Goal: Task Accomplishment & Management: Manage account settings

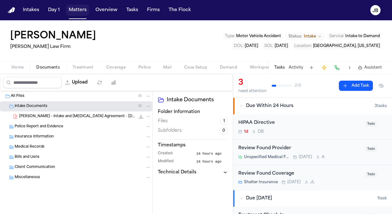
click at [80, 14] on button "Matters" at bounding box center [77, 9] width 23 height 11
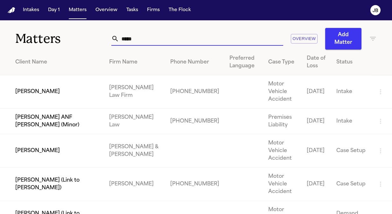
drag, startPoint x: 108, startPoint y: 42, endPoint x: 64, endPoint y: 42, distance: 43.6
click at [64, 42] on div "Matters ***** Overview Add Matter" at bounding box center [196, 34] width 392 height 29
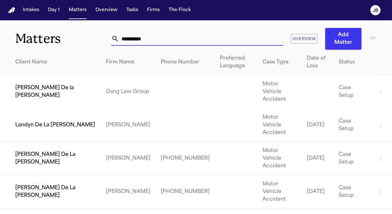
type input "**********"
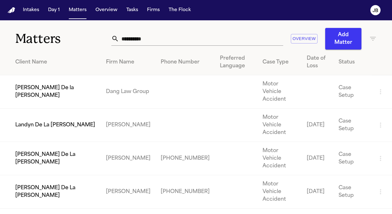
click at [84, 175] on td "[PERSON_NAME] De La [PERSON_NAME]" at bounding box center [50, 191] width 101 height 33
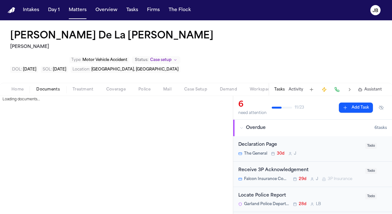
click at [51, 86] on button "Documents" at bounding box center [48, 90] width 36 height 8
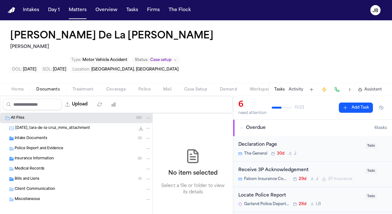
click at [19, 86] on button "Home" at bounding box center [17, 90] width 25 height 8
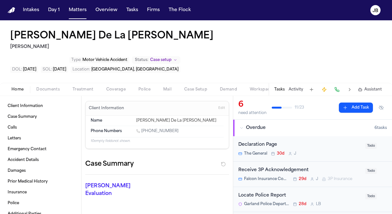
drag, startPoint x: 172, startPoint y: 107, endPoint x: 142, endPoint y: 110, distance: 29.7
click at [142, 129] on div "1 (512) 627-3626" at bounding box center [179, 132] width 87 height 6
copy link "(512) 627-3626"
click at [81, 6] on button "Matters" at bounding box center [77, 9] width 23 height 11
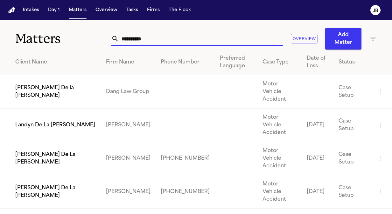
drag, startPoint x: 160, startPoint y: 34, endPoint x: 61, endPoint y: 38, distance: 98.3
click at [61, 38] on div "**********" at bounding box center [196, 34] width 392 height 29
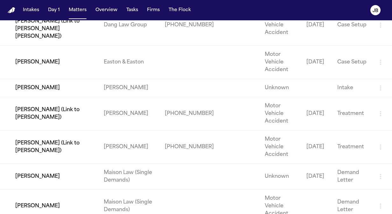
scroll to position [204, 0]
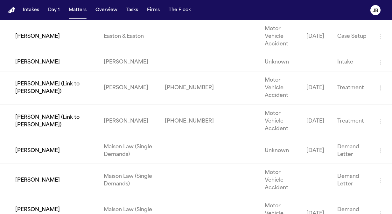
type input "*********"
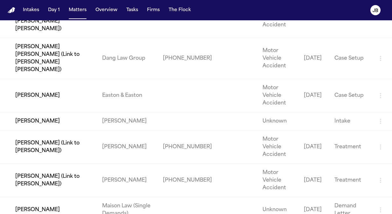
click at [85, 164] on td "[PERSON_NAME] (Link to [PERSON_NAME])" at bounding box center [48, 180] width 97 height 33
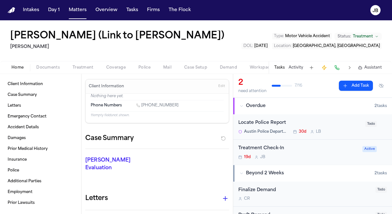
click at [8, 61] on div "Fanny Guerrero Rodriguez (Link to Jenny Guerrero Rodriguez) Hecht Type : Motor …" at bounding box center [196, 40] width 392 height 41
click at [79, 10] on button "Matters" at bounding box center [77, 9] width 23 height 11
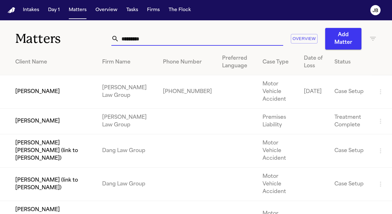
drag, startPoint x: 159, startPoint y: 43, endPoint x: 56, endPoint y: 38, distance: 102.8
click at [56, 38] on div "Matters ********* Overview Add Matter" at bounding box center [196, 34] width 392 height 29
type input "*"
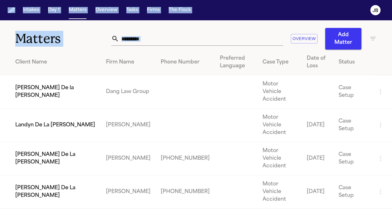
click at [0, 74] on html "Intakes Day 1 Matters Overview Tasks Firms The Flock JB Matters ********* Overv…" at bounding box center [196, 107] width 392 height 214
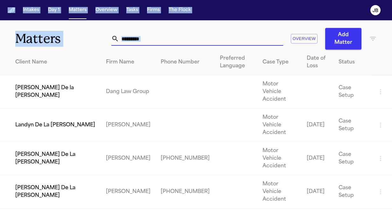
click at [156, 38] on input "*********" at bounding box center [201, 39] width 164 height 14
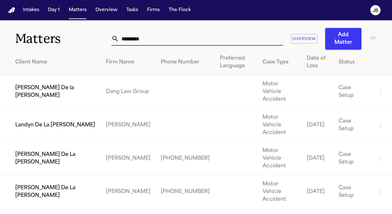
drag, startPoint x: 156, startPoint y: 38, endPoint x: 71, endPoint y: 38, distance: 84.9
click at [71, 38] on div "Matters ********* Overview Add Matter" at bounding box center [196, 34] width 392 height 29
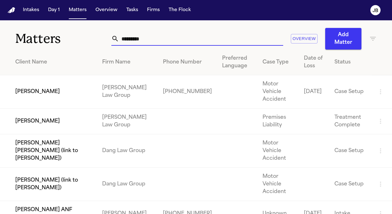
type input "*********"
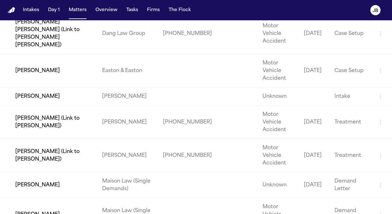
scroll to position [228, 0]
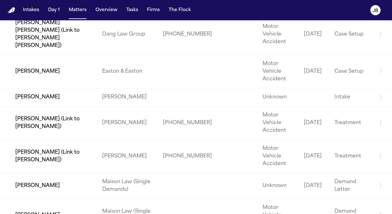
click at [73, 140] on td "[PERSON_NAME] (Link to [PERSON_NAME])" at bounding box center [48, 156] width 97 height 33
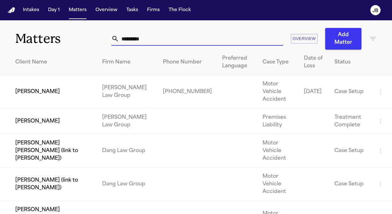
drag, startPoint x: 155, startPoint y: 36, endPoint x: 93, endPoint y: 40, distance: 62.1
click at [93, 40] on div "Matters ********* Overview Add Matter" at bounding box center [196, 34] width 392 height 29
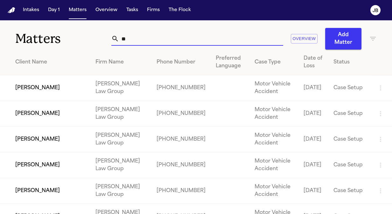
type input "*"
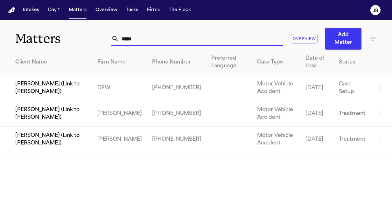
drag, startPoint x: 133, startPoint y: 42, endPoint x: 68, endPoint y: 34, distance: 65.3
click at [68, 34] on div "Matters ***** Overview Add Matter" at bounding box center [196, 34] width 392 height 29
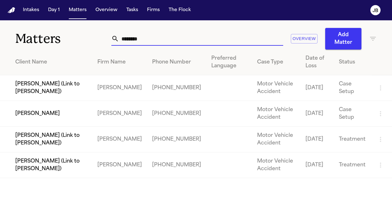
type input "********"
click at [61, 130] on td "[PERSON_NAME] (Link to [PERSON_NAME])" at bounding box center [46, 140] width 92 height 26
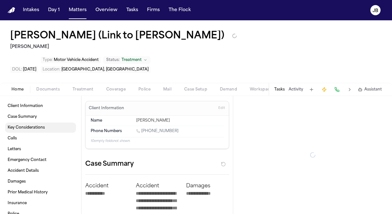
type textarea "*"
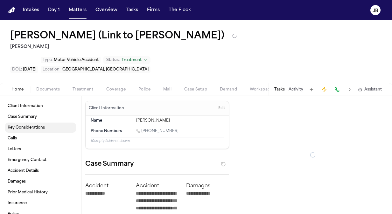
type textarea "*"
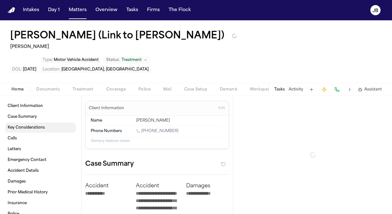
type textarea "*"
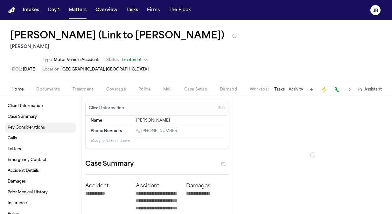
type textarea "*"
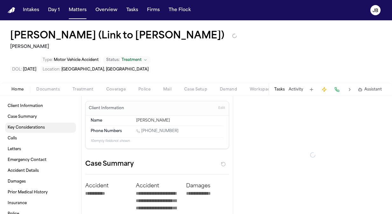
type textarea "*"
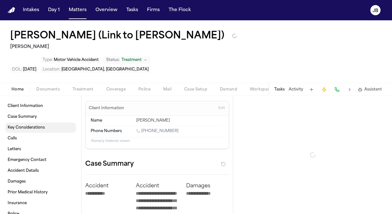
type textarea "*"
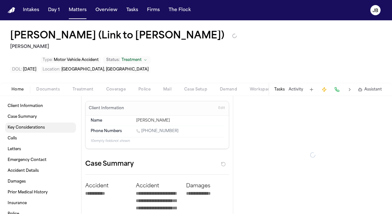
type textarea "*"
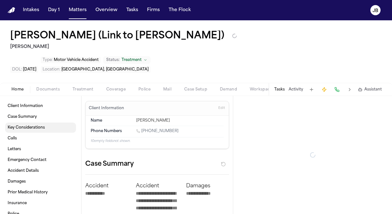
type textarea "*"
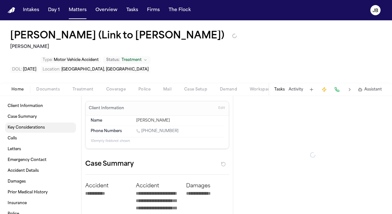
type textarea "*"
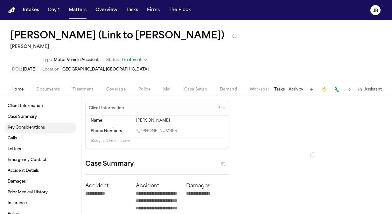
type textarea "*"
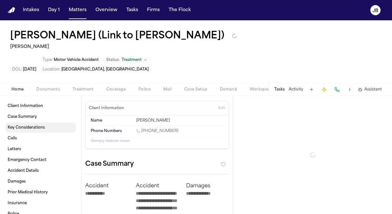
type textarea "*"
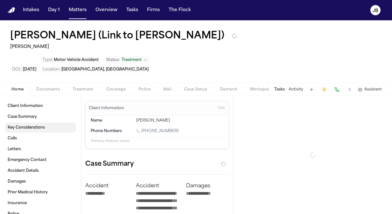
type textarea "*"
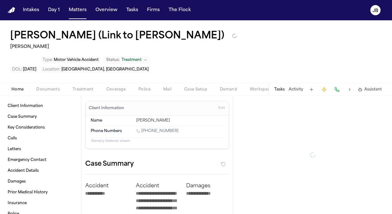
type textarea "*"
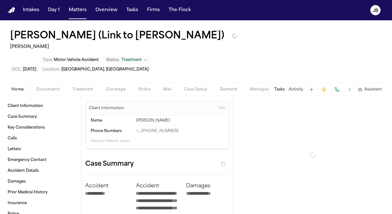
type textarea "*"
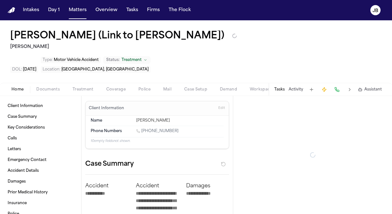
type textarea "*"
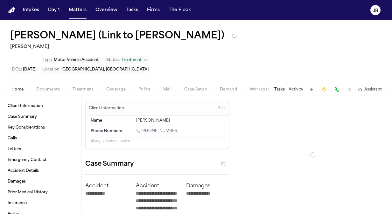
type textarea "*"
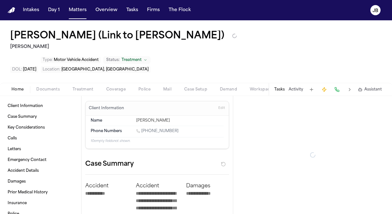
type textarea "*"
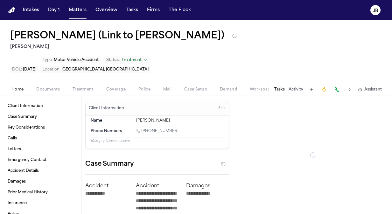
type textarea "*"
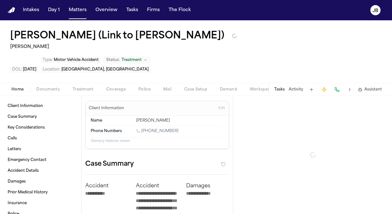
type textarea "*"
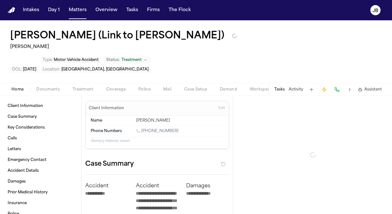
type textarea "*"
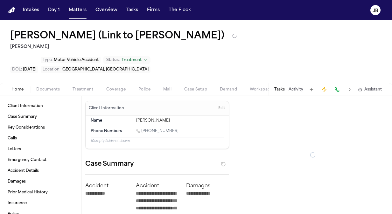
type textarea "*"
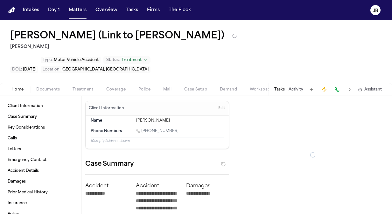
type textarea "*"
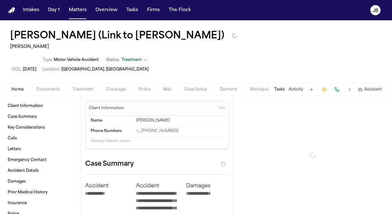
type textarea "*"
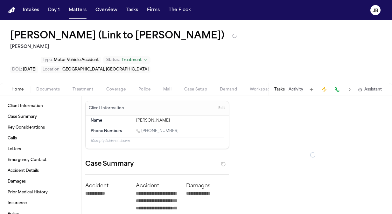
type textarea "*"
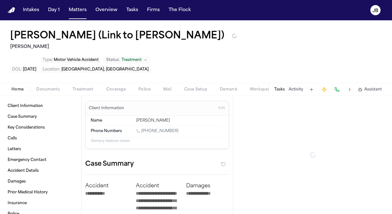
type textarea "*"
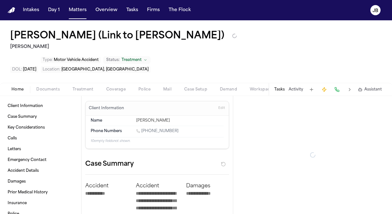
type textarea "*"
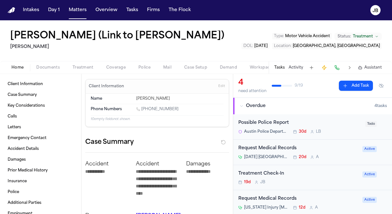
type textarea "*"
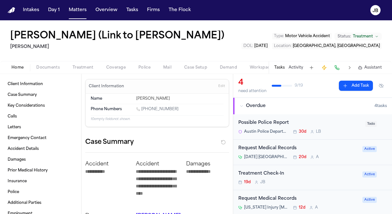
type textarea "*"
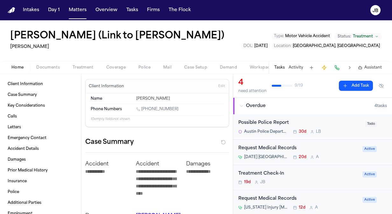
type textarea "*"
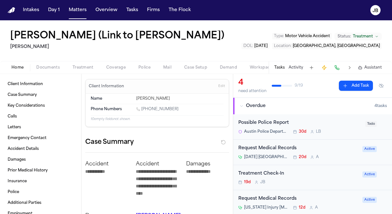
type textarea "*"
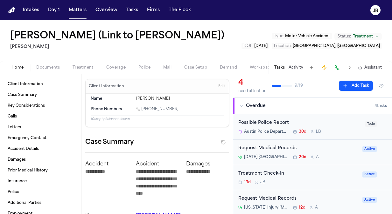
type textarea "*"
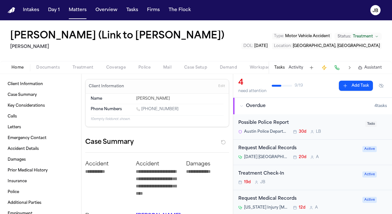
type textarea "*"
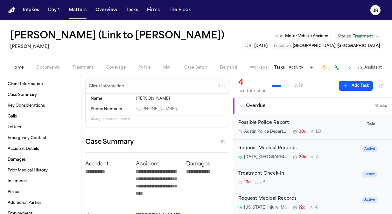
type textarea "*"
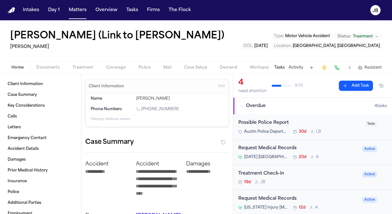
type textarea "*"
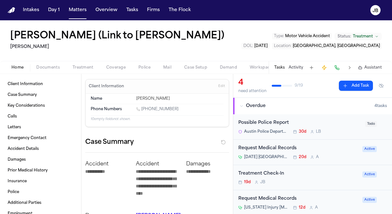
type textarea "*"
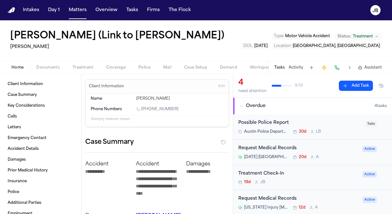
type textarea "*"
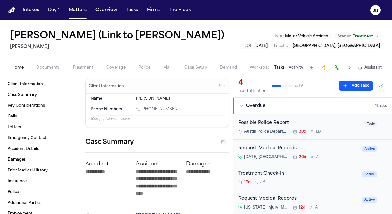
type textarea "*"
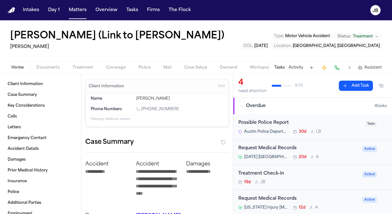
type textarea "*"
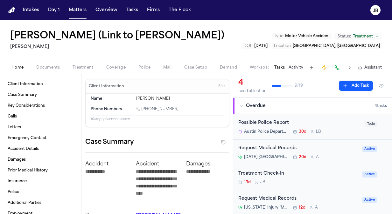
type textarea "*"
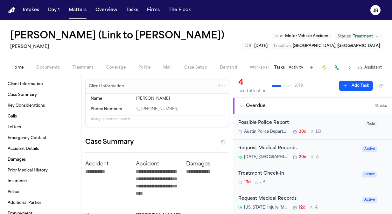
type textarea "*"
drag, startPoint x: 176, startPoint y: 133, endPoint x: 142, endPoint y: 134, distance: 33.4
click at [142, 113] on div "1 (361) 548-9026" at bounding box center [179, 110] width 87 height 6
drag, startPoint x: 173, startPoint y: 130, endPoint x: 142, endPoint y: 130, distance: 31.2
click at [142, 113] on div "1 (361) 548-9026" at bounding box center [179, 110] width 87 height 6
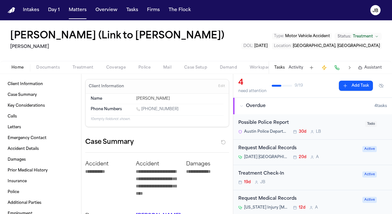
copy link "(361) 548-9026"
click at [74, 7] on button "Matters" at bounding box center [77, 9] width 23 height 11
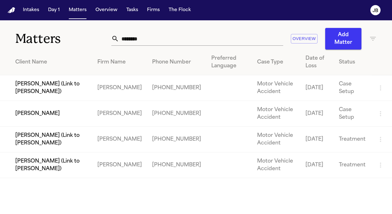
click at [73, 162] on td "[PERSON_NAME] (Link to [PERSON_NAME])" at bounding box center [46, 166] width 92 height 26
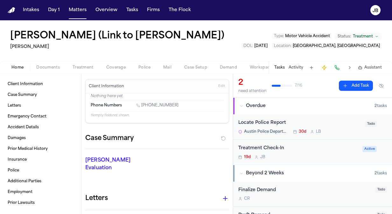
drag, startPoint x: 177, startPoint y: 125, endPoint x: 142, endPoint y: 128, distance: 34.8
click at [142, 109] on div "1 (737) 900-4629" at bounding box center [179, 106] width 87 height 6
copy link "(737) 900-4629"
click at [78, 8] on button "Matters" at bounding box center [77, 9] width 23 height 11
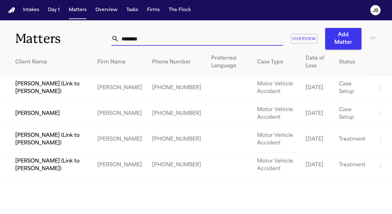
drag, startPoint x: 145, startPoint y: 42, endPoint x: 31, endPoint y: 40, distance: 114.8
click at [31, 40] on div "Matters ******** Overview Add Matter" at bounding box center [196, 34] width 392 height 29
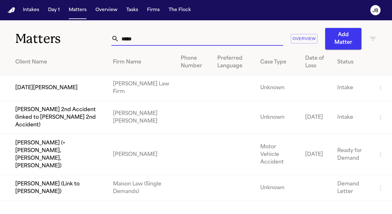
drag, startPoint x: 141, startPoint y: 36, endPoint x: 57, endPoint y: 33, distance: 83.7
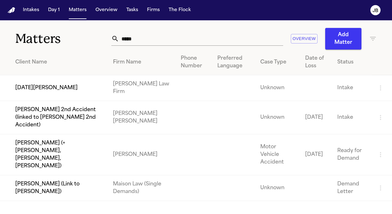
click at [45, 88] on td "[DATE][PERSON_NAME]" at bounding box center [54, 88] width 108 height 26
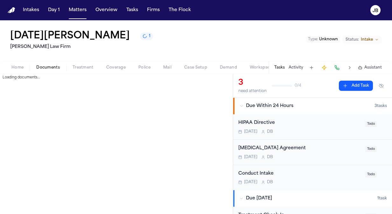
click at [52, 64] on button "Documents" at bounding box center [48, 68] width 36 height 8
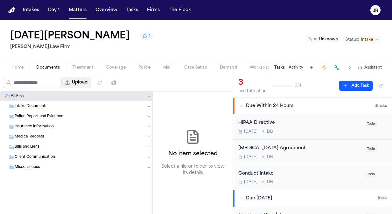
click at [91, 81] on button "Upload" at bounding box center [77, 82] width 30 height 11
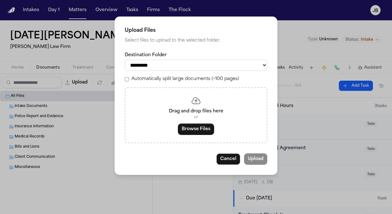
click at [198, 120] on div "Drag and drop files here or Browse Files" at bounding box center [196, 115] width 142 height 56
click at [193, 135] on div "Drag and drop files here or Browse Files" at bounding box center [196, 115] width 142 height 56
click at [199, 129] on button "Browse Files" at bounding box center [196, 129] width 36 height 11
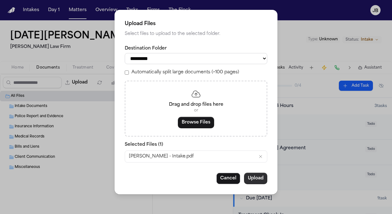
click at [257, 175] on button "Upload" at bounding box center [255, 178] width 23 height 11
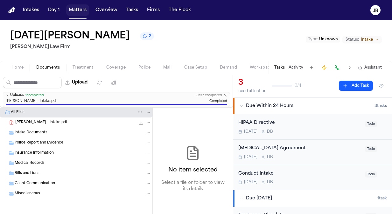
click at [81, 11] on button "Matters" at bounding box center [77, 9] width 23 height 11
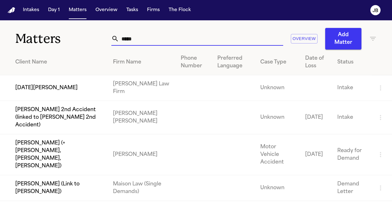
drag, startPoint x: 141, startPoint y: 37, endPoint x: 76, endPoint y: 44, distance: 66.1
click at [76, 44] on div "Matters ***** Overview Add Matter" at bounding box center [196, 34] width 392 height 29
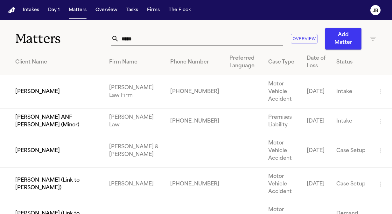
click at [55, 83] on td "[PERSON_NAME]" at bounding box center [52, 91] width 104 height 33
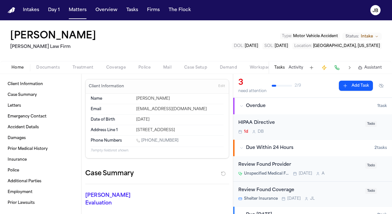
click at [81, 64] on button "Treatment" at bounding box center [83, 68] width 34 height 8
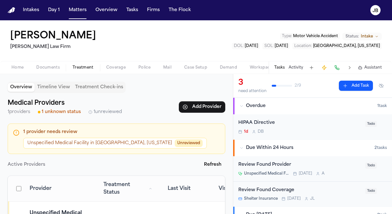
click at [55, 66] on span "Documents" at bounding box center [48, 67] width 24 height 5
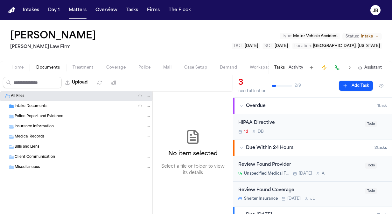
click at [40, 105] on span "Intake Documents" at bounding box center [31, 106] width 33 height 5
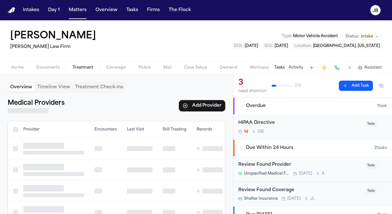
click at [80, 65] on span "Treatment" at bounding box center [82, 67] width 21 height 5
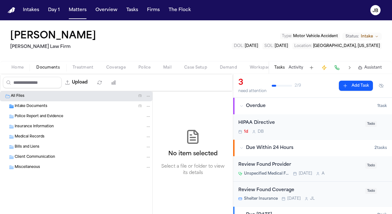
click at [53, 65] on span "Documents" at bounding box center [48, 67] width 24 height 5
click at [54, 108] on div "Intake Documents ( 1 )" at bounding box center [83, 107] width 136 height 6
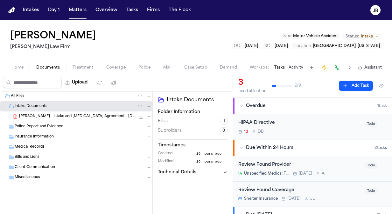
click at [48, 115] on span "[PERSON_NAME] - Intake and [MEDICAL_DATA] Agreement - [DATE]" at bounding box center [77, 116] width 116 height 5
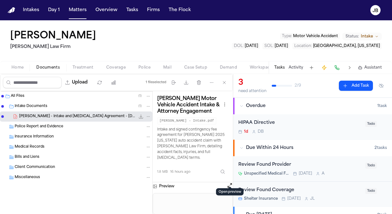
click at [230, 182] on button "Open preview" at bounding box center [229, 185] width 6 height 6
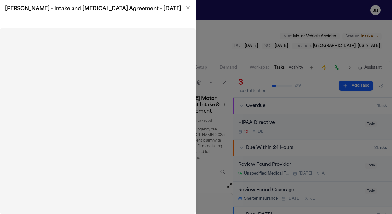
click at [189, 9] on icon "button" at bounding box center [187, 7] width 5 height 5
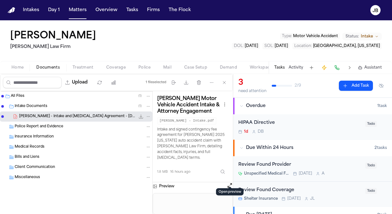
click at [111, 65] on span "Coverage" at bounding box center [115, 67] width 19 height 5
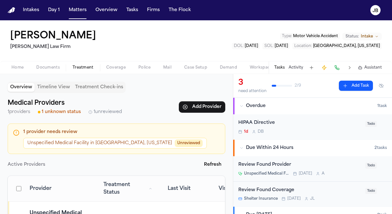
click at [85, 65] on span "Treatment" at bounding box center [82, 67] width 21 height 5
click at [77, 9] on button "Matters" at bounding box center [77, 9] width 23 height 11
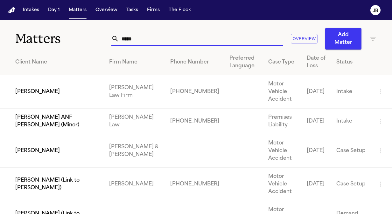
drag, startPoint x: 146, startPoint y: 39, endPoint x: 60, endPoint y: 45, distance: 85.8
click at [60, 45] on div "Matters ***** Overview Add Matter" at bounding box center [196, 34] width 392 height 29
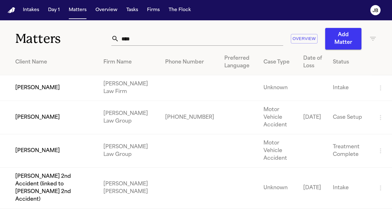
click at [33, 87] on td "[PERSON_NAME]" at bounding box center [49, 88] width 98 height 26
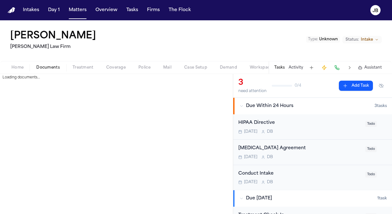
click at [51, 66] on span "Documents" at bounding box center [48, 67] width 24 height 5
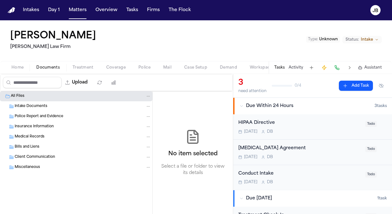
click at [45, 104] on span "Intake Documents" at bounding box center [31, 106] width 33 height 5
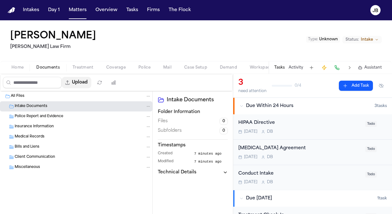
click at [84, 83] on button "Upload" at bounding box center [77, 82] width 30 height 11
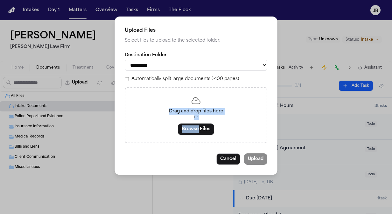
drag, startPoint x: 84, startPoint y: 83, endPoint x: 197, endPoint y: 129, distance: 122.5
click at [197, 129] on div "**********" at bounding box center [196, 107] width 392 height 214
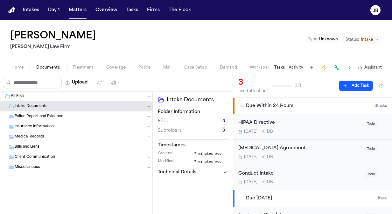
click at [197, 129] on div "Subfolders 0" at bounding box center [193, 130] width 70 height 7
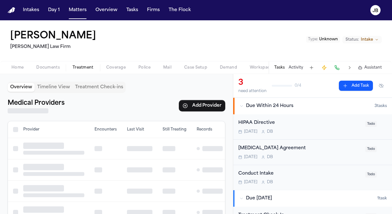
click at [81, 65] on span "Treatment" at bounding box center [82, 67] width 21 height 5
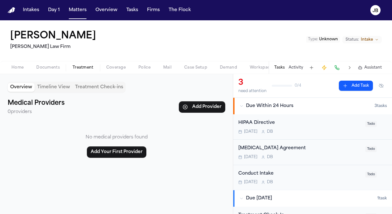
click at [56, 65] on span "Documents" at bounding box center [48, 67] width 24 height 5
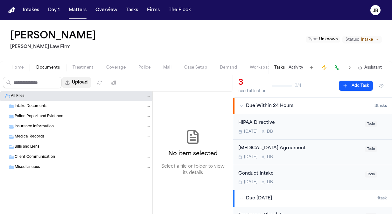
click at [89, 81] on button "Upload" at bounding box center [77, 82] width 30 height 11
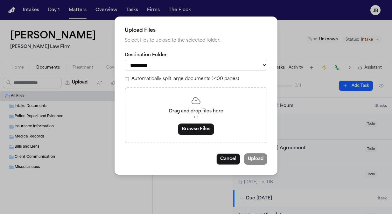
click at [199, 135] on div "Drag and drop files here or Browse Files" at bounding box center [196, 115] width 142 height 56
click at [199, 130] on button "Browse Files" at bounding box center [196, 129] width 36 height 11
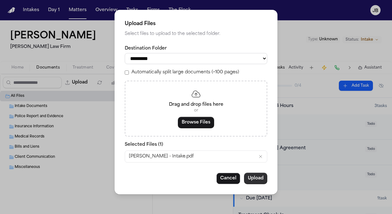
click at [258, 180] on button "Upload" at bounding box center [255, 178] width 23 height 11
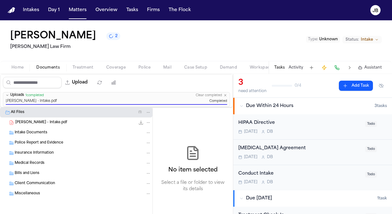
click at [45, 121] on span "[PERSON_NAME] - Intake.pdf" at bounding box center [41, 122] width 52 height 5
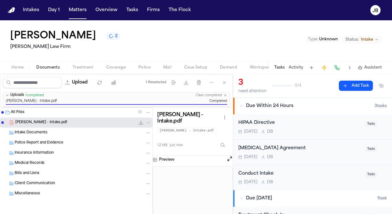
click at [148, 121] on icon "File: K. Agee - Intake.pdf" at bounding box center [148, 122] width 4 height 4
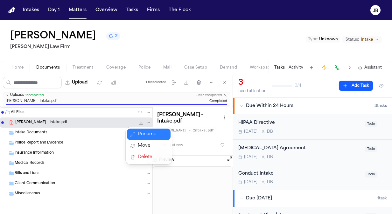
click at [145, 138] on button "Rename" at bounding box center [149, 134] width 44 height 11
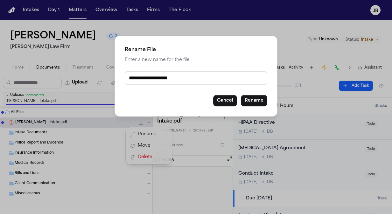
click at [160, 75] on input "**********" at bounding box center [196, 78] width 142 height 13
click at [266, 98] on button "Rename" at bounding box center [254, 100] width 26 height 11
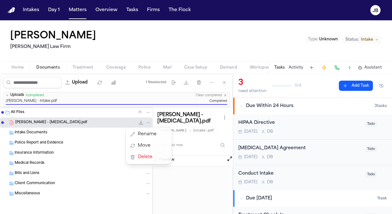
click at [89, 82] on div "Upload 1 file selected Move files Download files Delete files More actions Clea…" at bounding box center [116, 144] width 233 height 140
click at [89, 82] on button "Upload" at bounding box center [77, 82] width 30 height 11
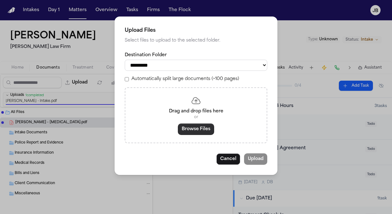
click at [197, 125] on button "Browse Files" at bounding box center [196, 129] width 36 height 11
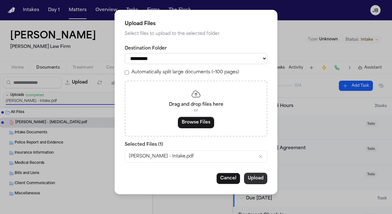
click at [255, 177] on button "Upload" at bounding box center [255, 178] width 23 height 11
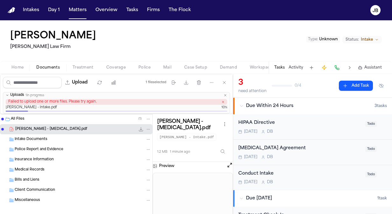
click at [78, 17] on nav "Intakes Day 1 Matters Overview Tasks Firms The [PERSON_NAME]" at bounding box center [196, 10] width 392 height 20
click at [81, 12] on button "Matters" at bounding box center [77, 9] width 23 height 11
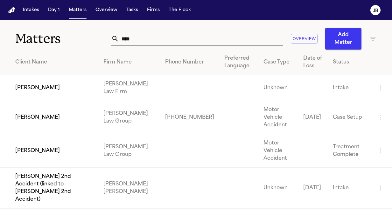
click at [54, 88] on td "[PERSON_NAME]" at bounding box center [49, 88] width 98 height 26
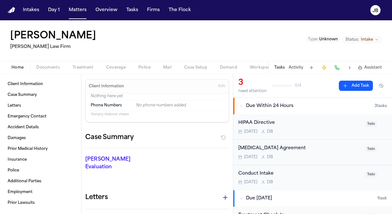
click at [78, 68] on button "Treatment" at bounding box center [83, 68] width 34 height 8
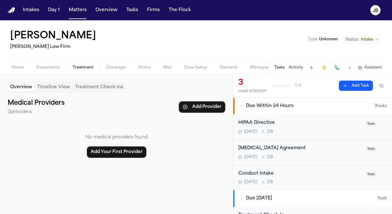
click at [52, 67] on span "Documents" at bounding box center [48, 67] width 24 height 5
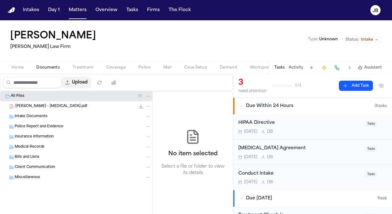
click at [85, 82] on button "Upload" at bounding box center [77, 82] width 30 height 11
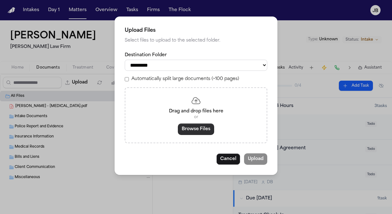
click at [197, 130] on button "Browse Files" at bounding box center [196, 129] width 36 height 11
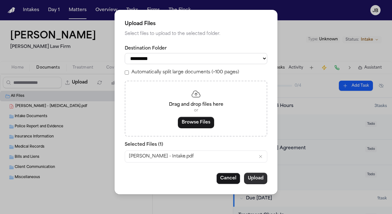
click at [255, 180] on button "Upload" at bounding box center [255, 178] width 23 height 11
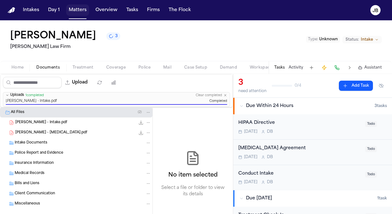
click at [77, 7] on button "Matters" at bounding box center [77, 9] width 23 height 11
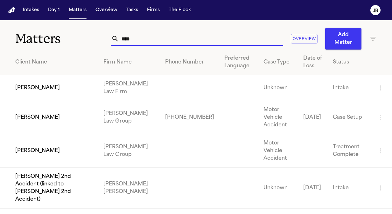
drag, startPoint x: 91, startPoint y: 41, endPoint x: 54, endPoint y: 42, distance: 36.9
click at [54, 42] on div "Matters **** Overview Add Matter" at bounding box center [196, 34] width 392 height 29
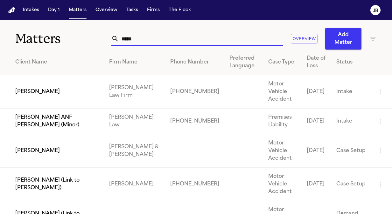
click at [38, 88] on td "[PERSON_NAME]" at bounding box center [52, 91] width 104 height 33
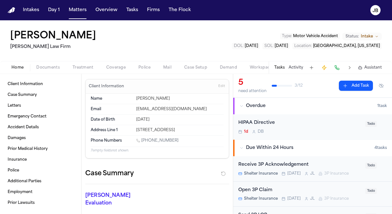
click at [58, 65] on span "Documents" at bounding box center [48, 67] width 24 height 5
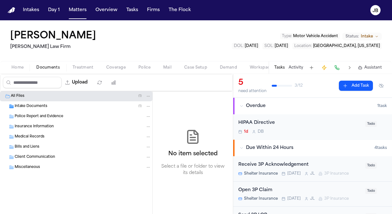
click at [50, 107] on div "Intake Documents ( 1 )" at bounding box center [83, 107] width 136 height 6
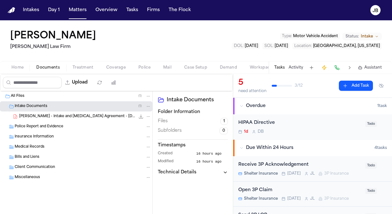
click at [103, 116] on span "[PERSON_NAME] - Intake and [MEDICAL_DATA] Agreement - [DATE]" at bounding box center [77, 116] width 116 height 5
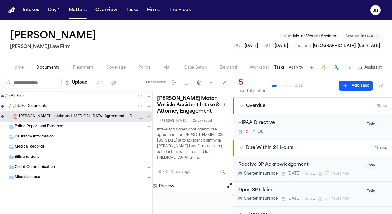
click at [226, 182] on div "Preview" at bounding box center [193, 186] width 80 height 8
click at [231, 182] on button "Open preview" at bounding box center [229, 185] width 6 height 6
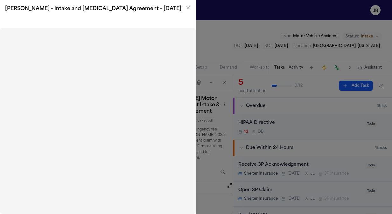
click at [188, 6] on icon "button" at bounding box center [187, 7] width 5 height 5
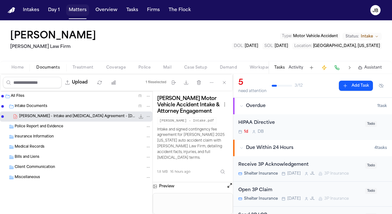
click at [77, 10] on button "Matters" at bounding box center [77, 9] width 23 height 11
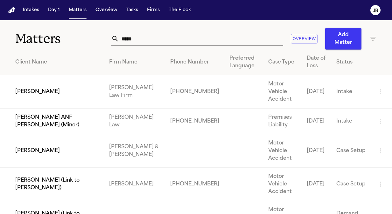
drag, startPoint x: 141, startPoint y: 38, endPoint x: 45, endPoint y: 37, distance: 96.0
click at [45, 37] on div "Matters ***** Overview Add Matter" at bounding box center [196, 34] width 392 height 29
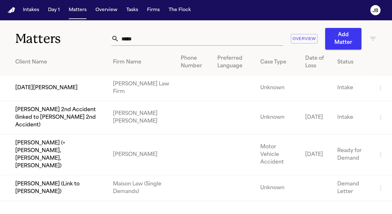
click at [48, 89] on td "[DATE][PERSON_NAME]" at bounding box center [54, 88] width 108 height 26
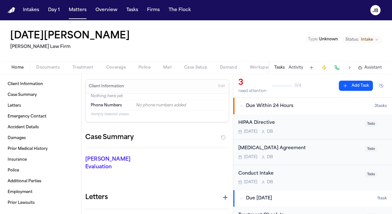
click at [52, 65] on span "Documents" at bounding box center [48, 67] width 24 height 5
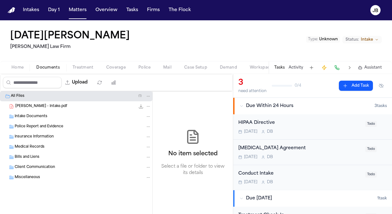
click at [58, 107] on div "L. Mendoza - Intake.pdf 1.2 MB • PDF" at bounding box center [83, 106] width 136 height 6
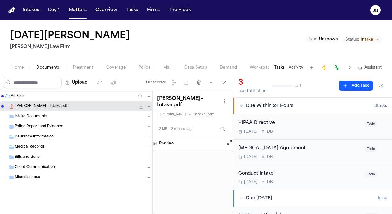
click at [149, 106] on icon "File: L. Mendoza - Intake.pdf" at bounding box center [148, 106] width 3 height 1
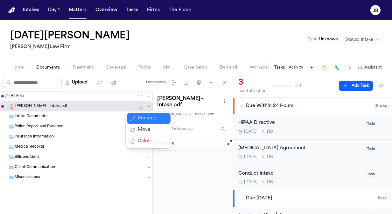
click at [149, 118] on button "Rename" at bounding box center [149, 118] width 44 height 11
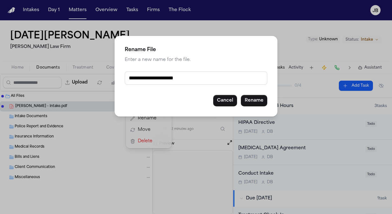
click at [167, 76] on input "**********" at bounding box center [196, 78] width 142 height 13
click at [255, 96] on button "Rename" at bounding box center [254, 100] width 26 height 11
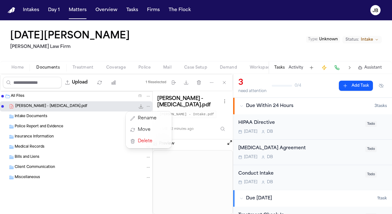
click at [83, 82] on div "Upload 1 file selected Move files Download files Delete files More actions Clea…" at bounding box center [116, 144] width 233 height 140
click at [83, 82] on button "Upload" at bounding box center [77, 82] width 30 height 11
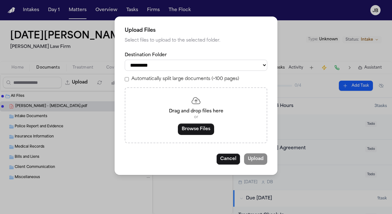
click at [198, 134] on button "Browse Files" at bounding box center [196, 129] width 36 height 11
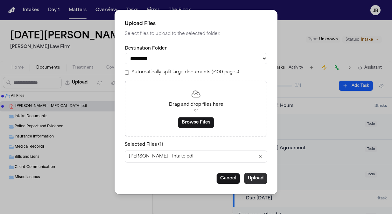
click at [258, 176] on button "Upload" at bounding box center [255, 178] width 23 height 11
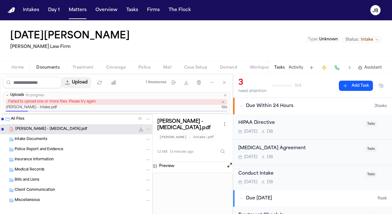
click at [86, 82] on button "Upload" at bounding box center [77, 82] width 30 height 11
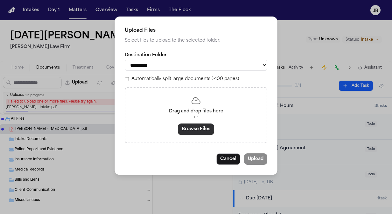
click at [195, 131] on button "Browse Files" at bounding box center [196, 129] width 36 height 11
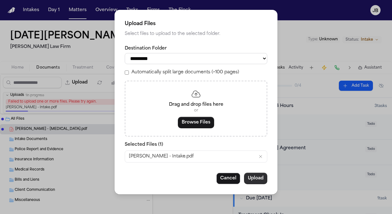
click at [259, 178] on button "Upload" at bounding box center [255, 178] width 23 height 11
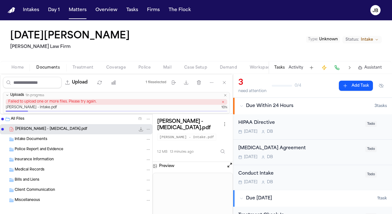
click at [223, 101] on icon "button" at bounding box center [223, 102] width 2 height 2
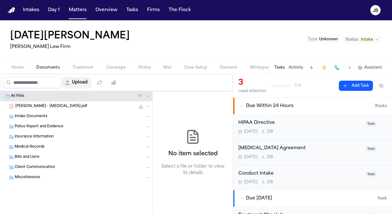
click at [85, 83] on button "Upload" at bounding box center [77, 82] width 30 height 11
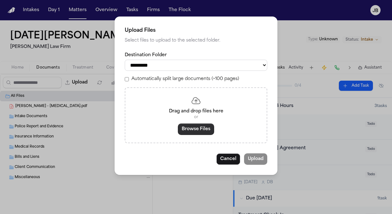
click at [198, 130] on button "Browse Files" at bounding box center [196, 129] width 36 height 11
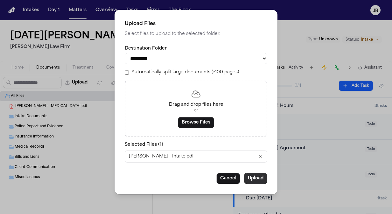
click at [262, 177] on button "Upload" at bounding box center [255, 178] width 23 height 11
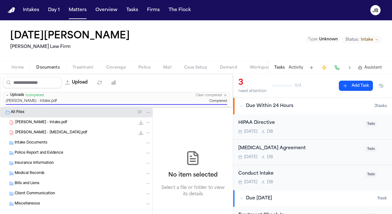
click at [76, 125] on div "[PERSON_NAME] - Intake.pdf 2.0 MB • PDF" at bounding box center [83, 123] width 136 height 6
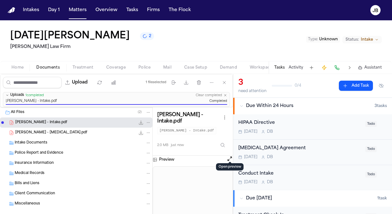
click at [229, 156] on button "Open preview" at bounding box center [229, 159] width 6 height 6
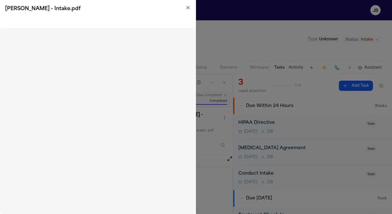
click at [189, 9] on icon "button" at bounding box center [188, 7] width 3 height 3
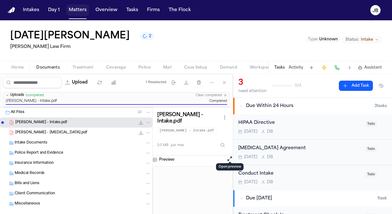
click at [79, 10] on button "Matters" at bounding box center [77, 9] width 23 height 11
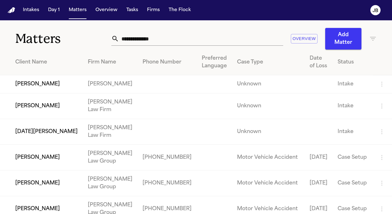
click at [153, 36] on input "text" at bounding box center [201, 39] width 164 height 14
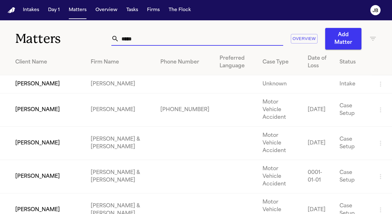
type input "*****"
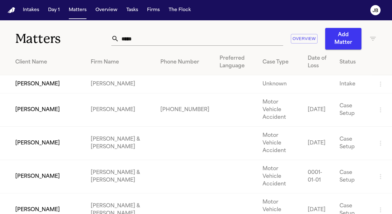
click at [49, 81] on td "[PERSON_NAME]" at bounding box center [43, 84] width 86 height 18
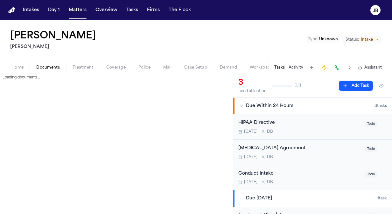
click at [54, 65] on span "Documents" at bounding box center [48, 67] width 24 height 5
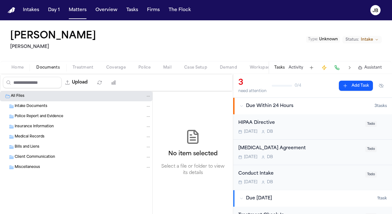
click at [38, 104] on span "Intake Documents" at bounding box center [31, 106] width 33 height 5
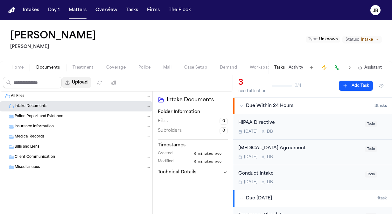
click at [82, 78] on button "Upload" at bounding box center [77, 82] width 30 height 11
select select "**********"
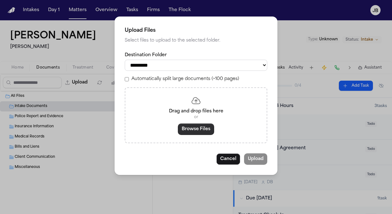
click at [188, 131] on button "Browse Files" at bounding box center [196, 129] width 36 height 11
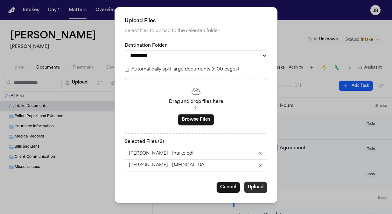
click at [258, 188] on button "Upload" at bounding box center [255, 187] width 23 height 11
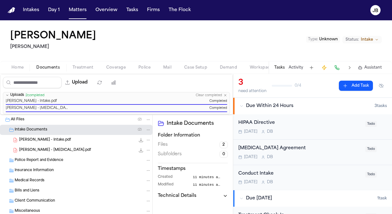
click at [88, 140] on div "B. Bristo - Intake.pdf 2.0 MB • PDF" at bounding box center [85, 140] width 132 height 6
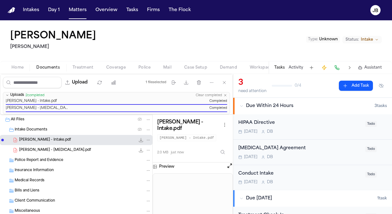
click at [230, 163] on button "Open preview" at bounding box center [229, 166] width 6 height 6
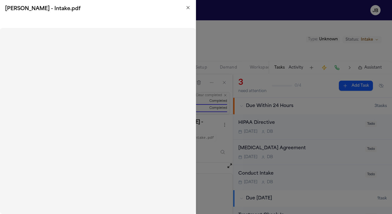
click at [188, 6] on icon "button" at bounding box center [187, 7] width 5 height 5
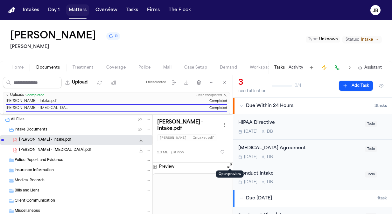
click at [72, 14] on button "Matters" at bounding box center [77, 9] width 23 height 11
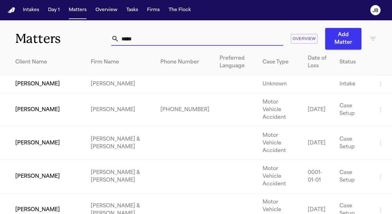
drag, startPoint x: 45, startPoint y: 42, endPoint x: 31, endPoint y: 42, distance: 13.4
click at [31, 42] on div "Matters ***** Overview Add Matter" at bounding box center [196, 34] width 392 height 29
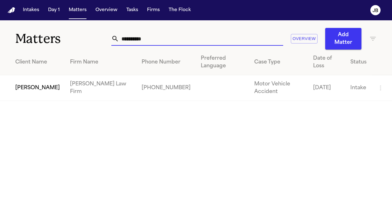
type input "**********"
click at [31, 78] on td "[PERSON_NAME]" at bounding box center [32, 88] width 65 height 26
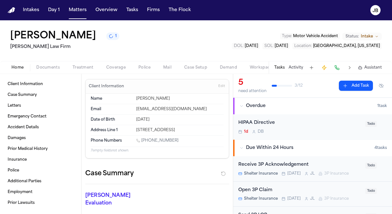
click at [53, 69] on span "Documents" at bounding box center [48, 67] width 24 height 5
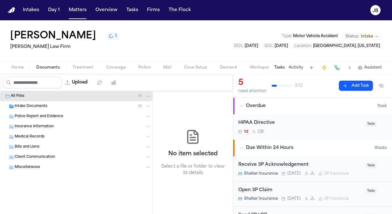
click at [58, 104] on div "Intake Documents ( 1 )" at bounding box center [83, 107] width 136 height 6
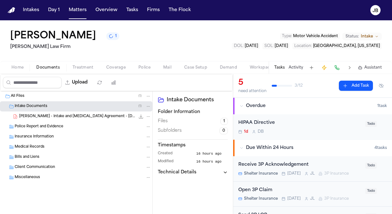
click at [17, 65] on span "Home" at bounding box center [17, 67] width 12 height 5
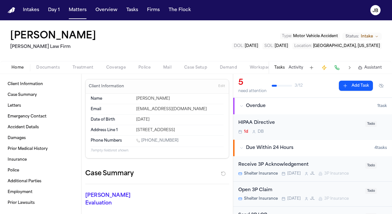
drag, startPoint x: 178, startPoint y: 137, endPoint x: 142, endPoint y: 141, distance: 36.7
click at [142, 141] on div "Phone Numbers 1 (601) 529-1608" at bounding box center [157, 141] width 133 height 11
copy link "(601) 529-1608"
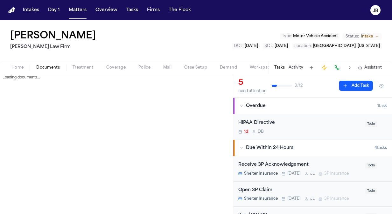
click at [53, 67] on span "Documents" at bounding box center [48, 67] width 24 height 5
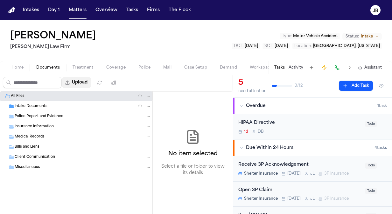
click at [86, 83] on button "Upload" at bounding box center [77, 82] width 30 height 11
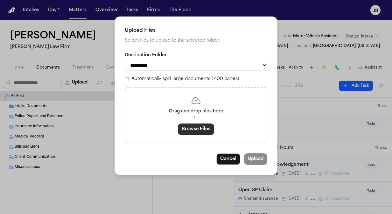
click at [196, 133] on button "Browse Files" at bounding box center [196, 129] width 36 height 11
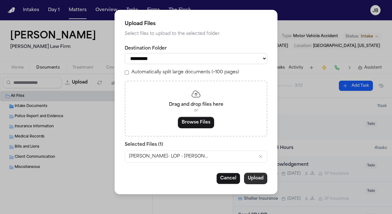
click at [259, 180] on button "Upload" at bounding box center [255, 178] width 23 height 11
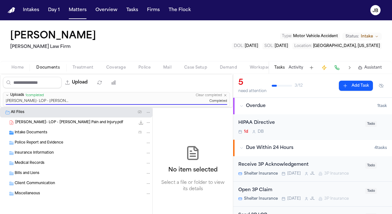
click at [75, 64] on button "Treatment" at bounding box center [83, 68] width 34 height 8
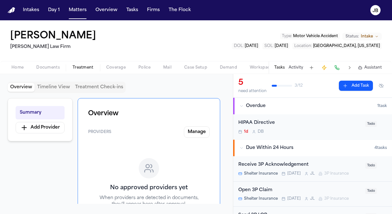
click at [112, 71] on span "button" at bounding box center [115, 71] width 27 height 1
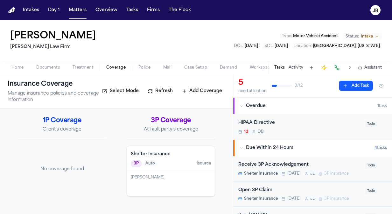
click at [44, 67] on span "Documents" at bounding box center [48, 67] width 24 height 5
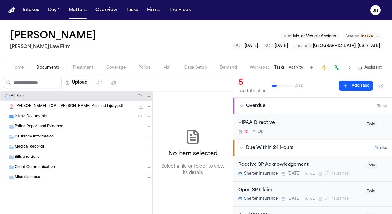
click at [30, 127] on span "Police Report and Evidence" at bounding box center [39, 126] width 49 height 5
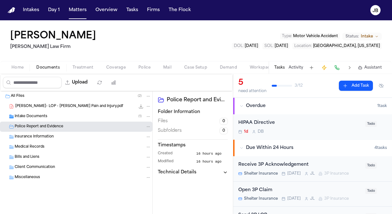
click at [32, 114] on span "Intake Documents" at bounding box center [31, 116] width 33 height 5
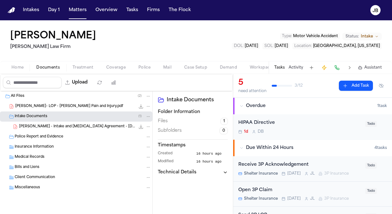
click at [79, 101] on div "[PERSON_NAME]- LOP - [PERSON_NAME] Pain and Injury.pdf 362.5 KB • PDF" at bounding box center [76, 106] width 152 height 10
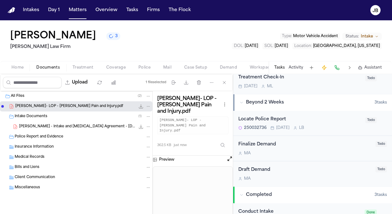
scroll to position [204, 0]
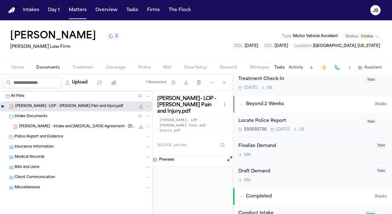
click at [96, 126] on span "[PERSON_NAME] - Intake and [MEDICAL_DATA] Agreement - [DATE]" at bounding box center [77, 126] width 116 height 5
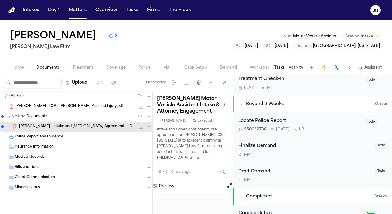
click at [228, 182] on button "Open preview" at bounding box center [229, 185] width 6 height 6
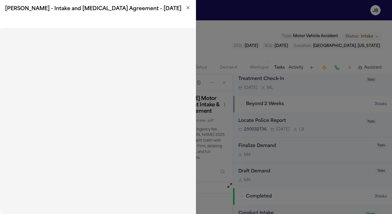
click at [188, 7] on icon "button" at bounding box center [187, 7] width 5 height 5
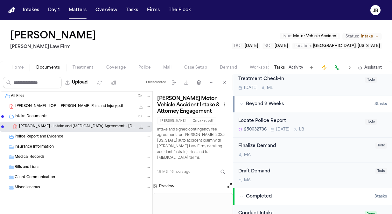
click at [0, 47] on html "Intakes Day 1 Matters Overview Tasks Firms The Flock JB John Clark Ruy Mireles …" at bounding box center [196, 107] width 392 height 214
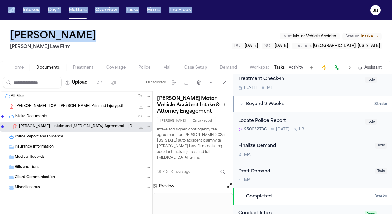
click at [24, 68] on button "Home" at bounding box center [17, 68] width 25 height 8
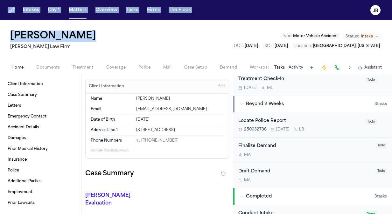
drag, startPoint x: 171, startPoint y: 138, endPoint x: 142, endPoint y: 139, distance: 28.6
click at [142, 139] on div "[PHONE_NUMBER]" at bounding box center [179, 141] width 87 height 6
copy link "(601) 529-1608"
click at [298, 68] on button "Activity" at bounding box center [295, 67] width 15 height 5
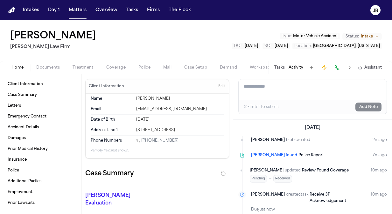
click at [264, 93] on textarea "Add a note to this matter" at bounding box center [312, 89] width 148 height 20
type textarea "*"
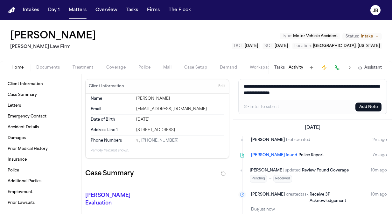
type textarea "**********"
click at [362, 109] on button "Add Note" at bounding box center [368, 107] width 26 height 9
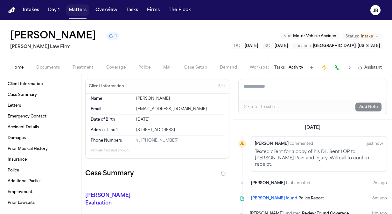
click at [80, 10] on button "Matters" at bounding box center [77, 9] width 23 height 11
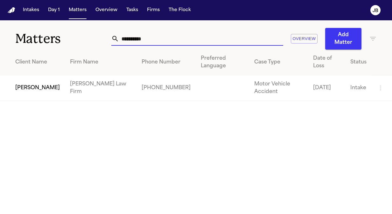
drag, startPoint x: 154, startPoint y: 39, endPoint x: 24, endPoint y: 30, distance: 130.6
click at [24, 30] on div "**********" at bounding box center [196, 34] width 392 height 29
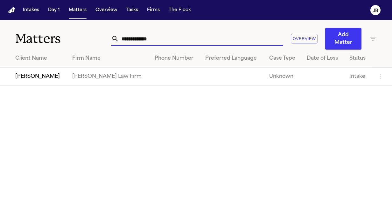
type input "**********"
click at [20, 83] on td "[PERSON_NAME]" at bounding box center [33, 77] width 67 height 18
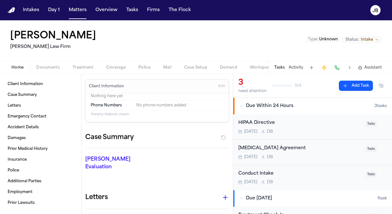
click at [50, 60] on div "Kimberly Agee Ruy Mireles Law Firm Type : Unknown Status: Intake" at bounding box center [196, 40] width 392 height 41
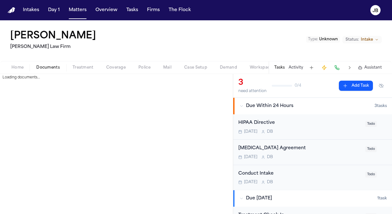
click at [47, 66] on span "Documents" at bounding box center [48, 67] width 24 height 5
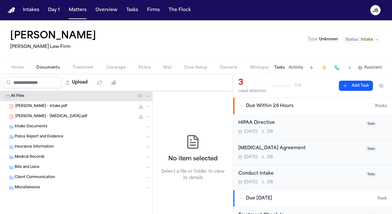
click at [50, 103] on div "[PERSON_NAME] - Intake.pdf 2.0 MB • PDF" at bounding box center [83, 106] width 136 height 6
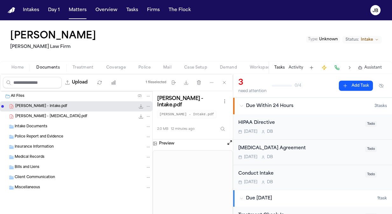
click at [14, 70] on span "Home" at bounding box center [17, 67] width 12 height 5
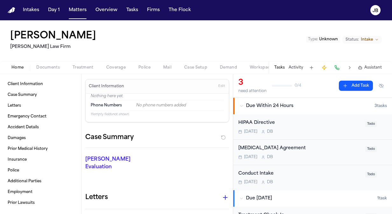
click at [218, 85] on span "Edit" at bounding box center [221, 86] width 7 height 4
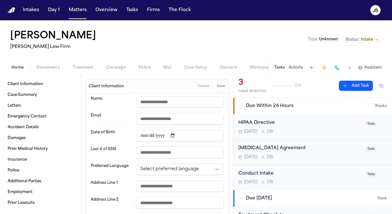
click at [149, 104] on input "text" at bounding box center [179, 101] width 87 height 11
type input "**********"
click at [161, 122] on input "email" at bounding box center [179, 118] width 87 height 11
paste input "**********"
type input "**********"
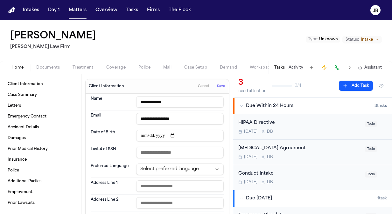
click at [141, 134] on input "date" at bounding box center [179, 135] width 87 height 11
type input "**********"
click at [176, 151] on input "text" at bounding box center [179, 152] width 87 height 11
click at [149, 186] on input "text" at bounding box center [179, 186] width 87 height 11
paste input "**********"
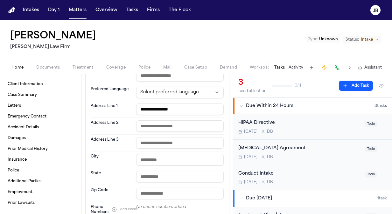
scroll to position [86, 0]
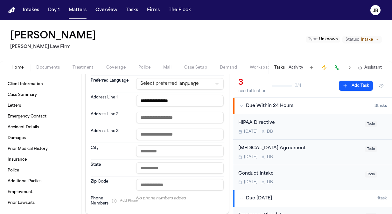
click at [170, 99] on input "**********" at bounding box center [179, 100] width 87 height 11
type input "**********"
click at [144, 148] on input "text" at bounding box center [179, 151] width 87 height 11
type input "**********"
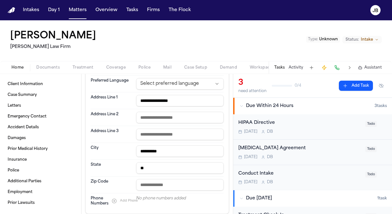
type input "**"
type input "*****"
click at [112, 199] on button "Add Phone" at bounding box center [124, 201] width 32 height 8
click at [150, 197] on input at bounding box center [174, 200] width 76 height 9
paste input "**********"
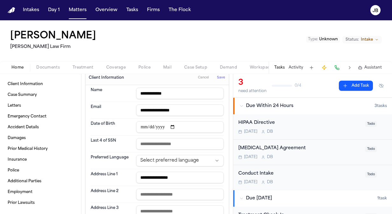
scroll to position [0, 0]
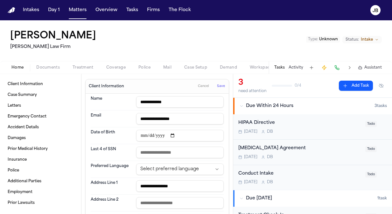
type input "**********"
click at [217, 88] on span "Save" at bounding box center [221, 86] width 8 height 4
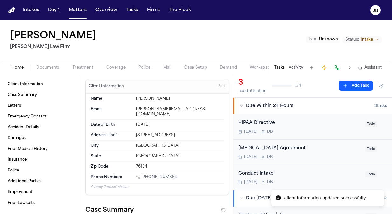
click at [330, 39] on span "Unknown" at bounding box center [328, 40] width 19 height 4
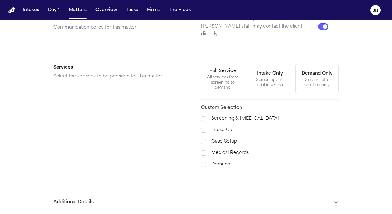
scroll to position [171, 0]
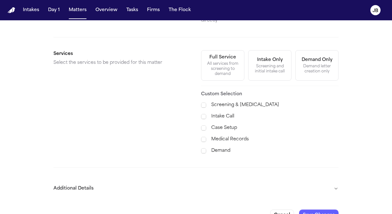
click at [223, 61] on div "All services from screening to demand" at bounding box center [222, 68] width 35 height 15
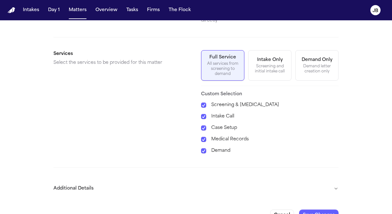
click at [333, 183] on button "Additional Details" at bounding box center [195, 189] width 285 height 17
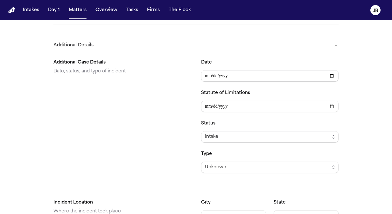
scroll to position [315, 0]
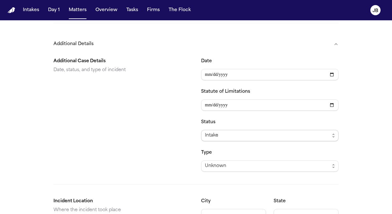
click at [229, 132] on div "Intake" at bounding box center [267, 136] width 125 height 8
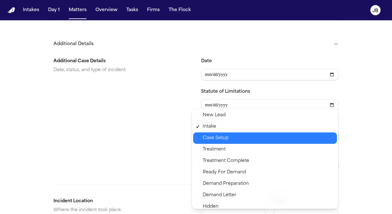
click at [216, 141] on span "Case Setup" at bounding box center [216, 138] width 26 height 8
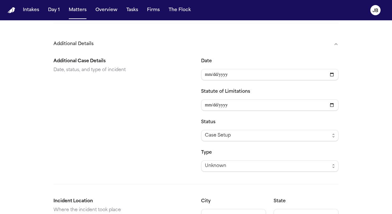
click at [151, 136] on div "Additional Case Details Date, status, and type of incident" at bounding box center [121, 115] width 137 height 114
click at [237, 162] on div "Unknown" at bounding box center [267, 166] width 125 height 8
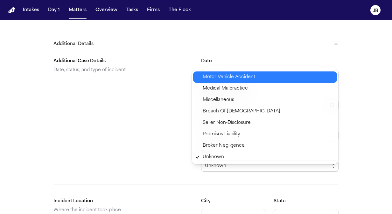
click at [230, 79] on span "Motor Vehicle Accident" at bounding box center [229, 77] width 52 height 8
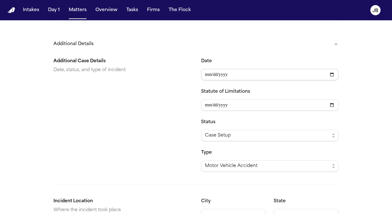
click at [205, 69] on input "Date" at bounding box center [269, 74] width 137 height 11
type input "**********"
click at [204, 100] on input "Statute of Limitations" at bounding box center [269, 105] width 137 height 11
type input "**********"
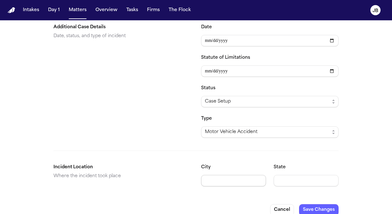
click at [218, 175] on input "City" at bounding box center [233, 180] width 65 height 11
type input "**********"
type input "**"
click at [309, 204] on button "Save Changes" at bounding box center [318, 209] width 39 height 11
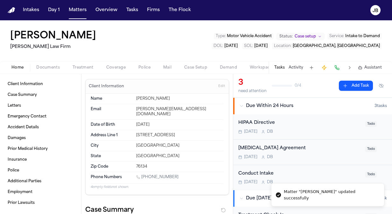
click at [306, 155] on div "Today D B" at bounding box center [299, 157] width 123 height 5
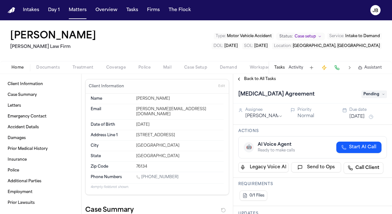
click at [377, 90] on div "Retainer Agreement Pending" at bounding box center [312, 94] width 148 height 10
click at [376, 92] on span "Pending" at bounding box center [373, 95] width 25 height 8
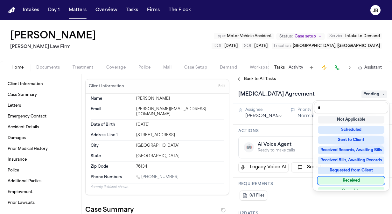
scroll to position [5, 0]
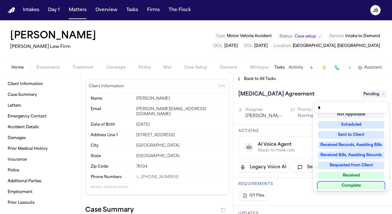
type input "*"
click at [360, 185] on div "Complete" at bounding box center [351, 186] width 66 height 8
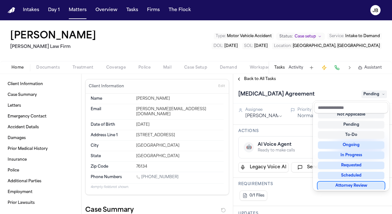
scroll to position [4, 0]
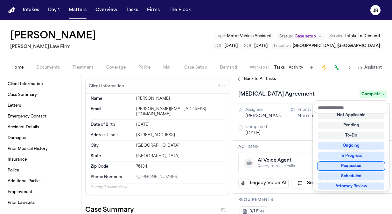
click at [198, 51] on div "Kimberly Agee Ruy Mireles Law Firm Type : Motor Vehicle Accident Status: Case s…" at bounding box center [196, 117] width 392 height 194
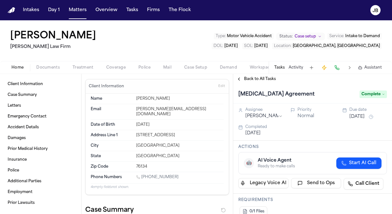
click at [55, 68] on span "Documents" at bounding box center [48, 67] width 24 height 5
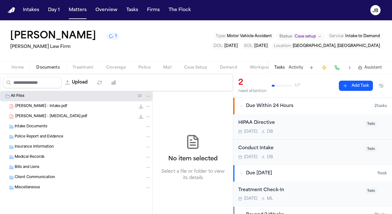
click at [75, 107] on div "[PERSON_NAME] - Intake.pdf 2.0 MB • PDF" at bounding box center [83, 106] width 136 height 6
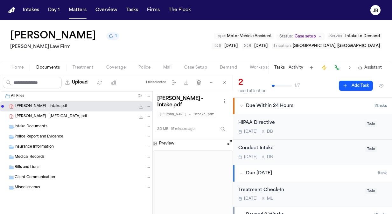
click at [228, 141] on button "Open preview" at bounding box center [229, 143] width 6 height 6
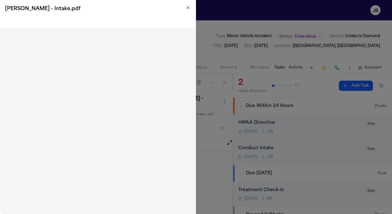
click at [188, 11] on h2 "[PERSON_NAME] - Intake.pdf" at bounding box center [97, 9] width 185 height 8
click at [189, 6] on icon "button" at bounding box center [187, 7] width 5 height 5
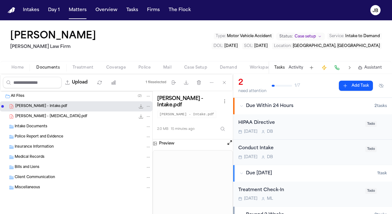
click at [24, 68] on button "Home" at bounding box center [17, 68] width 25 height 8
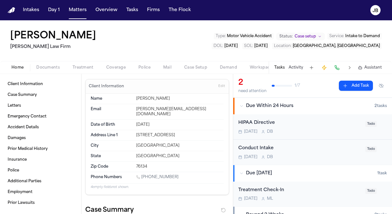
drag, startPoint x: 177, startPoint y: 171, endPoint x: 142, endPoint y: 170, distance: 35.3
click at [142, 175] on div "[PHONE_NUMBER]" at bounding box center [179, 178] width 87 height 6
copy link "(682) 785-2100"
click at [76, 9] on button "Matters" at bounding box center [77, 9] width 23 height 11
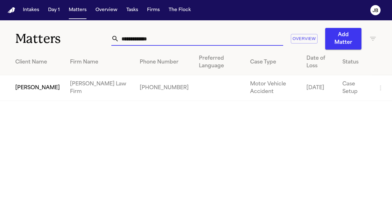
drag, startPoint x: 153, startPoint y: 38, endPoint x: 2, endPoint y: 44, distance: 151.1
click at [2, 44] on div "**********" at bounding box center [196, 34] width 392 height 29
type input "*"
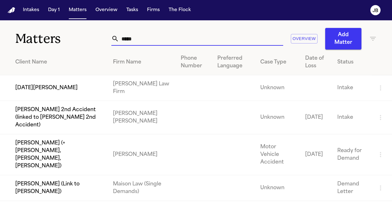
type input "*****"
click at [54, 83] on td "[DATE][PERSON_NAME]" at bounding box center [54, 88] width 108 height 26
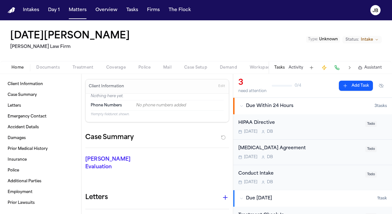
click at [303, 146] on div "[MEDICAL_DATA] Agreement" at bounding box center [299, 148] width 123 height 7
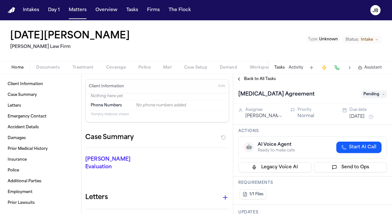
click at [376, 92] on span "Pending" at bounding box center [373, 95] width 25 height 8
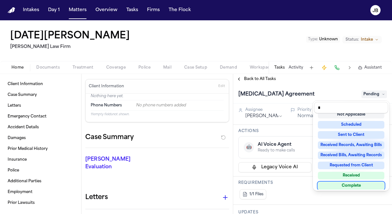
type input "*"
click at [353, 185] on div "Complete" at bounding box center [351, 186] width 66 height 8
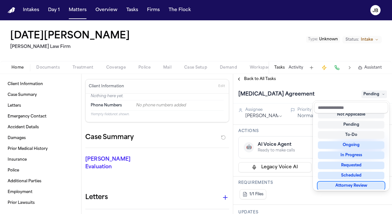
scroll to position [4, 0]
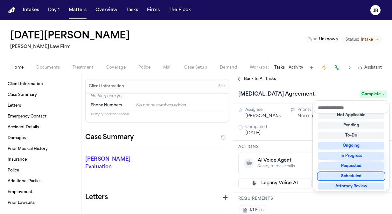
click at [168, 47] on div "Lucia Mendoza Ruy Mireles Law Firm Type : Unknown Status: Intake Home Documents…" at bounding box center [196, 117] width 392 height 194
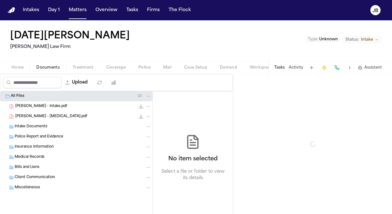
click at [53, 66] on span "Documents" at bounding box center [48, 67] width 24 height 5
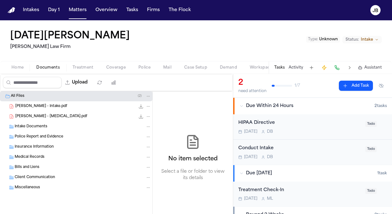
click at [13, 67] on span "Home" at bounding box center [17, 67] width 12 height 5
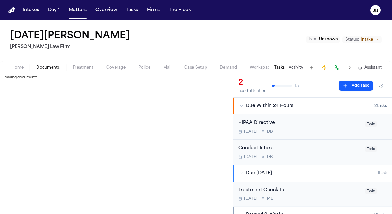
click at [54, 67] on span "Documents" at bounding box center [48, 67] width 24 height 5
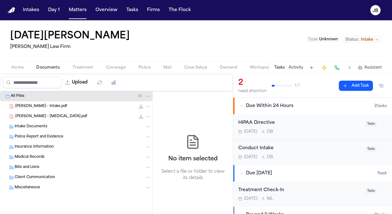
click at [36, 107] on span "[PERSON_NAME] - Intake.pdf" at bounding box center [41, 106] width 52 height 5
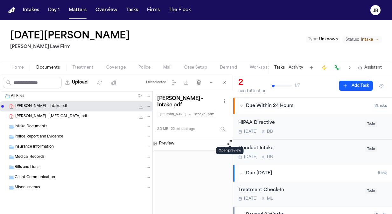
click at [230, 140] on button "Open preview" at bounding box center [229, 143] width 6 height 6
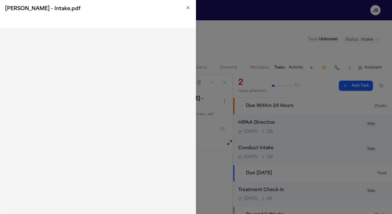
click at [185, 4] on div "[PERSON_NAME] - Intake.pdf" at bounding box center [98, 9] width 196 height 18
click at [189, 8] on icon "button" at bounding box center [187, 7] width 5 height 5
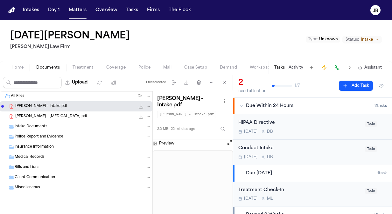
click at [18, 64] on button "Home" at bounding box center [17, 68] width 25 height 8
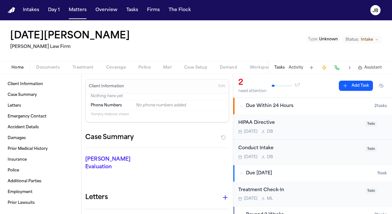
click at [218, 85] on span "Edit" at bounding box center [221, 86] width 7 height 4
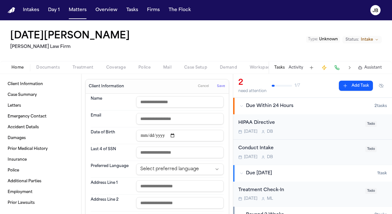
click at [158, 101] on input "text" at bounding box center [179, 101] width 87 height 11
type input "**********"
paste input "**********"
type input "**********"
click at [140, 133] on input "date" at bounding box center [179, 135] width 87 height 11
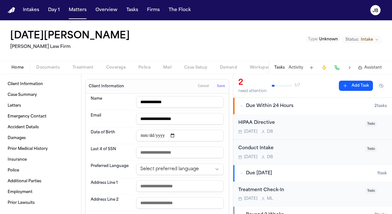
type input "**********"
click at [142, 186] on input "text" at bounding box center [179, 186] width 87 height 11
paste input "**********"
click at [150, 185] on input "**********" at bounding box center [179, 186] width 87 height 11
click at [176, 187] on input "**********" at bounding box center [179, 186] width 87 height 11
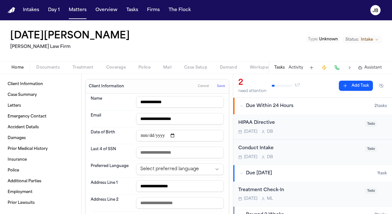
click at [182, 187] on input "**********" at bounding box center [179, 186] width 87 height 11
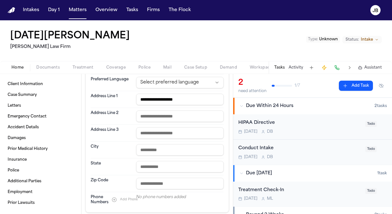
scroll to position [88, 0]
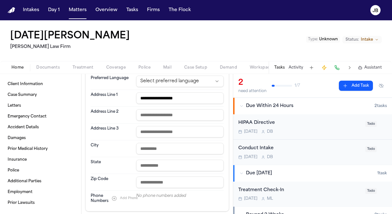
type input "**********"
click at [164, 147] on input "text" at bounding box center [179, 148] width 87 height 11
type input "******"
type input "**"
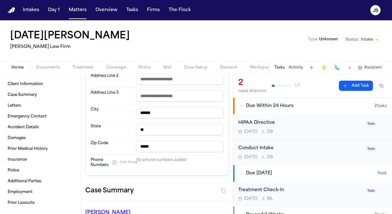
scroll to position [133, 0]
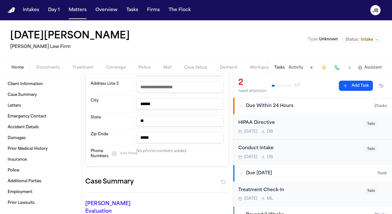
type input "*****"
click at [113, 152] on button "Add Phone" at bounding box center [124, 154] width 32 height 8
click at [156, 155] on input at bounding box center [174, 153] width 76 height 9
paste input "**********"
type input "**********"
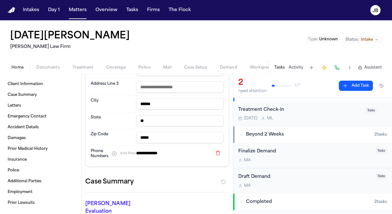
scroll to position [0, 0]
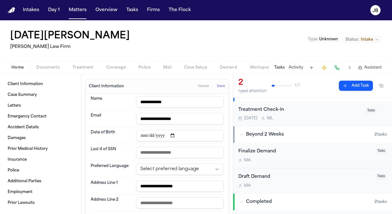
click at [217, 84] on span "Save" at bounding box center [221, 86] width 8 height 4
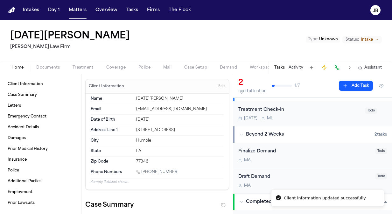
click at [331, 41] on span "Unknown" at bounding box center [328, 40] width 19 height 4
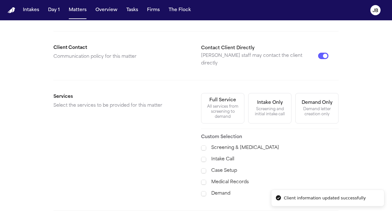
scroll to position [144, 0]
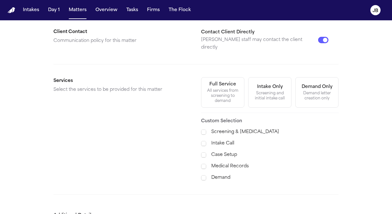
drag, startPoint x: 203, startPoint y: 69, endPoint x: 210, endPoint y: 77, distance: 11.0
click at [210, 77] on form "**********" at bounding box center [195, 74] width 285 height 349
click at [212, 81] on div "Full Service" at bounding box center [222, 84] width 27 height 6
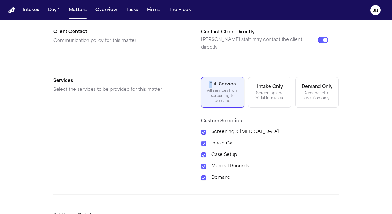
scroll to position [177, 0]
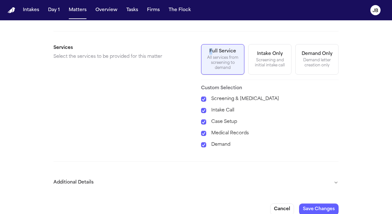
click at [334, 175] on button "Additional Details" at bounding box center [195, 183] width 285 height 17
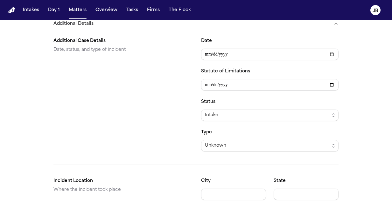
scroll to position [338, 0]
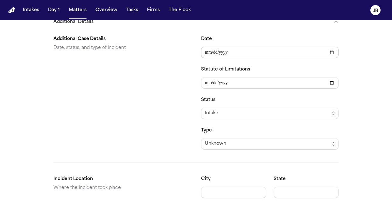
click at [203, 47] on input "Date" at bounding box center [269, 52] width 137 height 11
type input "**********"
click at [243, 110] on div "Intake" at bounding box center [267, 114] width 125 height 8
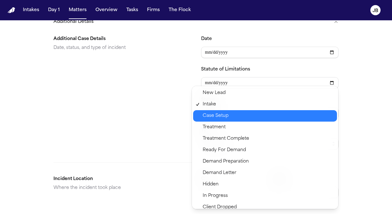
click at [231, 117] on span "Case Setup" at bounding box center [268, 116] width 130 height 8
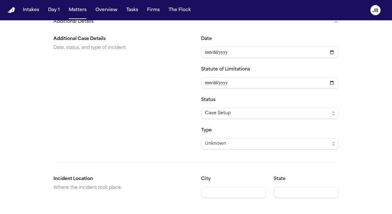
click at [192, 148] on div "**********" at bounding box center [195, 116] width 285 height 173
click at [220, 191] on div "**********" at bounding box center [195, 116] width 285 height 173
click at [222, 187] on input "City" at bounding box center [233, 192] width 65 height 11
type input "******"
type input "**"
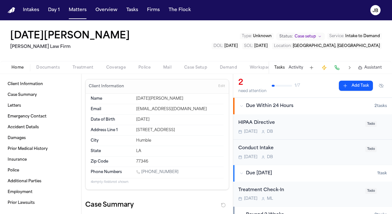
drag, startPoint x: 174, startPoint y: 170, endPoint x: 142, endPoint y: 174, distance: 32.0
click at [142, 174] on div "[PHONE_NUMBER]" at bounding box center [179, 173] width 87 height 6
copy link "[PHONE_NUMBER]"
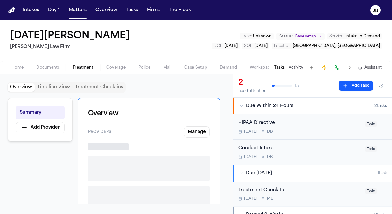
click at [81, 66] on span "Treatment" at bounding box center [82, 67] width 21 height 5
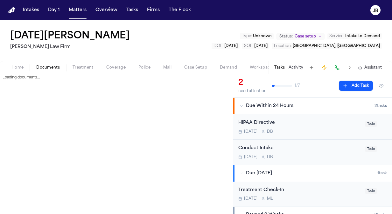
click at [44, 67] on span "Documents" at bounding box center [48, 67] width 24 height 5
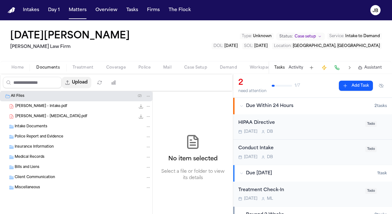
click at [87, 81] on button "Upload" at bounding box center [77, 82] width 30 height 11
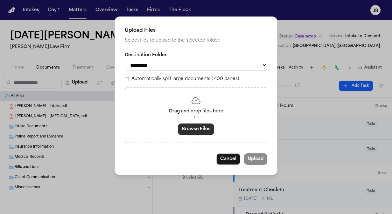
click at [195, 129] on button "Browse Files" at bounding box center [196, 129] width 36 height 11
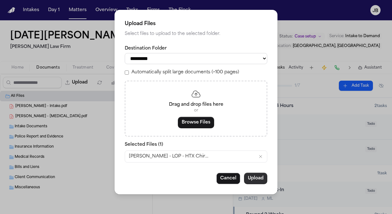
click at [256, 179] on button "Upload" at bounding box center [255, 178] width 23 height 11
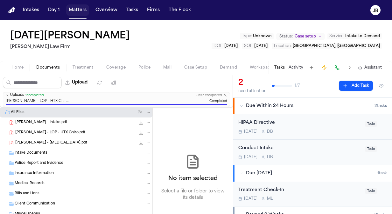
click at [77, 13] on button "Matters" at bounding box center [77, 9] width 23 height 11
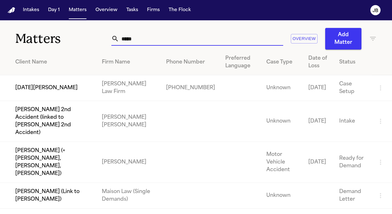
drag, startPoint x: 130, startPoint y: 40, endPoint x: 97, endPoint y: 36, distance: 33.2
click at [97, 36] on div "Matters ***** Overview Add Matter" at bounding box center [196, 34] width 392 height 29
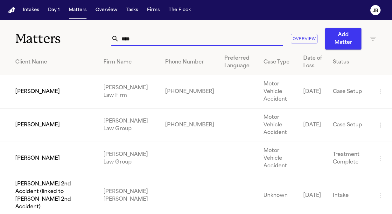
type input "****"
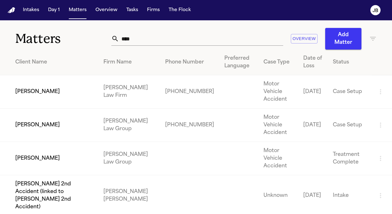
click at [55, 90] on td "[PERSON_NAME]" at bounding box center [49, 91] width 98 height 33
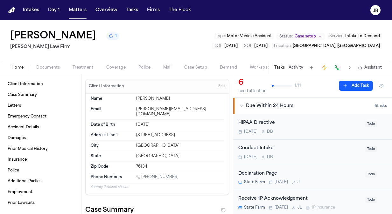
click at [47, 66] on span "Documents" at bounding box center [48, 67] width 24 height 5
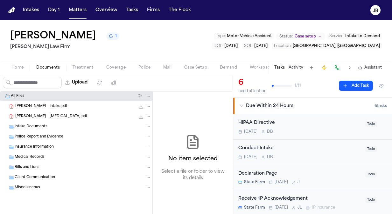
click at [37, 178] on span "Client Communication" at bounding box center [35, 177] width 40 height 5
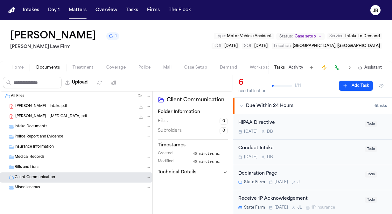
click at [37, 168] on span "Bills and Liens" at bounding box center [27, 167] width 25 height 5
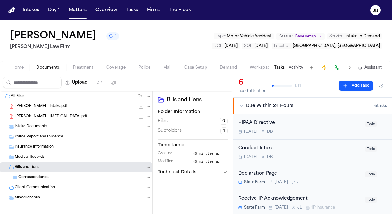
click at [36, 178] on span "Correspondence" at bounding box center [33, 177] width 30 height 5
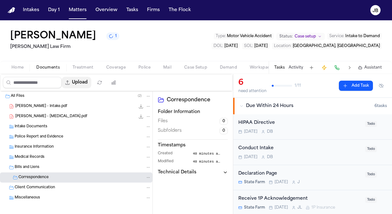
click at [91, 78] on button "Upload" at bounding box center [77, 82] width 30 height 11
select select "**********"
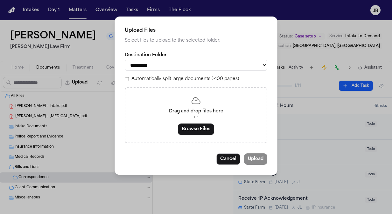
click at [194, 127] on button "Browse Files" at bounding box center [196, 129] width 36 height 11
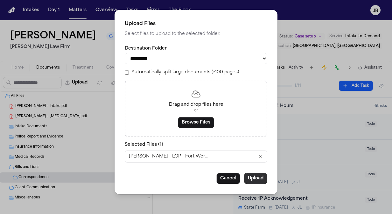
click at [255, 180] on button "Upload" at bounding box center [255, 178] width 23 height 11
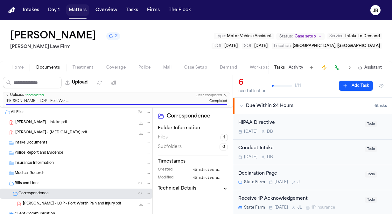
drag, startPoint x: 74, startPoint y: 8, endPoint x: 98, endPoint y: 8, distance: 23.5
click at [74, 8] on button "Matters" at bounding box center [77, 9] width 23 height 11
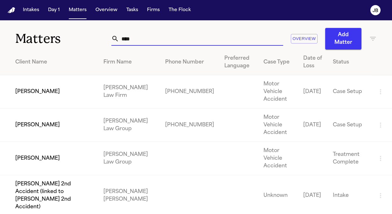
drag, startPoint x: 72, startPoint y: 38, endPoint x: 64, endPoint y: 38, distance: 8.0
click at [64, 38] on div "Matters **** Overview Add Matter" at bounding box center [196, 34] width 392 height 29
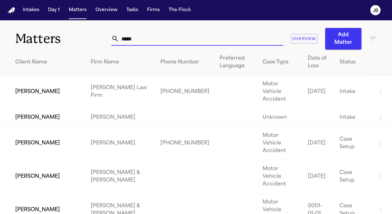
type input "*****"
click at [123, 109] on td "[PERSON_NAME]" at bounding box center [120, 118] width 69 height 18
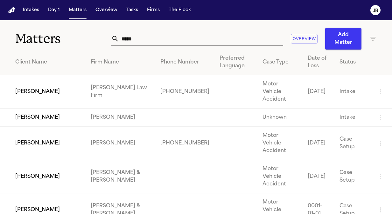
click at [371, 110] on td at bounding box center [381, 118] width 20 height 18
click at [380, 115] on icon "button" at bounding box center [380, 117] width 1 height 5
click at [79, 107] on div at bounding box center [196, 107] width 392 height 214
click at [42, 109] on td "[PERSON_NAME]" at bounding box center [43, 118] width 86 height 18
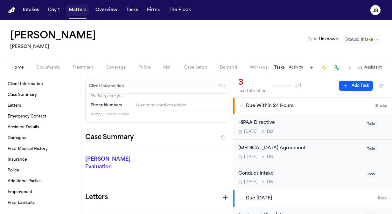
click at [76, 10] on button "Matters" at bounding box center [77, 9] width 23 height 11
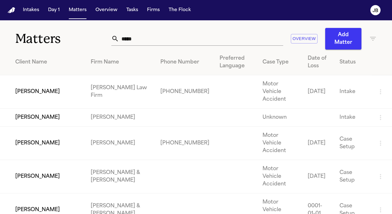
click at [31, 90] on td "[PERSON_NAME]" at bounding box center [43, 91] width 86 height 33
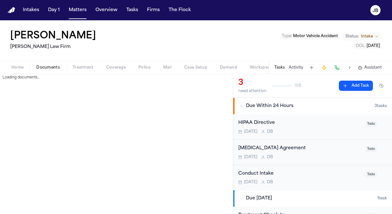
click at [48, 65] on span "Documents" at bounding box center [48, 67] width 24 height 5
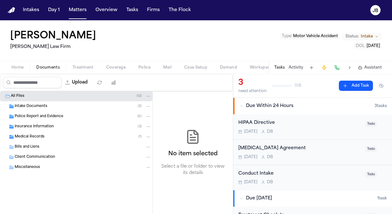
click at [50, 117] on span "Police Report and Evidence" at bounding box center [39, 116] width 49 height 5
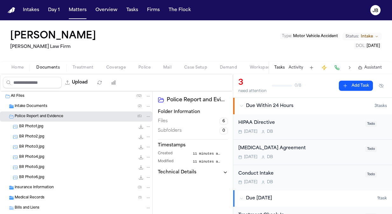
click at [44, 191] on div "Insurance Information ( 3 )" at bounding box center [76, 188] width 152 height 10
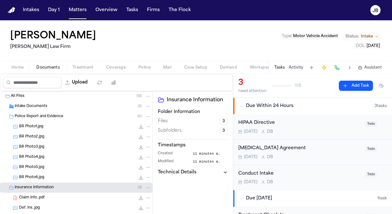
click at [10, 68] on button "Home" at bounding box center [17, 68] width 25 height 8
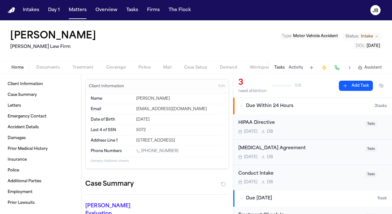
drag, startPoint x: 197, startPoint y: 139, endPoint x: 130, endPoint y: 137, distance: 67.4
click at [130, 137] on div "Address Line 1 [STREET_ADDRESS]" at bounding box center [157, 141] width 133 height 10
copy div "[STREET_ADDRESS]"
click at [78, 11] on button "Matters" at bounding box center [77, 9] width 23 height 11
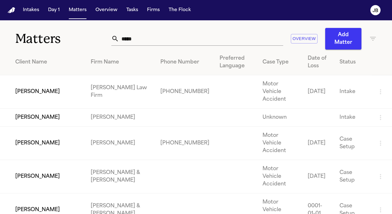
click at [131, 109] on td "[PERSON_NAME]" at bounding box center [120, 118] width 69 height 18
click at [40, 109] on td "[PERSON_NAME]" at bounding box center [43, 118] width 86 height 18
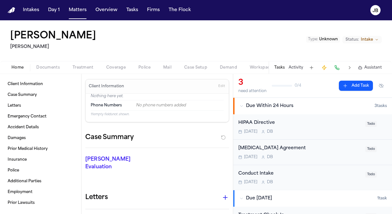
click at [326, 36] on button "Type : Unknown" at bounding box center [323, 39] width 34 height 6
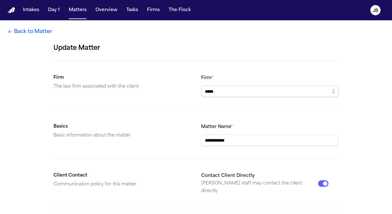
click at [226, 90] on input "*****" at bounding box center [269, 91] width 137 height 11
drag, startPoint x: 226, startPoint y: 90, endPoint x: 153, endPoint y: 86, distance: 73.2
click at [153, 86] on section "Firm The law firm associated with the client Firm * ********" at bounding box center [195, 85] width 285 height 23
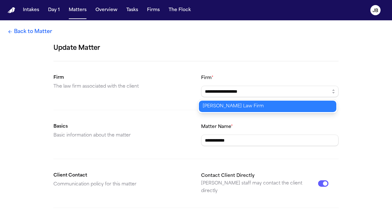
click at [232, 106] on body "**********" at bounding box center [196, 107] width 392 height 214
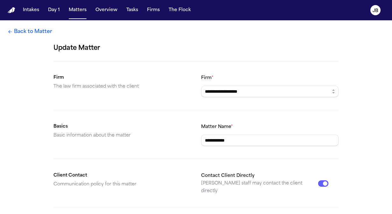
scroll to position [177, 0]
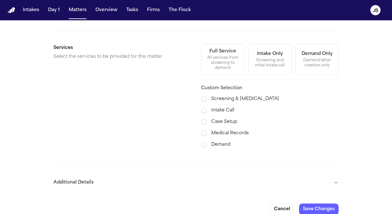
type input "**********"
click at [308, 204] on button "Save Changes" at bounding box center [318, 209] width 39 height 11
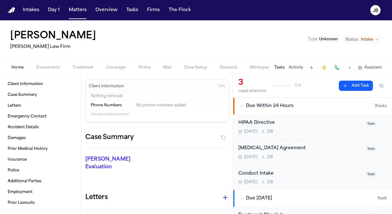
click at [77, 12] on button "Matters" at bounding box center [77, 9] width 23 height 11
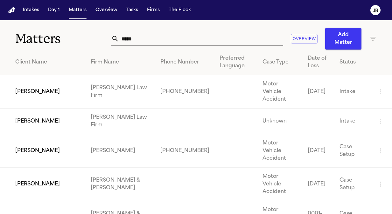
click at [380, 119] on icon "button" at bounding box center [380, 121] width 1 height 5
click at [364, 119] on li "View Matter" at bounding box center [354, 121] width 34 height 13
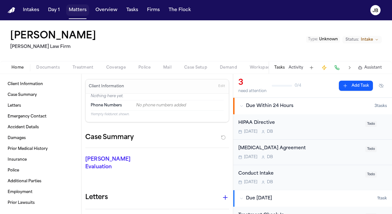
click at [81, 4] on button "Matters" at bounding box center [77, 9] width 23 height 11
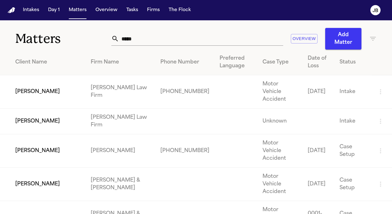
click at [29, 88] on td "[PERSON_NAME]" at bounding box center [43, 91] width 86 height 33
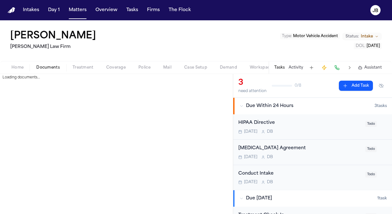
click at [39, 67] on span "Documents" at bounding box center [48, 67] width 24 height 5
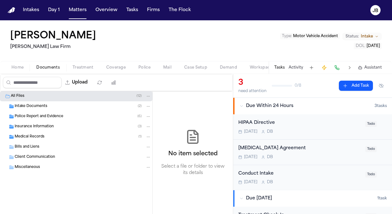
click at [44, 104] on span "Intake Documents" at bounding box center [31, 106] width 33 height 5
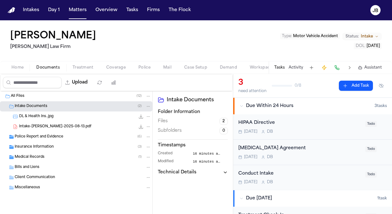
click at [51, 60] on div "Bryan Bristo Ruy Mireles Law Firm Type : Motor Vehicle Accident Status: Intake …" at bounding box center [196, 40] width 392 height 41
click at [42, 117] on span "DL & Health Ins..jpg" at bounding box center [36, 116] width 34 height 5
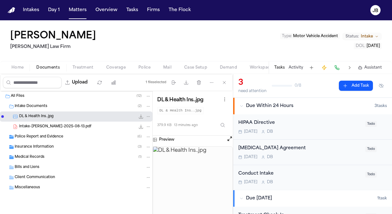
click at [19, 65] on span "Home" at bounding box center [17, 67] width 12 height 5
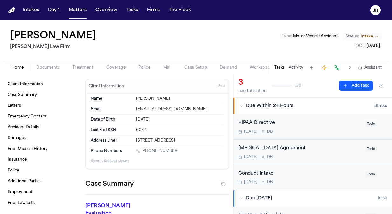
drag, startPoint x: 198, startPoint y: 139, endPoint x: 137, endPoint y: 140, distance: 61.1
click at [137, 140] on div "[STREET_ADDRESS]" at bounding box center [179, 140] width 87 height 5
drag, startPoint x: 137, startPoint y: 140, endPoint x: 173, endPoint y: 148, distance: 36.5
click at [173, 149] on div "[PHONE_NUMBER]" at bounding box center [179, 152] width 87 height 6
drag, startPoint x: 177, startPoint y: 152, endPoint x: 141, endPoint y: 151, distance: 35.3
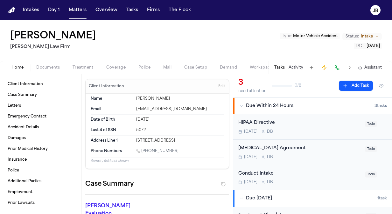
click at [141, 151] on div "[PHONE_NUMBER]" at bounding box center [179, 152] width 87 height 6
copy link "[PHONE_NUMBER]"
click at [79, 8] on button "Matters" at bounding box center [77, 9] width 23 height 11
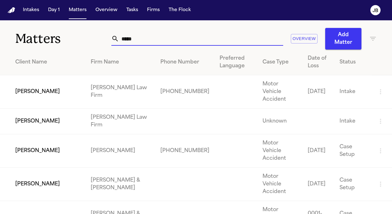
drag, startPoint x: 140, startPoint y: 37, endPoint x: 43, endPoint y: 44, distance: 97.2
click at [43, 44] on div "Matters ***** Overview Add Matter" at bounding box center [196, 34] width 392 height 29
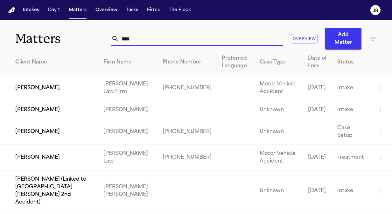
type input "****"
click at [35, 93] on td "[PERSON_NAME]" at bounding box center [49, 88] width 98 height 26
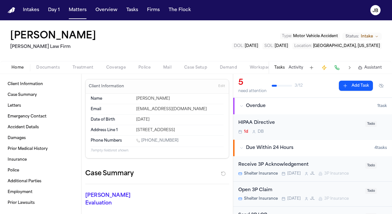
click at [50, 65] on span "Documents" at bounding box center [48, 67] width 24 height 5
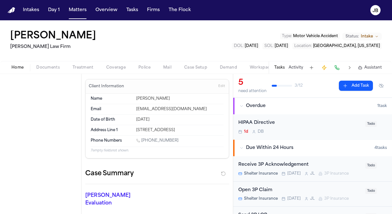
click at [20, 68] on span "Home" at bounding box center [17, 67] width 12 height 5
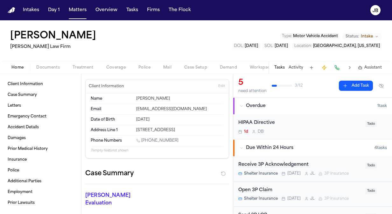
click at [47, 66] on span "Documents" at bounding box center [48, 67] width 24 height 5
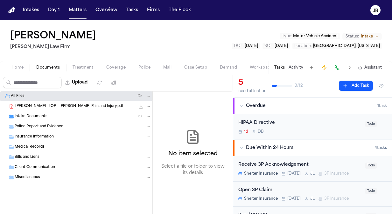
click at [80, 63] on div "Home Documents Treatment Coverage Police Mail Case Setup Demand Workspaces Arti…" at bounding box center [196, 67] width 392 height 13
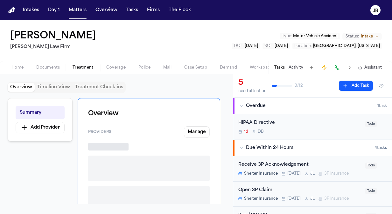
click at [80, 66] on span "Treatment" at bounding box center [82, 67] width 21 height 5
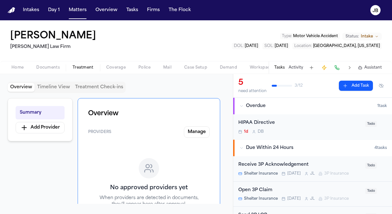
click at [60, 64] on button "Documents" at bounding box center [48, 68] width 36 height 8
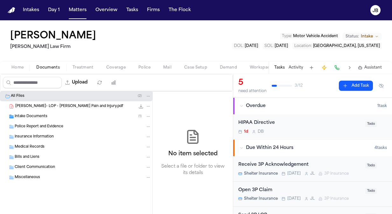
click at [67, 104] on span "[PERSON_NAME]- LOP - [PERSON_NAME] Pain and Injury.pdf" at bounding box center [69, 106] width 108 height 5
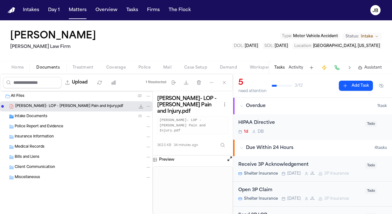
click at [78, 115] on div "Intake Documents ( 1 )" at bounding box center [83, 117] width 136 height 6
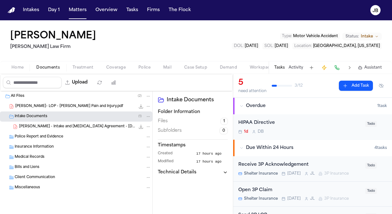
click at [53, 125] on span "[PERSON_NAME] - Intake and [MEDICAL_DATA] Agreement - [DATE]" at bounding box center [77, 126] width 116 height 5
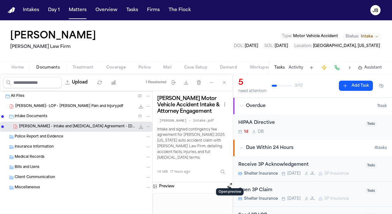
click at [233, 178] on div "Receive 3P Acknowledgement Shelter Insurance Today J L 3P Insurance Todo" at bounding box center [312, 168] width 159 height 25
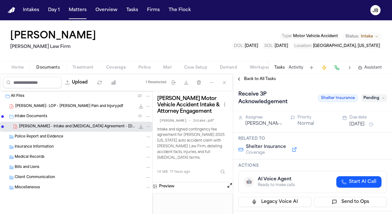
click at [231, 182] on button "Open preview" at bounding box center [229, 185] width 6 height 6
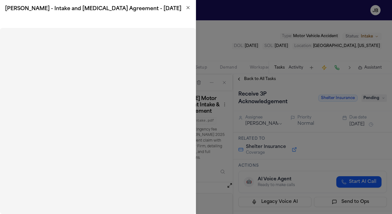
click at [189, 8] on icon "button" at bounding box center [187, 7] width 5 height 5
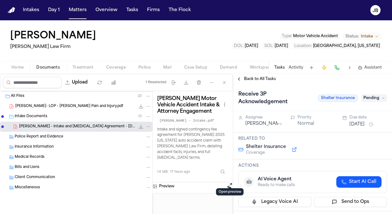
click at [89, 65] on span "Treatment" at bounding box center [82, 67] width 21 height 5
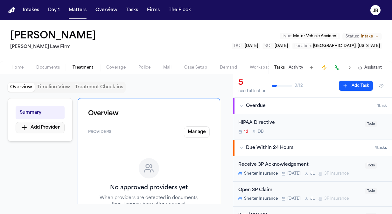
click at [49, 123] on button "Add Provider" at bounding box center [40, 127] width 49 height 11
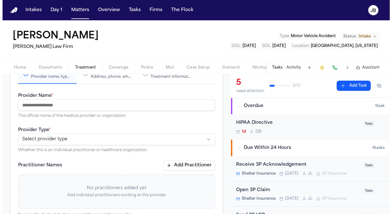
scroll to position [90, 0]
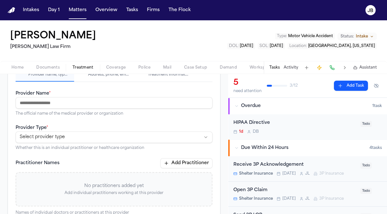
click at [92, 99] on input "Provider Name *" at bounding box center [114, 102] width 197 height 11
type input "*"
type input "**********"
drag, startPoint x: 62, startPoint y: 100, endPoint x: -1, endPoint y: 115, distance: 65.1
click at [0, 115] on html "**********" at bounding box center [193, 107] width 387 height 214
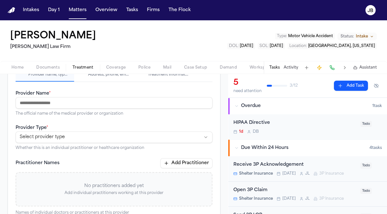
click at [11, 65] on button "Home" at bounding box center [17, 68] width 25 height 8
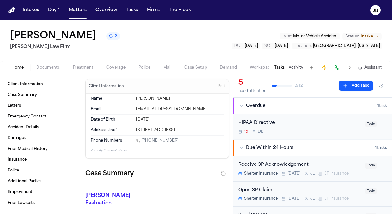
click at [298, 66] on button "Activity" at bounding box center [295, 67] width 15 height 5
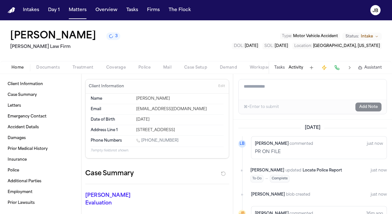
click at [272, 88] on textarea "Add a note to this matter" at bounding box center [312, 89] width 148 height 20
paste textarea "**********"
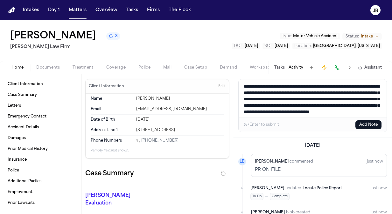
scroll to position [9, 0]
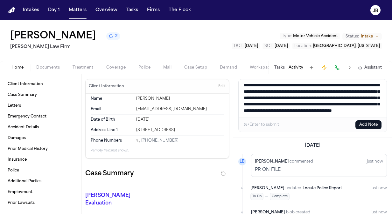
type textarea "**********"
click at [369, 124] on button "Add Note" at bounding box center [368, 124] width 26 height 9
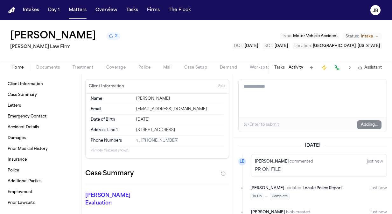
scroll to position [0, 0]
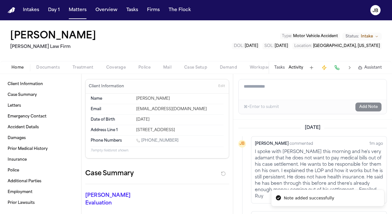
click at [82, 14] on button "Matters" at bounding box center [77, 9] width 23 height 11
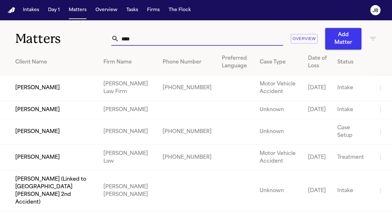
drag, startPoint x: 139, startPoint y: 39, endPoint x: 57, endPoint y: 38, distance: 81.4
click at [57, 38] on div "Matters **** Overview Add Matter" at bounding box center [196, 34] width 392 height 29
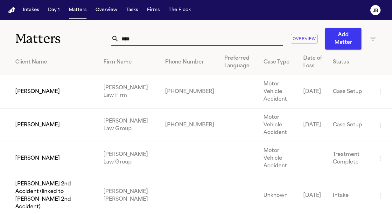
type input "****"
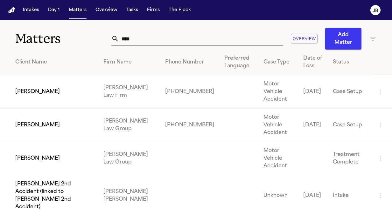
click at [57, 89] on td "[PERSON_NAME]" at bounding box center [49, 91] width 98 height 33
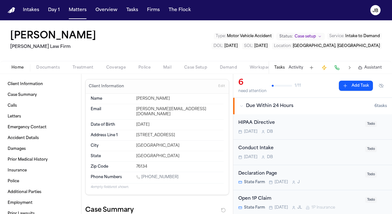
click at [51, 67] on span "Documents" at bounding box center [48, 67] width 24 height 5
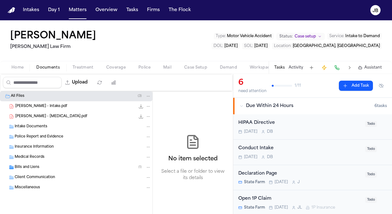
click at [5, 69] on button "Home" at bounding box center [17, 68] width 25 height 8
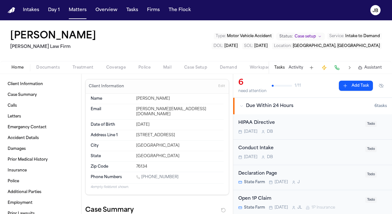
drag, startPoint x: 173, startPoint y: 168, endPoint x: 143, endPoint y: 173, distance: 30.3
click at [143, 173] on div "Phone Numbers 1 (682) 785-2100" at bounding box center [157, 177] width 133 height 11
copy link "682) 785-2100"
click at [53, 11] on button "Day 1" at bounding box center [53, 9] width 17 height 11
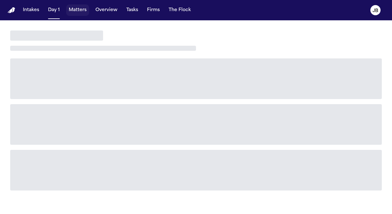
click at [72, 10] on button "Matters" at bounding box center [77, 9] width 23 height 11
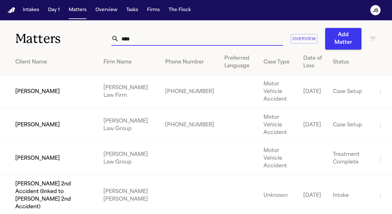
drag, startPoint x: 103, startPoint y: 43, endPoint x: 75, endPoint y: 39, distance: 28.2
click at [75, 39] on div "Matters **** Overview Add Matter" at bounding box center [196, 34] width 392 height 29
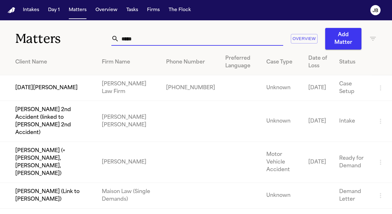
type input "*****"
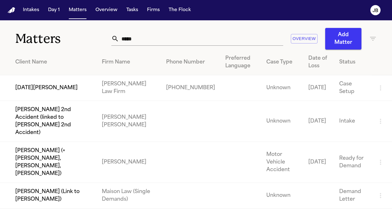
click at [58, 77] on td "[DATE][PERSON_NAME]" at bounding box center [48, 88] width 97 height 26
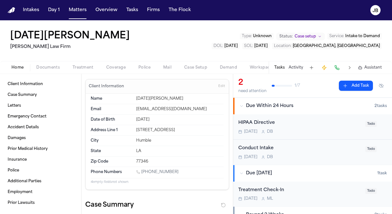
drag, startPoint x: 174, startPoint y: 171, endPoint x: 142, endPoint y: 171, distance: 31.5
click at [142, 171] on div "[PHONE_NUMBER]" at bounding box center [179, 173] width 87 height 6
copy link "[PHONE_NUMBER]"
click at [33, 65] on button "Documents" at bounding box center [48, 68] width 36 height 8
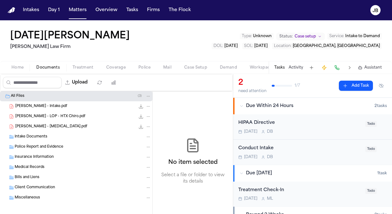
click at [76, 107] on div "[PERSON_NAME] - Intake.pdf 2.0 MB • PDF" at bounding box center [83, 106] width 136 height 6
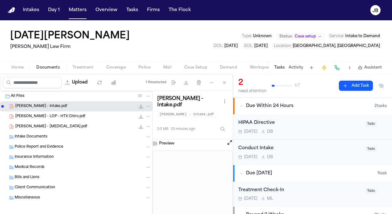
click at [228, 140] on button "Open preview" at bounding box center [229, 143] width 6 height 6
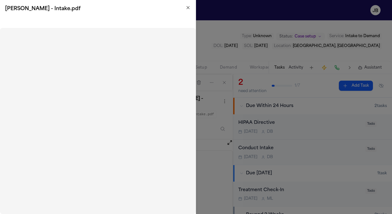
click at [186, 5] on icon "button" at bounding box center [187, 7] width 5 height 5
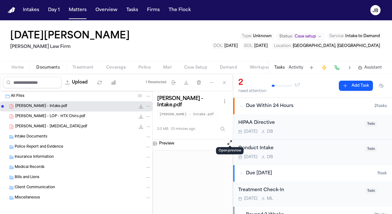
click at [83, 112] on div "L. Mendoza - LOP - HTX Chiro.pdf 411.9 KB • PDF" at bounding box center [76, 117] width 152 height 10
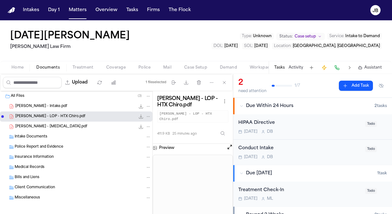
click at [228, 144] on button "Open preview" at bounding box center [229, 147] width 6 height 6
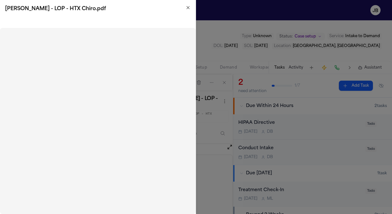
click at [189, 7] on icon "button" at bounding box center [187, 7] width 5 height 5
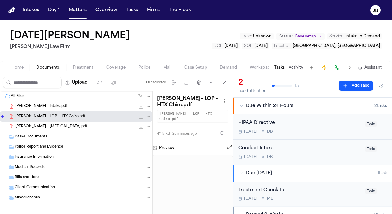
click at [290, 68] on button "Activity" at bounding box center [295, 67] width 15 height 5
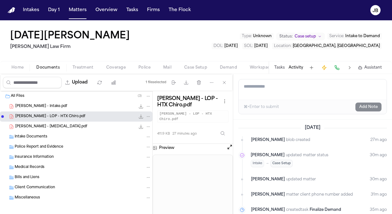
click at [273, 92] on textarea "Add a note to this matter" at bounding box center [312, 89] width 148 height 20
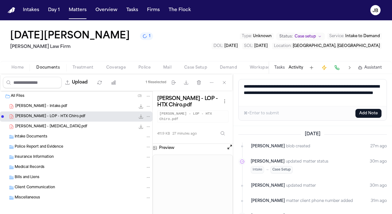
type textarea "**********"
click at [367, 113] on button "Add Note" at bounding box center [368, 113] width 26 height 9
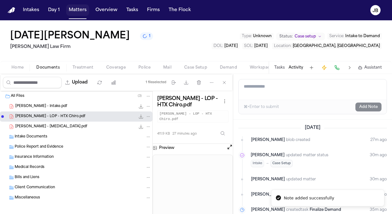
click at [79, 9] on button "Matters" at bounding box center [77, 9] width 23 height 11
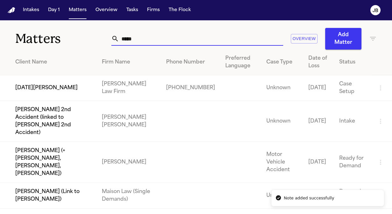
drag, startPoint x: 141, startPoint y: 42, endPoint x: 73, endPoint y: 36, distance: 68.3
click at [73, 36] on div "Matters ***** Overview Add Matter" at bounding box center [196, 34] width 392 height 29
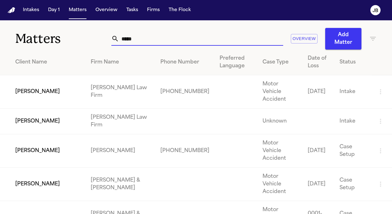
type input "*****"
click at [50, 85] on td "[PERSON_NAME]" at bounding box center [43, 91] width 86 height 33
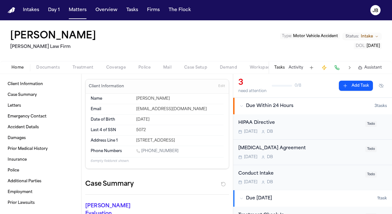
click at [371, 34] on span "Intake" at bounding box center [367, 36] width 12 height 5
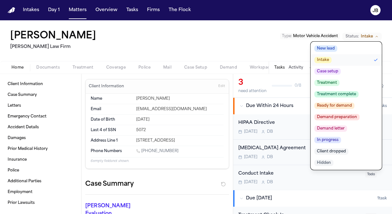
click at [335, 71] on span "Case setup" at bounding box center [327, 71] width 26 height 6
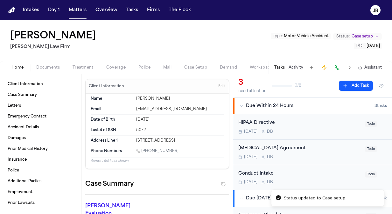
click at [209, 49] on div "Bryan Bristo Ruy Mireles Law Firm Type : Motor Vehicle Accident Status: Case se…" at bounding box center [196, 40] width 392 height 41
drag, startPoint x: 174, startPoint y: 151, endPoint x: 142, endPoint y: 151, distance: 31.8
click at [142, 151] on div "[PHONE_NUMBER]" at bounding box center [179, 152] width 87 height 6
copy link "[PHONE_NUMBER]"
click at [311, 151] on div "[MEDICAL_DATA] Agreement" at bounding box center [299, 148] width 123 height 7
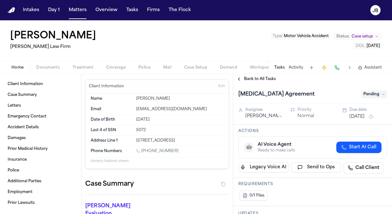
click at [372, 92] on span "Pending" at bounding box center [373, 95] width 25 height 8
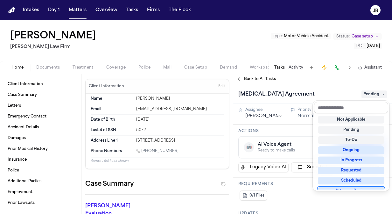
scroll to position [5, 0]
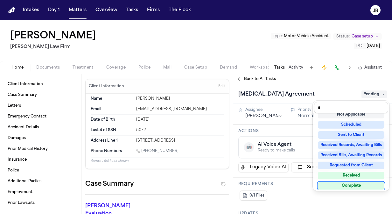
type input "*"
click at [342, 185] on div "Complete" at bounding box center [351, 186] width 66 height 8
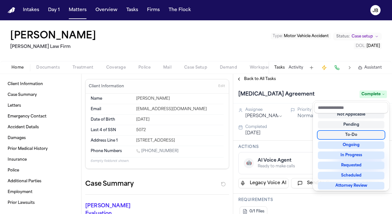
click at [188, 41] on div "Bryan Bristo Ruy Mireles Law Firm Type : Motor Vehicle Accident Status: Case se…" at bounding box center [196, 117] width 392 height 194
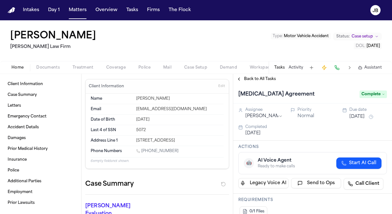
click at [291, 65] on div "Tasks Activity Assistant" at bounding box center [327, 67] width 118 height 12
click at [295, 69] on button "Activity" at bounding box center [295, 67] width 15 height 5
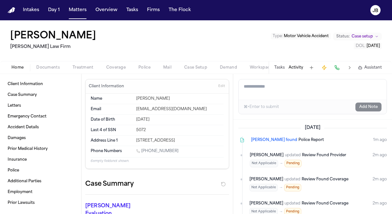
click at [271, 86] on textarea "Add a note to this matter" at bounding box center [312, 89] width 148 height 20
click at [310, 82] on textarea "**********" at bounding box center [312, 89] width 148 height 20
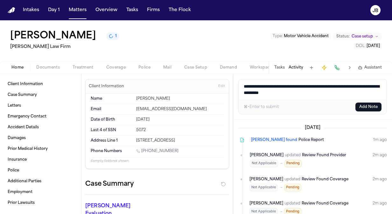
type textarea "**********"
click at [375, 105] on button "Add Note" at bounding box center [368, 107] width 26 height 9
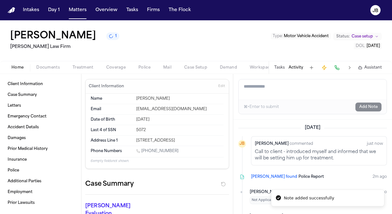
click at [83, 50] on h2 "[PERSON_NAME] Law Firm" at bounding box center [64, 47] width 109 height 8
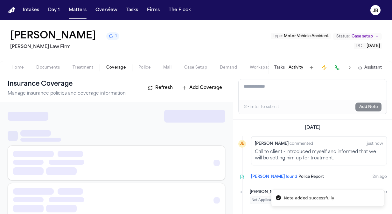
click at [118, 66] on span "Coverage" at bounding box center [115, 67] width 19 height 5
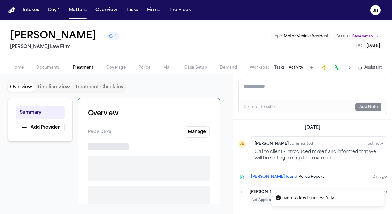
click at [78, 69] on span "Treatment" at bounding box center [82, 67] width 21 height 5
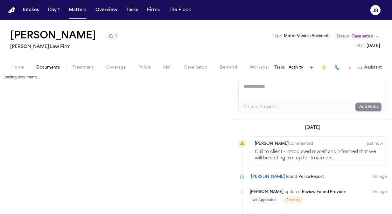
click at [46, 70] on button "Documents" at bounding box center [48, 68] width 36 height 8
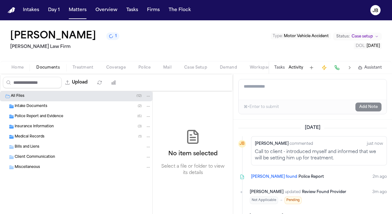
click at [20, 68] on span "Home" at bounding box center [17, 67] width 12 height 5
click at [54, 67] on span "Documents" at bounding box center [48, 67] width 24 height 5
click at [39, 143] on div "Bills and Liens" at bounding box center [76, 147] width 152 height 10
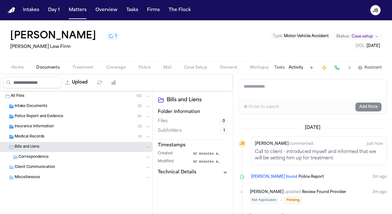
click at [36, 158] on span "Correspondence" at bounding box center [33, 157] width 30 height 5
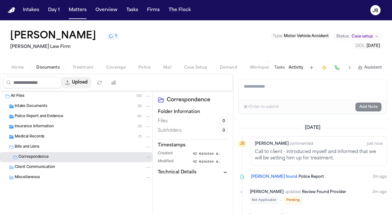
click at [83, 81] on button "Upload" at bounding box center [77, 82] width 30 height 11
select select "**********"
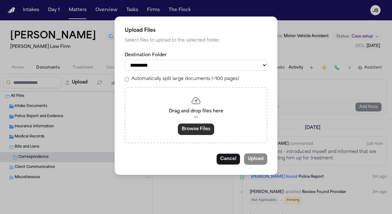
click at [189, 130] on button "Browse Files" at bounding box center [196, 129] width 36 height 11
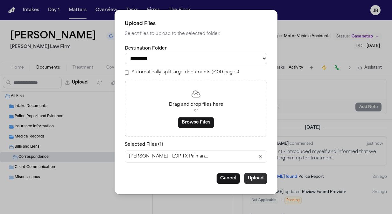
click at [259, 176] on button "Upload" at bounding box center [255, 178] width 23 height 11
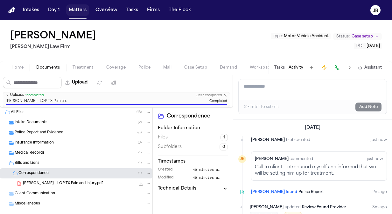
click at [78, 14] on button "Matters" at bounding box center [77, 9] width 23 height 11
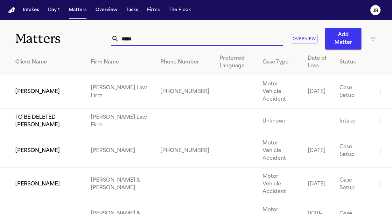
drag, startPoint x: 126, startPoint y: 39, endPoint x: 62, endPoint y: 38, distance: 64.2
click at [62, 38] on div "Matters ***** Overview Add Matter" at bounding box center [196, 34] width 392 height 29
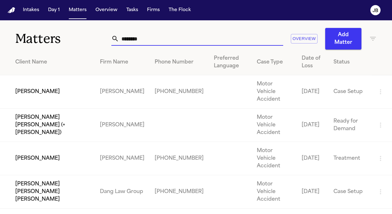
type input "********"
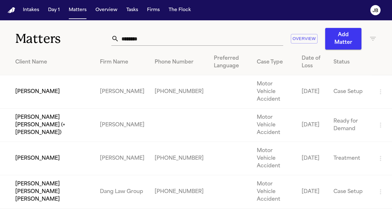
click at [58, 143] on td "[PERSON_NAME]" at bounding box center [47, 158] width 95 height 33
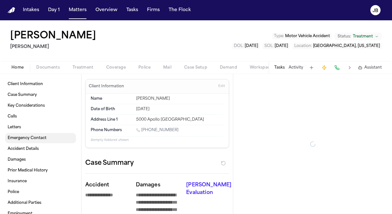
type textarea "*"
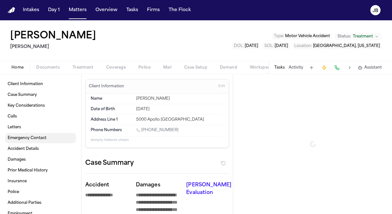
type textarea "*"
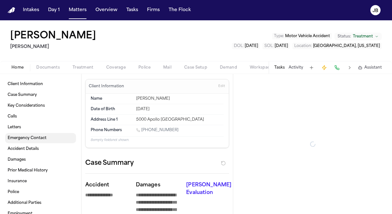
type textarea "*"
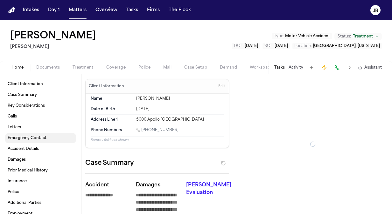
type textarea "*"
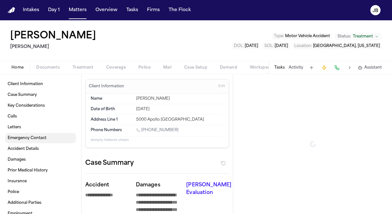
type textarea "*"
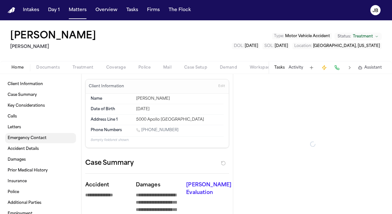
type textarea "*"
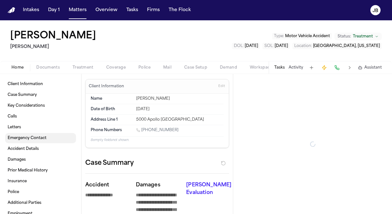
type textarea "*"
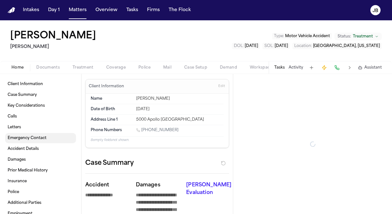
type textarea "*"
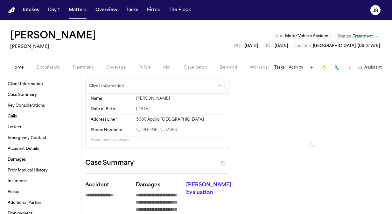
type textarea "*"
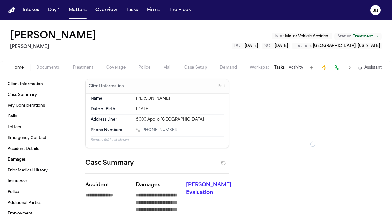
type textarea "*"
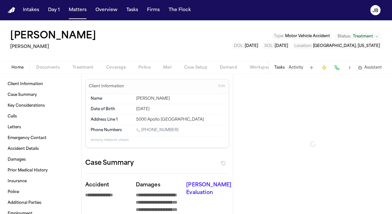
type textarea "*"
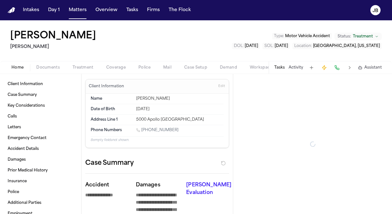
type textarea "*"
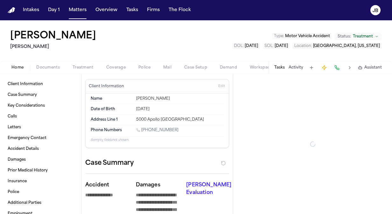
type textarea "*"
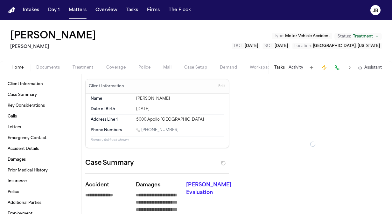
type textarea "*"
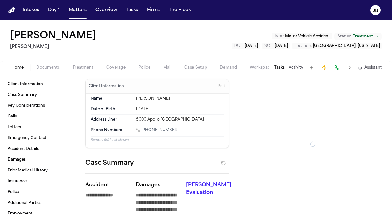
type textarea "*"
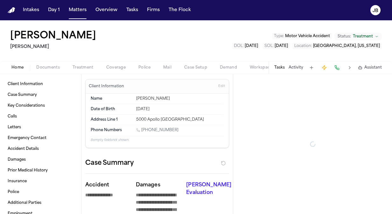
type textarea "*"
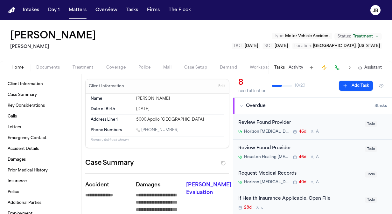
type textarea "*"
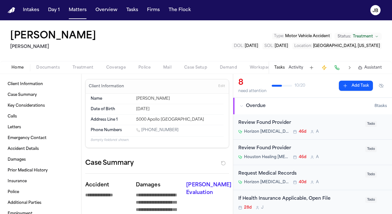
type textarea "*"
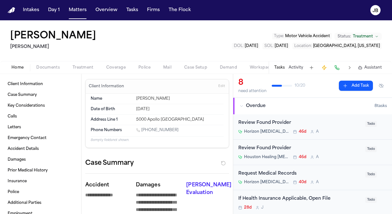
type textarea "*"
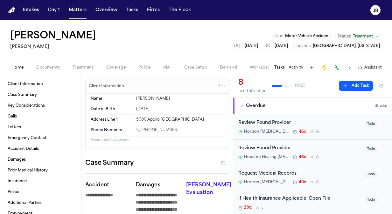
type textarea "*"
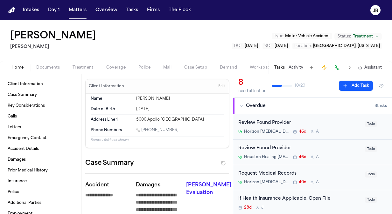
type textarea "*"
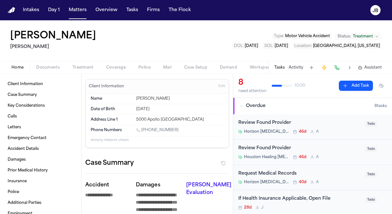
type textarea "*"
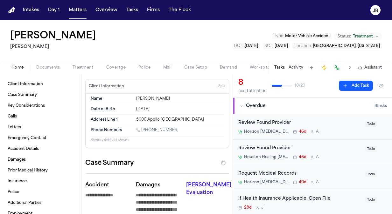
type textarea "*"
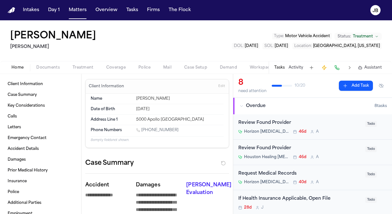
type textarea "*"
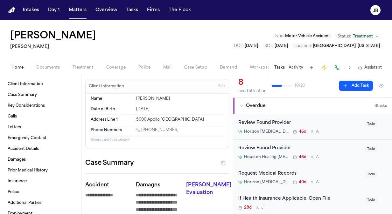
type textarea "*"
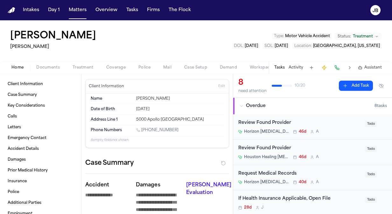
type textarea "*"
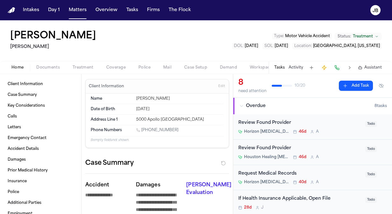
click at [56, 67] on span "Documents" at bounding box center [48, 67] width 24 height 5
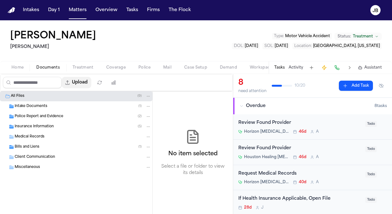
click at [86, 79] on button "Upload" at bounding box center [77, 82] width 30 height 11
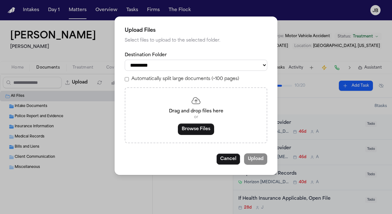
click at [190, 124] on button "Browse Files" at bounding box center [196, 129] width 36 height 11
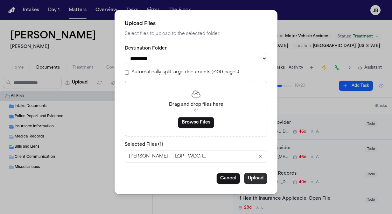
click at [256, 180] on button "Upload" at bounding box center [255, 178] width 23 height 11
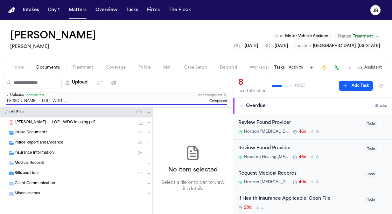
click at [79, 65] on button "Treatment" at bounding box center [83, 68] width 34 height 8
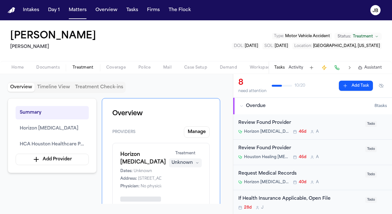
click at [50, 65] on span "Documents" at bounding box center [48, 67] width 24 height 5
click at [86, 64] on button "Treatment" at bounding box center [83, 68] width 34 height 8
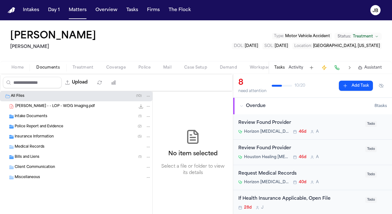
click at [58, 69] on span "Documents" at bounding box center [48, 67] width 24 height 5
click at [34, 147] on span "Medical Records" at bounding box center [30, 147] width 30 height 5
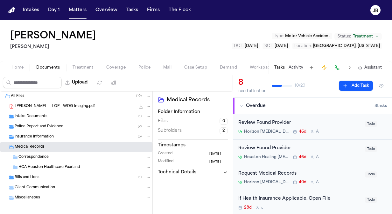
click at [43, 100] on div "All Files ( 10 )" at bounding box center [76, 96] width 152 height 10
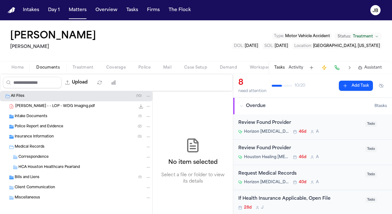
click at [65, 106] on span "J. Alegria - - LOP - WDG Imaging.pdf" at bounding box center [54, 106] width 79 height 5
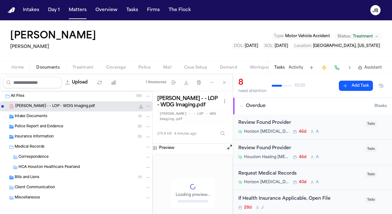
click at [147, 106] on icon "File: J. Alegria - - LOP - WDG Imaging.pdf" at bounding box center [148, 106] width 3 height 1
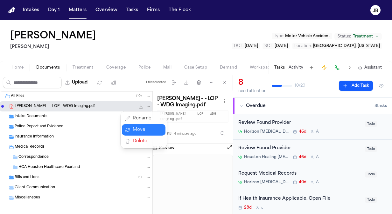
click at [143, 127] on button "Move" at bounding box center [144, 129] width 44 height 11
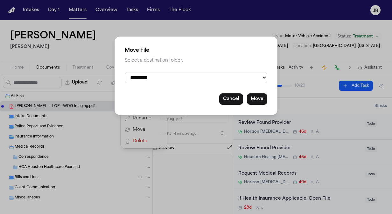
click at [183, 79] on select "**********" at bounding box center [196, 77] width 142 height 11
click at [125, 72] on select "**********" at bounding box center [196, 77] width 142 height 11
click at [258, 97] on button "Move" at bounding box center [257, 98] width 20 height 11
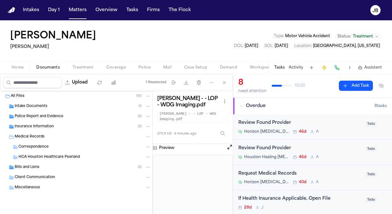
click at [43, 167] on div "Bills and Liens ( 2 )" at bounding box center [83, 168] width 136 height 6
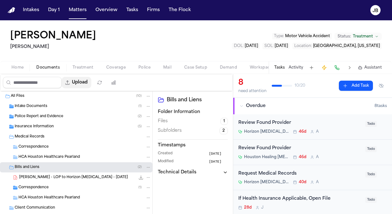
click at [91, 82] on button "Upload" at bounding box center [77, 82] width 30 height 11
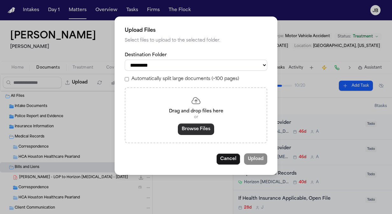
click at [192, 131] on button "Browse Files" at bounding box center [196, 129] width 36 height 11
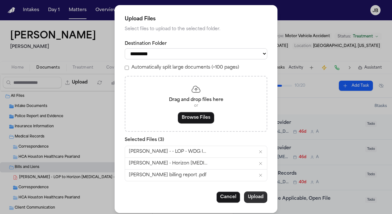
click at [254, 193] on button "Upload" at bounding box center [255, 197] width 23 height 11
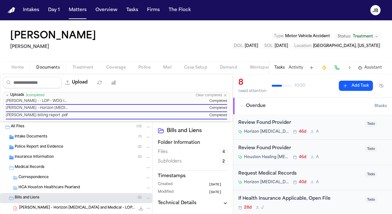
click at [37, 163] on div "Medical Records" at bounding box center [76, 168] width 152 height 10
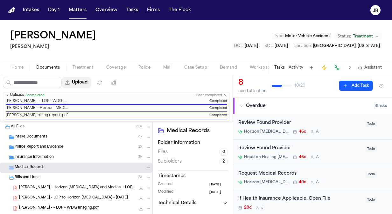
click at [81, 85] on button "Upload" at bounding box center [77, 82] width 30 height 11
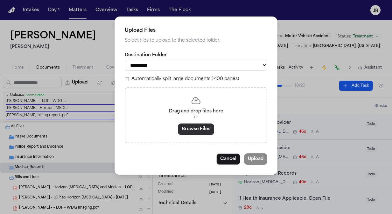
click at [186, 132] on button "Browse Files" at bounding box center [196, 129] width 36 height 11
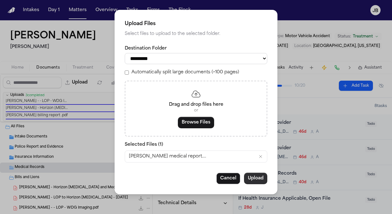
click at [261, 182] on button "Upload" at bounding box center [255, 178] width 23 height 11
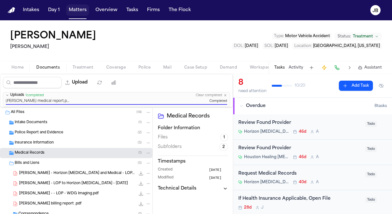
click at [69, 7] on button "Matters" at bounding box center [77, 9] width 23 height 11
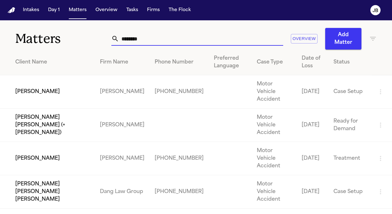
drag, startPoint x: 128, startPoint y: 41, endPoint x: 50, endPoint y: 38, distance: 78.3
click at [50, 38] on div "Matters ******** Overview Add Matter" at bounding box center [196, 34] width 392 height 29
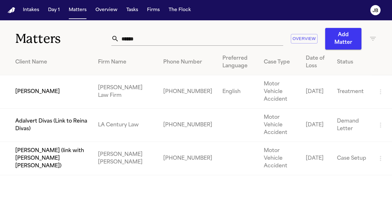
click at [42, 82] on td "[PERSON_NAME]" at bounding box center [46, 91] width 93 height 33
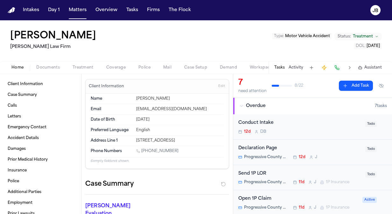
click at [124, 67] on span "Coverage" at bounding box center [115, 67] width 19 height 5
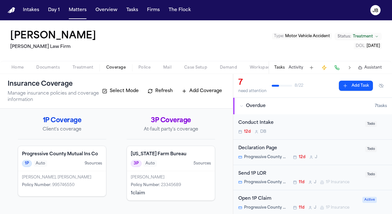
click at [179, 186] on span "23345689" at bounding box center [171, 185] width 20 height 4
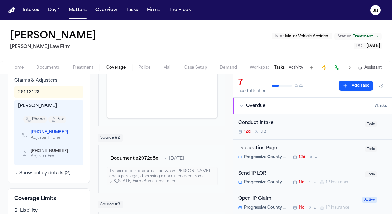
scroll to position [241, 0]
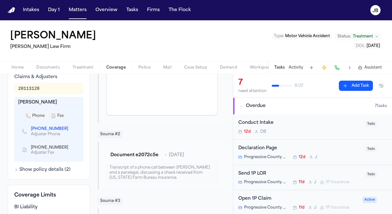
drag, startPoint x: 63, startPoint y: 139, endPoint x: 30, endPoint y: 138, distance: 33.4
click at [30, 137] on div "(512) 393-6433 Adjuster Phone" at bounding box center [47, 131] width 51 height 11
drag, startPoint x: 30, startPoint y: 138, endPoint x: 62, endPoint y: 139, distance: 32.8
click at [62, 137] on div "(512) 393-6433 Adjuster Phone" at bounding box center [47, 131] width 51 height 11
copy span "(512) 393-6433"
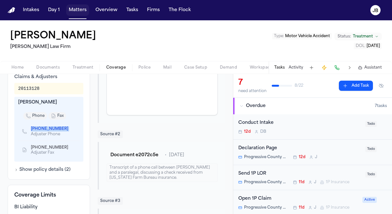
click at [73, 7] on button "Matters" at bounding box center [77, 9] width 23 height 11
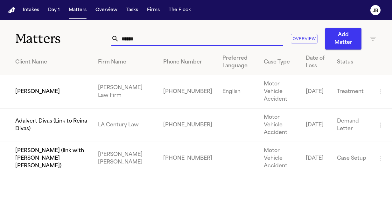
drag, startPoint x: 137, startPoint y: 39, endPoint x: 68, endPoint y: 32, distance: 69.3
click at [68, 32] on div "Matters ****** Overview Add Matter" at bounding box center [196, 34] width 392 height 29
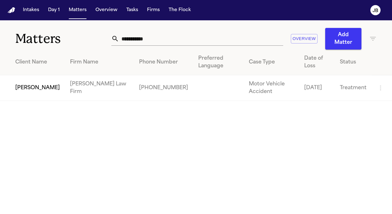
click at [32, 78] on td "[PERSON_NAME]" at bounding box center [32, 88] width 65 height 26
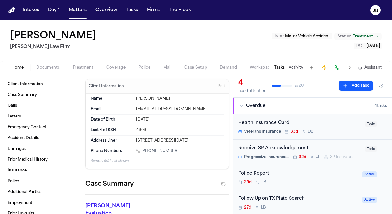
click at [292, 65] on button "Activity" at bounding box center [295, 67] width 15 height 5
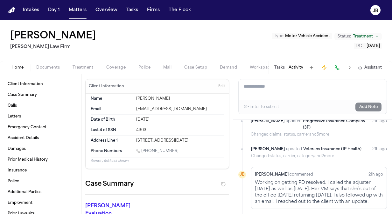
scroll to position [27, 0]
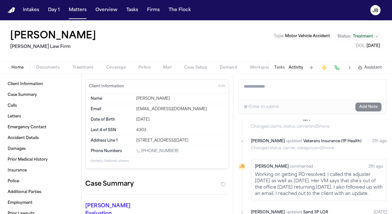
click at [117, 64] on button "Coverage" at bounding box center [116, 68] width 32 height 8
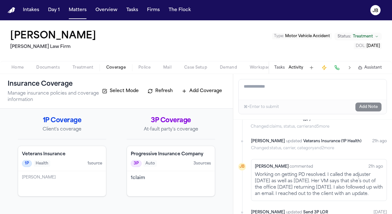
click at [169, 174] on div "1 claim" at bounding box center [171, 183] width 88 height 25
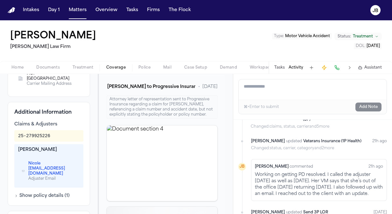
scroll to position [205, 0]
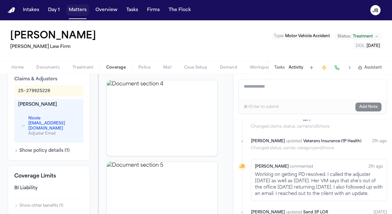
click at [70, 6] on button "Matters" at bounding box center [77, 9] width 23 height 11
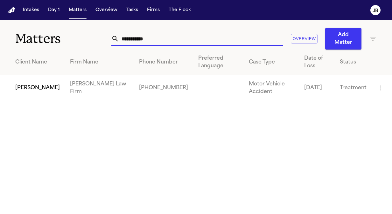
drag, startPoint x: 146, startPoint y: 42, endPoint x: 40, endPoint y: 41, distance: 105.9
click at [40, 41] on div "**********" at bounding box center [196, 34] width 392 height 29
click at [46, 81] on td "[PERSON_NAME]" at bounding box center [32, 88] width 65 height 26
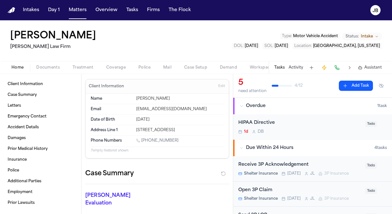
drag, startPoint x: 175, startPoint y: 142, endPoint x: 142, endPoint y: 142, distance: 33.1
click at [142, 142] on div "[PHONE_NUMBER]" at bounding box center [179, 141] width 87 height 6
drag, startPoint x: 174, startPoint y: 137, endPoint x: 142, endPoint y: 140, distance: 31.9
click at [142, 140] on div "Phone Numbers 1 (601) 529-1608" at bounding box center [157, 141] width 133 height 11
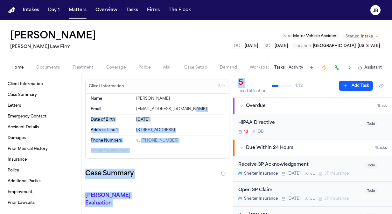
drag, startPoint x: 233, startPoint y: 89, endPoint x: 230, endPoint y: 109, distance: 19.9
click at [230, 109] on div "Client Information Case Summary Letters Emergency Contact Accident Details Dama…" at bounding box center [196, 144] width 392 height 140
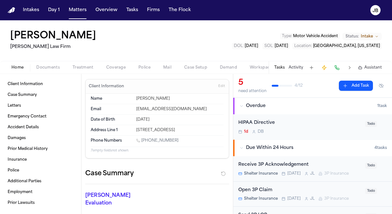
drag, startPoint x: 230, startPoint y: 109, endPoint x: 226, endPoint y: 95, distance: 14.7
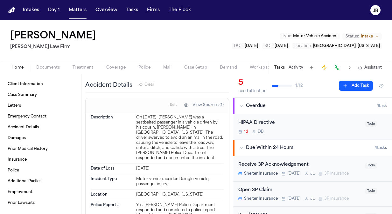
scroll to position [287, 0]
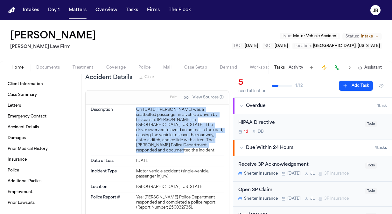
drag, startPoint x: 216, startPoint y: 142, endPoint x: 134, endPoint y: 108, distance: 89.4
click at [134, 108] on div "Description On July 18, 2025, John Clark was a seatbelted passenger in a vehicl…" at bounding box center [157, 130] width 133 height 51
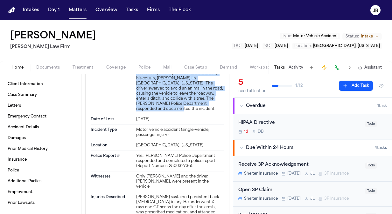
scroll to position [333, 0]
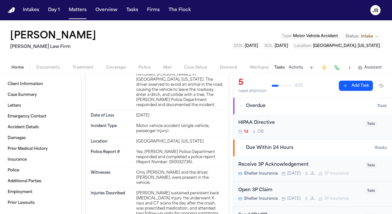
click at [172, 153] on div "Yes; [PERSON_NAME] Police Department responded and completed a police report (R…" at bounding box center [179, 157] width 87 height 15
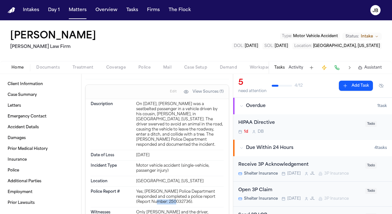
scroll to position [285, 0]
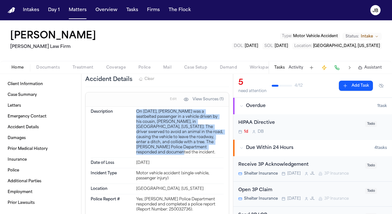
drag, startPoint x: 219, startPoint y: 146, endPoint x: 134, endPoint y: 108, distance: 93.5
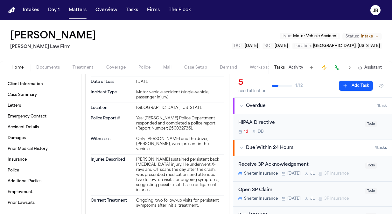
scroll to position [387, 0]
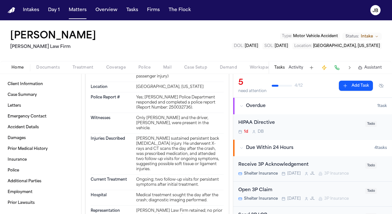
drag, startPoint x: 153, startPoint y: 158, endPoint x: 134, endPoint y: 126, distance: 37.6
click at [134, 134] on div "Injuries Described John Clark sustained persistent back pain and a left knee in…" at bounding box center [157, 154] width 133 height 41
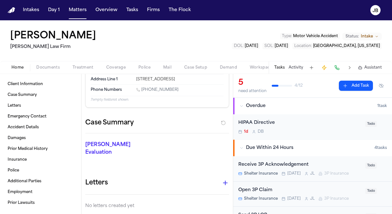
scroll to position [0, 0]
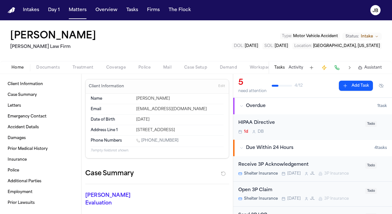
drag, startPoint x: 207, startPoint y: 131, endPoint x: 132, endPoint y: 130, distance: 75.0
click at [132, 130] on div "Address Line 1 4305 rushmoore drive arlington TX" at bounding box center [157, 130] width 133 height 10
click at [48, 63] on div "Home Documents Treatment Coverage Police Mail Case Setup Demand Workspaces Arti…" at bounding box center [196, 67] width 392 height 13
click at [48, 64] on button "Documents" at bounding box center [48, 68] width 36 height 8
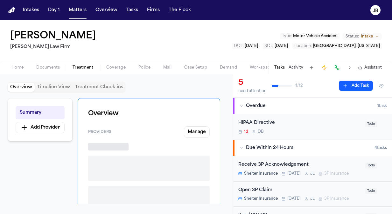
click at [82, 65] on span "Treatment" at bounding box center [82, 67] width 21 height 5
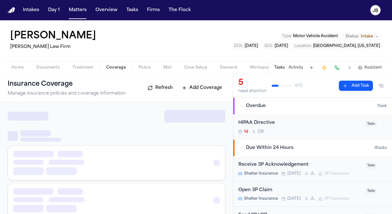
click at [114, 66] on span "Coverage" at bounding box center [115, 67] width 19 height 5
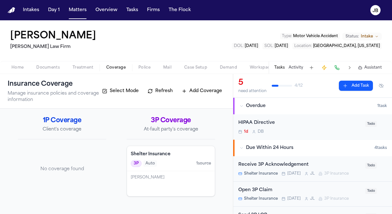
click at [173, 176] on div "[PERSON_NAME]" at bounding box center [171, 177] width 80 height 5
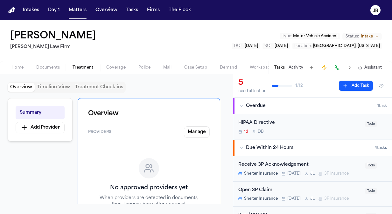
click at [87, 64] on button "Treatment" at bounding box center [83, 68] width 34 height 8
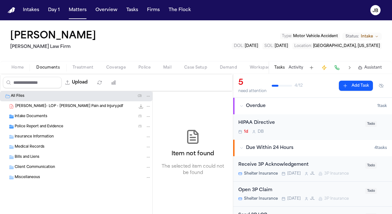
click at [46, 70] on button "Documents" at bounding box center [48, 68] width 36 height 8
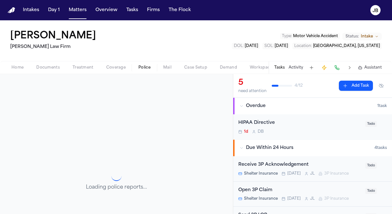
click at [145, 68] on span "Police" at bounding box center [144, 67] width 12 height 5
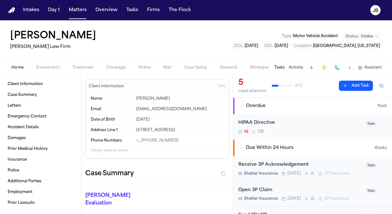
click at [22, 67] on span "Home" at bounding box center [17, 67] width 12 height 5
click at [74, 12] on button "Matters" at bounding box center [77, 9] width 23 height 11
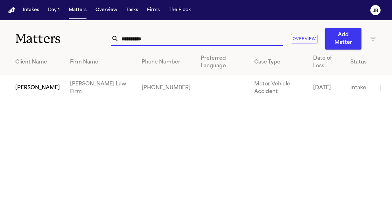
drag, startPoint x: 155, startPoint y: 42, endPoint x: 58, endPoint y: 38, distance: 96.7
click at [58, 38] on div "**********" at bounding box center [196, 34] width 392 height 29
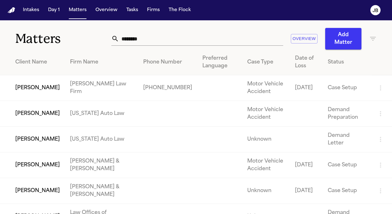
click at [33, 93] on td "[PERSON_NAME]" at bounding box center [32, 88] width 65 height 26
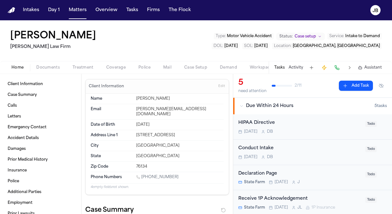
drag, startPoint x: 175, startPoint y: 168, endPoint x: 142, endPoint y: 172, distance: 33.2
click at [142, 175] on div "[PHONE_NUMBER]" at bounding box center [179, 178] width 87 height 6
click at [57, 60] on div "[PERSON_NAME] [PERSON_NAME] Law Firm Type : Motor Vehicle Accident Status: Case…" at bounding box center [196, 40] width 392 height 41
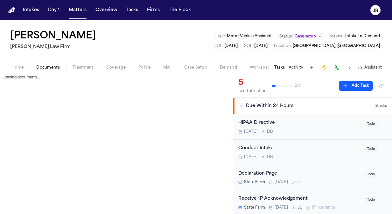
click at [50, 67] on span "Documents" at bounding box center [48, 67] width 24 height 5
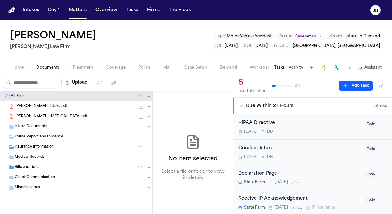
click at [44, 103] on div "[PERSON_NAME] - Intake.pdf 2.0 MB • PDF" at bounding box center [83, 106] width 136 height 6
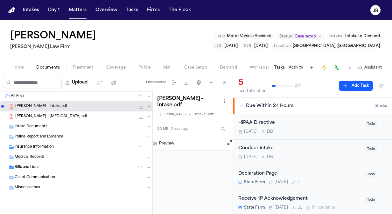
click at [149, 105] on icon "File: K. Agee - Intake.pdf" at bounding box center [148, 106] width 4 height 4
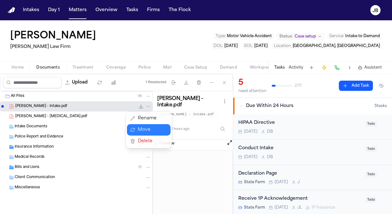
click at [146, 127] on button "Move" at bounding box center [149, 129] width 44 height 11
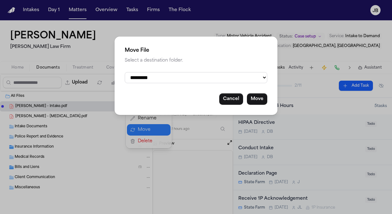
click at [165, 80] on select "**********" at bounding box center [196, 77] width 142 height 11
click at [125, 72] on select "**********" at bounding box center [196, 77] width 142 height 11
click at [254, 97] on button "Move" at bounding box center [257, 98] width 20 height 11
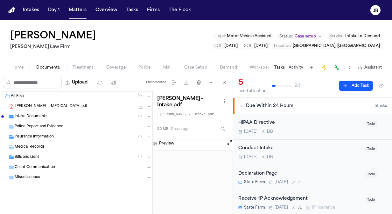
click at [149, 107] on icon "File: K. Agee - Retainer.pdf" at bounding box center [148, 106] width 4 height 4
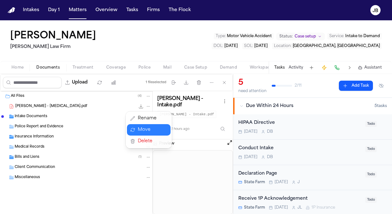
click at [142, 128] on button "Move" at bounding box center [149, 129] width 44 height 11
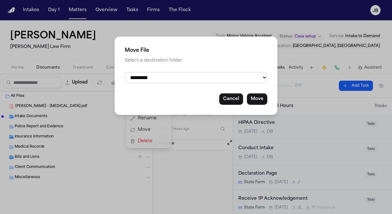
click at [166, 81] on select "**********" at bounding box center [196, 77] width 142 height 11
click at [125, 72] on select "**********" at bounding box center [196, 77] width 142 height 11
click at [259, 99] on button "Move" at bounding box center [257, 98] width 20 height 11
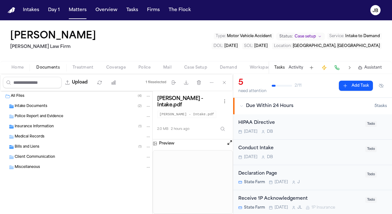
click at [79, 65] on span "Treatment" at bounding box center [82, 67] width 21 height 5
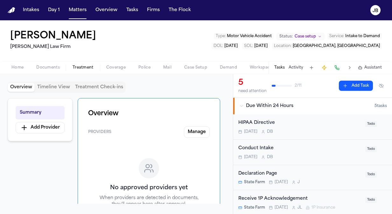
click at [53, 66] on span "Documents" at bounding box center [48, 67] width 24 height 5
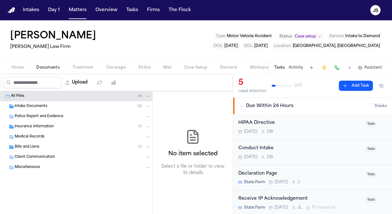
click at [18, 65] on span "Home" at bounding box center [17, 67] width 12 height 5
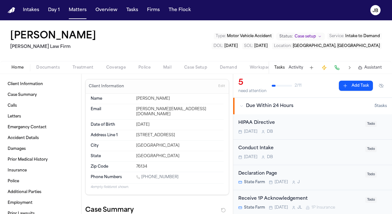
click at [113, 67] on span "Coverage" at bounding box center [115, 67] width 19 height 5
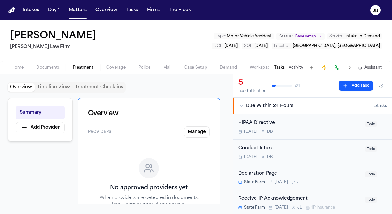
click at [76, 67] on span "Treatment" at bounding box center [82, 67] width 21 height 5
click at [38, 60] on div "[PERSON_NAME] [PERSON_NAME] Law Firm Type : Motor Vehicle Accident Status: Case…" at bounding box center [196, 40] width 392 height 41
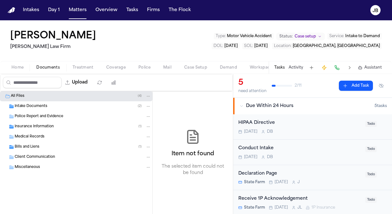
click at [38, 65] on span "Documents" at bounding box center [48, 67] width 24 height 5
click at [45, 127] on span "Insurance Information" at bounding box center [34, 126] width 39 height 5
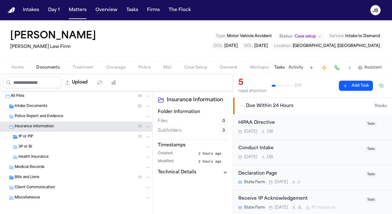
click at [42, 137] on div "1P or PIP ( 1 )" at bounding box center [84, 137] width 133 height 6
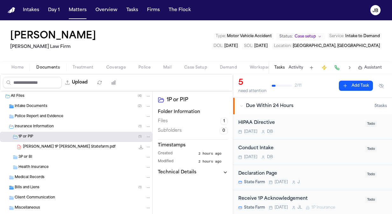
click at [139, 147] on icon "File: K. Agee 1P LOR Statefarm.pdf" at bounding box center [141, 147] width 4 height 4
click at [110, 69] on span "Coverage" at bounding box center [115, 67] width 19 height 5
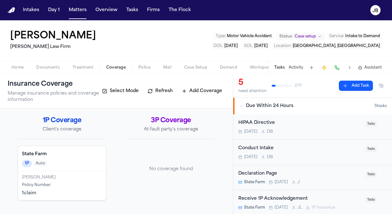
click at [79, 64] on button "Treatment" at bounding box center [83, 68] width 34 height 8
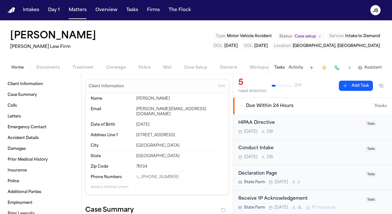
click at [25, 67] on button "Home" at bounding box center [17, 68] width 25 height 8
drag, startPoint x: 227, startPoint y: 94, endPoint x: 228, endPoint y: 130, distance: 35.6
click at [228, 130] on div "Client Information Edit Name [PERSON_NAME] Email [PERSON_NAME][EMAIL_ADDRESS][D…" at bounding box center [156, 144] width 151 height 140
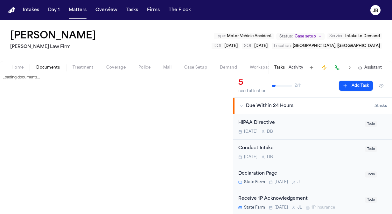
click at [50, 66] on span "Documents" at bounding box center [48, 67] width 24 height 5
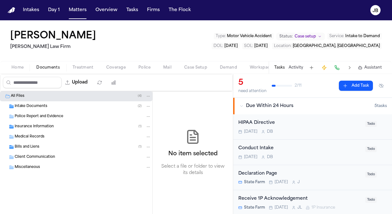
click at [22, 68] on span "Home" at bounding box center [17, 67] width 12 height 5
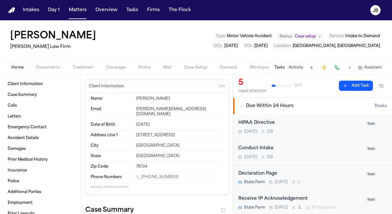
drag, startPoint x: 178, startPoint y: 128, endPoint x: 133, endPoint y: 131, distance: 44.9
click at [133, 131] on div "Address Line [GEOGRAPHIC_DATA][STREET_ADDRESS]" at bounding box center [157, 135] width 133 height 10
copy div "[STREET_ADDRESS]"
click at [110, 64] on button "Coverage" at bounding box center [116, 68] width 32 height 8
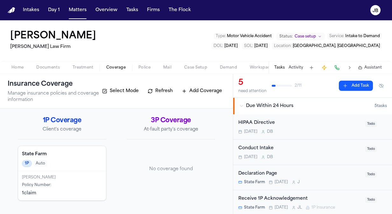
click at [67, 168] on div "State Farm 1P Auto" at bounding box center [62, 158] width 88 height 25
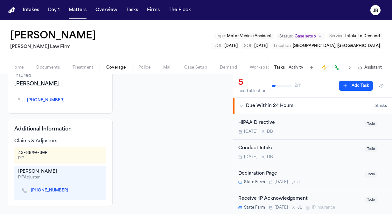
scroll to position [73, 0]
drag, startPoint x: 47, startPoint y: 154, endPoint x: 13, endPoint y: 152, distance: 33.4
click at [13, 152] on div "Additional Information Claims & Adjusters 43-88M0-30P PIP [PERSON_NAME] PIP Adj…" at bounding box center [60, 163] width 105 height 88
copy div "43-88M0-30P"
drag, startPoint x: 27, startPoint y: 189, endPoint x: 57, endPoint y: 192, distance: 30.0
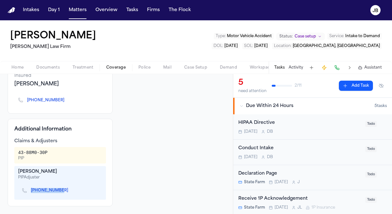
click at [57, 192] on div "[PHONE_NUMBER]" at bounding box center [47, 191] width 51 height 6
copy link "[PHONE_NUMBER]"
click at [81, 9] on button "Matters" at bounding box center [77, 9] width 23 height 11
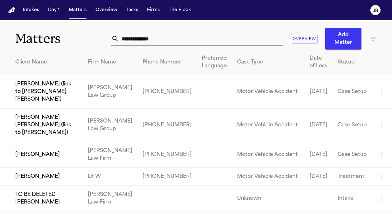
click at [163, 38] on input "text" at bounding box center [201, 39] width 164 height 14
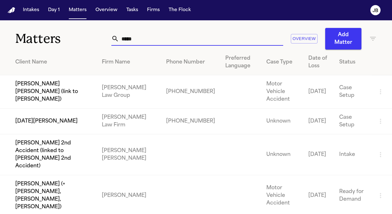
type input "*****"
click at [45, 126] on td "[DATE][PERSON_NAME]" at bounding box center [48, 122] width 97 height 26
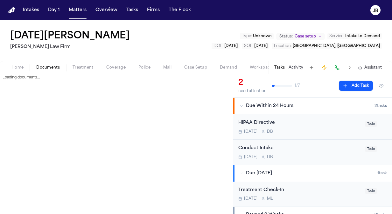
click at [59, 68] on span "Documents" at bounding box center [48, 67] width 24 height 5
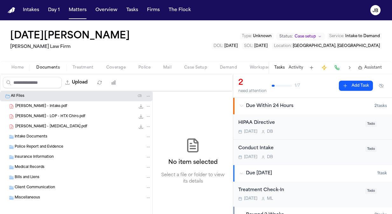
click at [146, 105] on icon "File: L. Mendoza - Intake.pdf" at bounding box center [148, 106] width 4 height 4
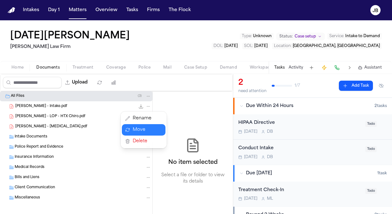
click at [143, 129] on button "Move" at bounding box center [144, 129] width 44 height 11
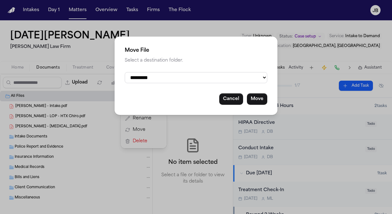
click at [196, 79] on select "**********" at bounding box center [196, 77] width 142 height 11
select select "**********"
click at [125, 72] on select "**********" at bounding box center [196, 77] width 142 height 11
click at [260, 100] on button "Move" at bounding box center [257, 98] width 20 height 11
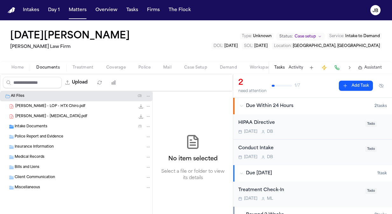
click at [148, 105] on icon "File: L. Mendoza - LOP - HTX Chiro.pdf" at bounding box center [148, 106] width 4 height 4
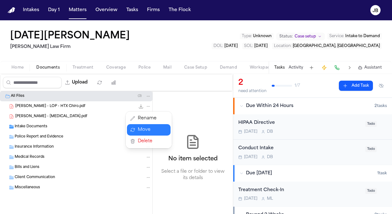
click at [148, 129] on button "Move" at bounding box center [149, 129] width 44 height 11
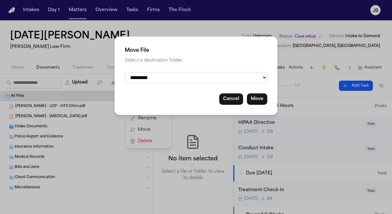
click at [192, 84] on div "**********" at bounding box center [195, 76] width 163 height 79
click at [207, 76] on select "**********" at bounding box center [196, 77] width 142 height 11
select select "**********"
click at [125, 72] on select "**********" at bounding box center [196, 77] width 142 height 11
click at [260, 98] on button "Move" at bounding box center [257, 98] width 20 height 11
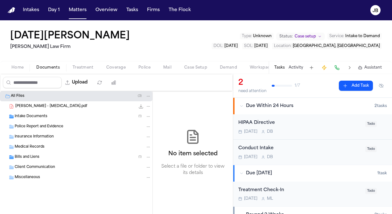
click at [82, 106] on div "[PERSON_NAME] - [MEDICAL_DATA].pdf 1.2 MB • PDF" at bounding box center [83, 106] width 136 height 6
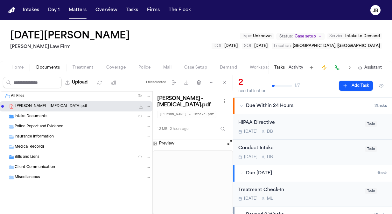
click at [148, 107] on icon "File: L. Mendoza - Retainer.pdf" at bounding box center [148, 106] width 4 height 4
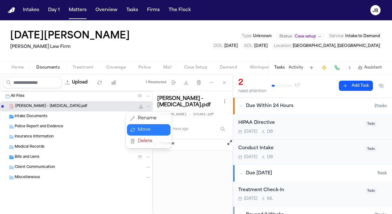
click at [141, 130] on button "Move" at bounding box center [149, 129] width 44 height 11
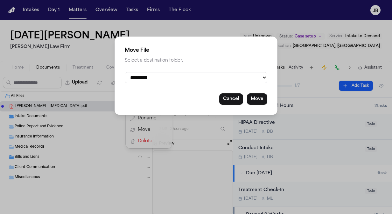
click at [231, 76] on select "**********" at bounding box center [196, 77] width 142 height 11
select select "**********"
click at [125, 72] on select "**********" at bounding box center [196, 77] width 142 height 11
click at [263, 101] on button "Move" at bounding box center [257, 98] width 20 height 11
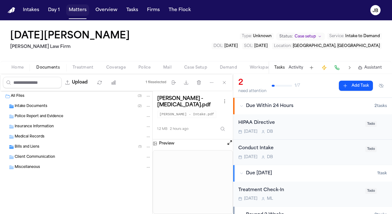
click at [79, 15] on button "Matters" at bounding box center [77, 9] width 23 height 11
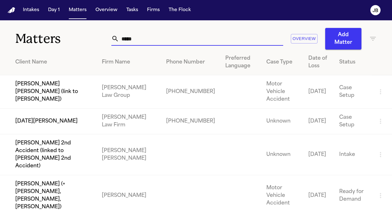
drag, startPoint x: 139, startPoint y: 40, endPoint x: 83, endPoint y: 40, distance: 55.6
click at [83, 40] on div "Matters ***** Overview Add Matter" at bounding box center [196, 34] width 392 height 29
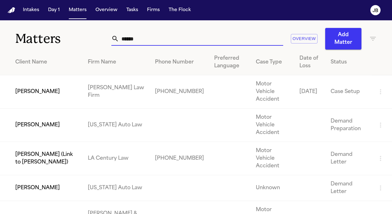
type input "******"
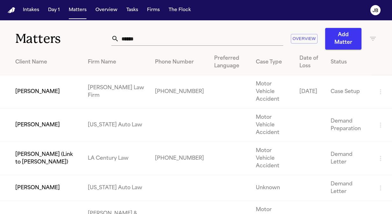
click at [44, 86] on td "[PERSON_NAME]" at bounding box center [41, 91] width 83 height 33
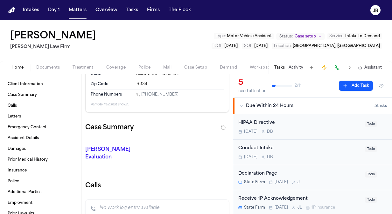
scroll to position [88, 0]
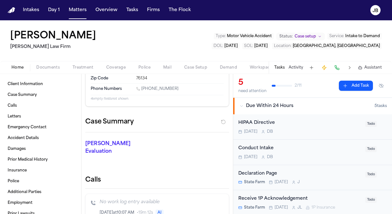
click at [219, 117] on button "button" at bounding box center [222, 122] width 11 height 10
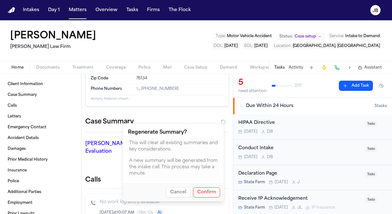
click at [207, 193] on button "Confirm" at bounding box center [206, 193] width 27 height 10
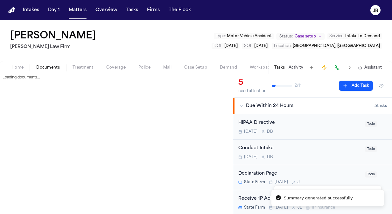
click at [45, 66] on span "Documents" at bounding box center [48, 67] width 24 height 5
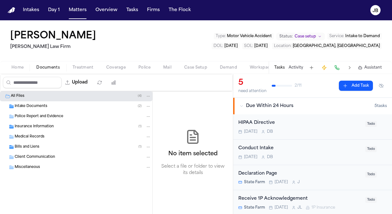
click at [69, 104] on div "Intake Documents ( 2 )" at bounding box center [83, 107] width 136 height 6
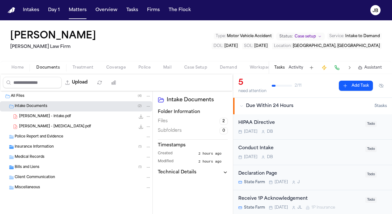
click at [65, 115] on div "[PERSON_NAME] - Intake.pdf 2.0 MB • PDF" at bounding box center [85, 116] width 132 height 6
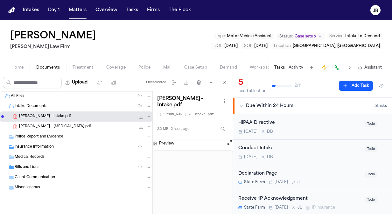
click at [43, 66] on span "Documents" at bounding box center [48, 67] width 24 height 5
click at [23, 67] on span "Home" at bounding box center [17, 67] width 12 height 5
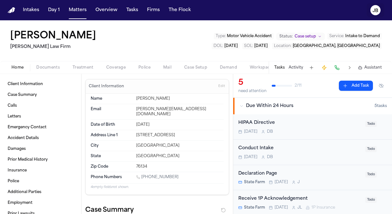
click at [376, 11] on text "JB" at bounding box center [375, 11] width 6 height 4
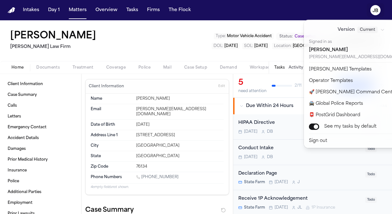
click at [101, 43] on div "Intakes Day 1 Matters Overview Tasks Firms The [PERSON_NAME] [PERSON_NAME] [PER…" at bounding box center [196, 107] width 392 height 214
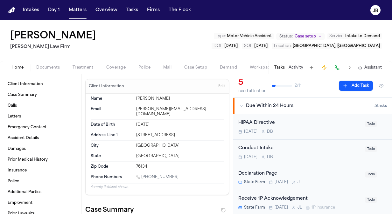
drag, startPoint x: 71, startPoint y: 37, endPoint x: 194, endPoint y: 31, distance: 123.8
click at [194, 31] on div "[PERSON_NAME] [PERSON_NAME] Law Firm Type : Motor Vehicle Accident Status: Case…" at bounding box center [196, 40] width 392 height 41
click at [77, 11] on button "Matters" at bounding box center [77, 9] width 23 height 11
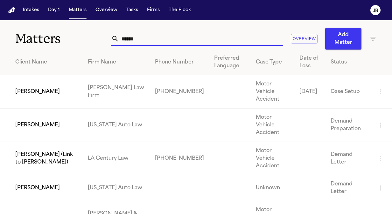
drag, startPoint x: 145, startPoint y: 34, endPoint x: 39, endPoint y: 45, distance: 106.5
click at [39, 45] on div "Matters ****** Overview Add Matter" at bounding box center [196, 34] width 392 height 29
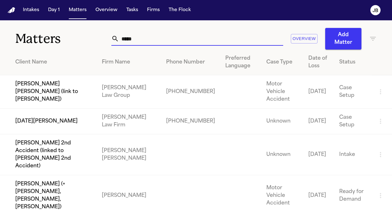
type input "*****"
click at [43, 121] on td "[DATE][PERSON_NAME]" at bounding box center [48, 122] width 97 height 26
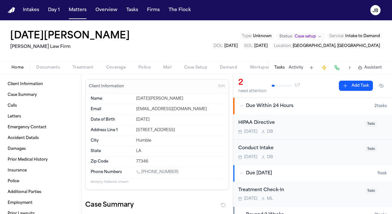
click at [53, 65] on span "Documents" at bounding box center [48, 67] width 24 height 5
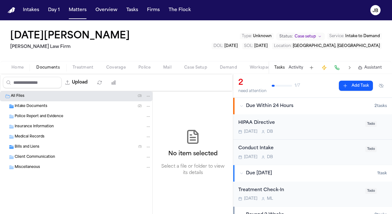
click at [18, 68] on span "Home" at bounding box center [17, 67] width 12 height 5
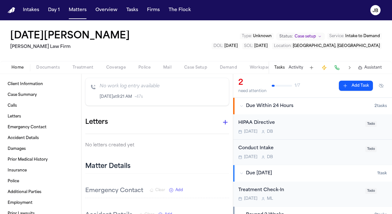
scroll to position [209, 0]
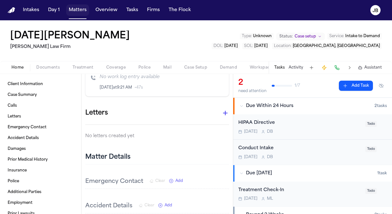
click at [72, 10] on button "Matters" at bounding box center [77, 9] width 23 height 11
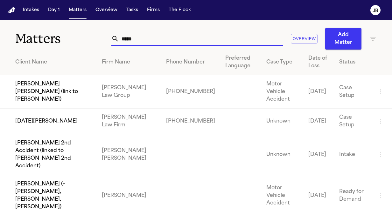
click at [128, 35] on input "*****" at bounding box center [201, 39] width 164 height 14
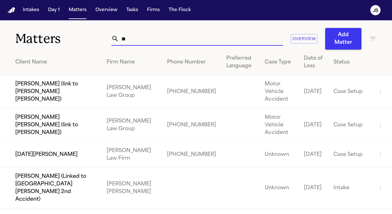
type input "*"
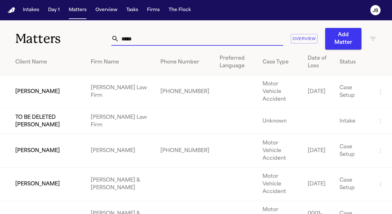
type input "*****"
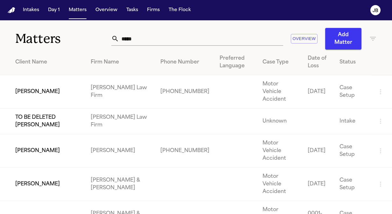
click at [43, 79] on td "[PERSON_NAME]" at bounding box center [43, 91] width 86 height 33
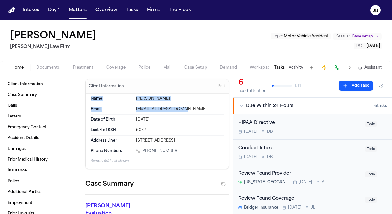
drag, startPoint x: 228, startPoint y: 86, endPoint x: 228, endPoint y: 108, distance: 22.3
click at [228, 108] on div "Client Information Edit Name [PERSON_NAME] Email [EMAIL_ADDRESS][DOMAIN_NAME] D…" at bounding box center [156, 144] width 151 height 140
click at [72, 6] on button "Matters" at bounding box center [77, 9] width 23 height 11
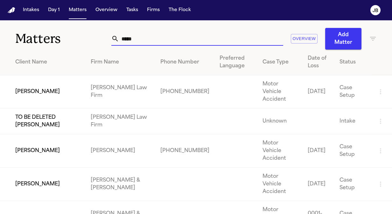
drag, startPoint x: 93, startPoint y: 43, endPoint x: 82, endPoint y: 43, distance: 10.8
click at [82, 43] on div "Matters ***** Overview Add Matter" at bounding box center [196, 34] width 392 height 29
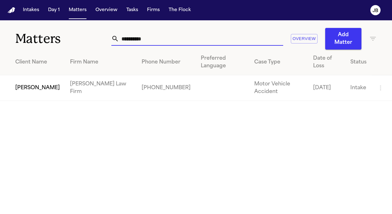
type input "**********"
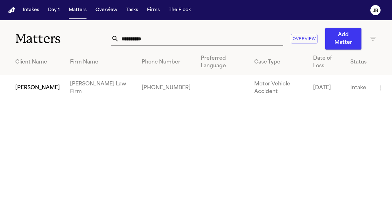
click at [30, 75] on td "[PERSON_NAME]" at bounding box center [32, 88] width 65 height 26
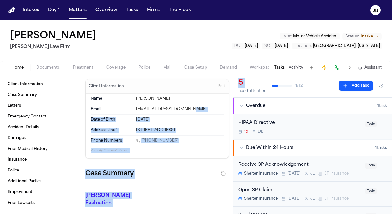
drag, startPoint x: 233, startPoint y: 88, endPoint x: 231, endPoint y: 105, distance: 17.3
click at [231, 105] on div "Client Information Case Summary Letters Emergency Contact Accident Details Dama…" at bounding box center [196, 144] width 392 height 140
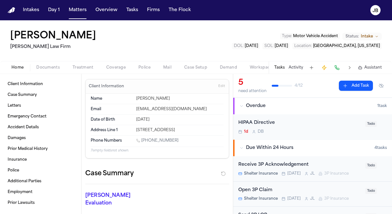
click at [196, 91] on div "Client Information Edit" at bounding box center [157, 86] width 143 height 14
click at [52, 66] on span "Documents" at bounding box center [48, 67] width 24 height 5
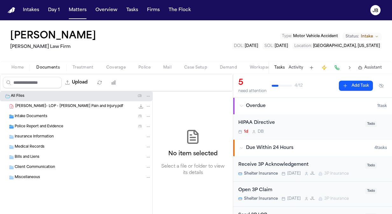
click at [51, 108] on span "[PERSON_NAME]- LOP - [PERSON_NAME] Pain and Injury.pdf" at bounding box center [69, 106] width 108 height 5
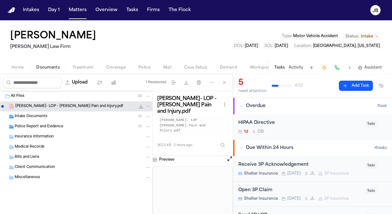
click at [149, 104] on button "File: J. Clark- LOP - Davis Pain and Injury.pdf" at bounding box center [148, 107] width 6 height 6
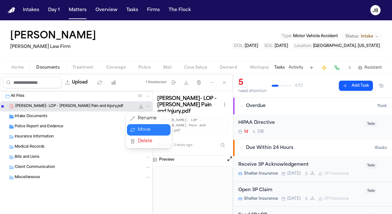
click at [151, 127] on button "Move" at bounding box center [149, 129] width 44 height 11
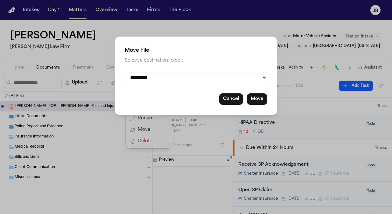
click at [184, 76] on select "**********" at bounding box center [196, 77] width 142 height 11
select select "**********"
click at [125, 72] on select "**********" at bounding box center [196, 77] width 142 height 11
click at [258, 95] on button "Move" at bounding box center [257, 98] width 20 height 11
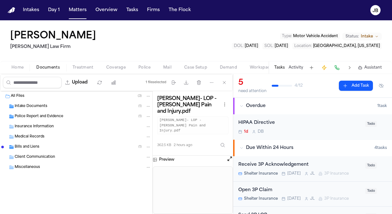
click at [19, 67] on span "Home" at bounding box center [17, 67] width 12 height 5
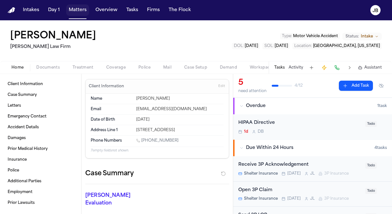
click at [77, 10] on button "Matters" at bounding box center [77, 9] width 23 height 11
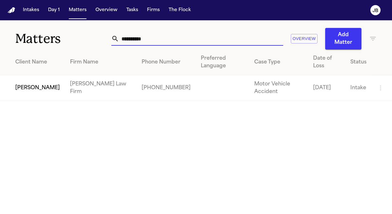
drag, startPoint x: 149, startPoint y: 37, endPoint x: 62, endPoint y: 40, distance: 87.5
click at [62, 40] on div "**********" at bounding box center [196, 34] width 392 height 29
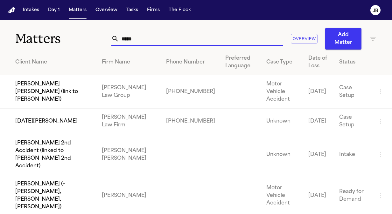
type input "*****"
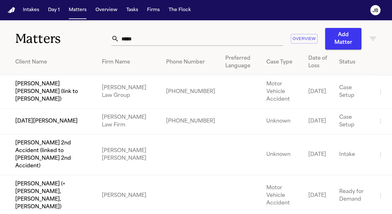
click at [60, 127] on td "[DATE][PERSON_NAME]" at bounding box center [48, 122] width 97 height 26
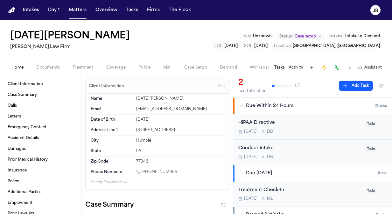
drag, startPoint x: 168, startPoint y: 171, endPoint x: 142, endPoint y: 172, distance: 26.1
click at [142, 172] on div "[PHONE_NUMBER]" at bounding box center [179, 173] width 87 height 6
copy link "[PHONE_NUMBER]"
drag, startPoint x: 176, startPoint y: 127, endPoint x: 133, endPoint y: 128, distance: 42.9
click at [133, 128] on div "Address Line 1 [STREET_ADDRESS]" at bounding box center [157, 130] width 133 height 10
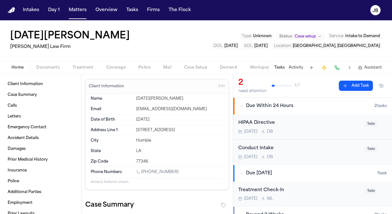
copy div "[STREET_ADDRESS]"
click at [73, 7] on button "Matters" at bounding box center [77, 9] width 23 height 11
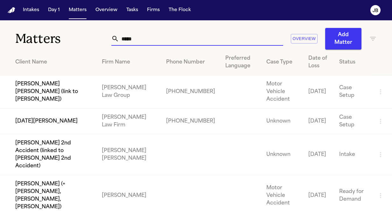
drag, startPoint x: 136, startPoint y: 39, endPoint x: 8, endPoint y: 45, distance: 127.6
click at [8, 45] on div "Matters ***** Overview Add Matter" at bounding box center [196, 34] width 392 height 29
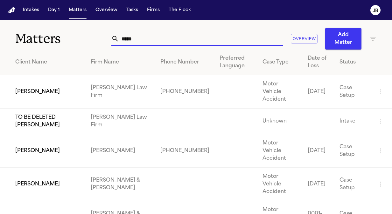
type input "*****"
click at [42, 86] on td "[PERSON_NAME]" at bounding box center [43, 91] width 86 height 33
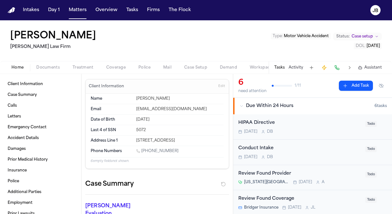
click at [69, 38] on div "[PERSON_NAME]" at bounding box center [54, 36] width 88 height 11
drag, startPoint x: 171, startPoint y: 151, endPoint x: 142, endPoint y: 150, distance: 29.3
click at [142, 150] on div "[PHONE_NUMBER]" at bounding box center [179, 152] width 87 height 6
copy link "[PHONE_NUMBER]"
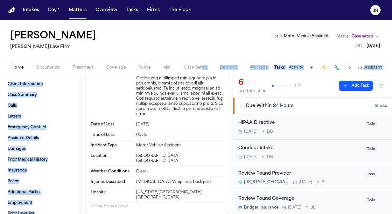
scroll to position [466, 0]
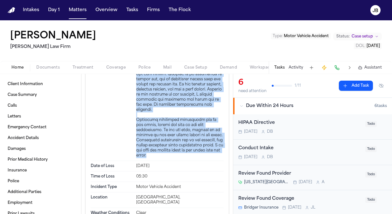
drag, startPoint x: 134, startPoint y: 93, endPoint x: 218, endPoint y: 153, distance: 103.4
click at [218, 153] on div at bounding box center [179, 77] width 87 height 163
copy div "Lo ips dolorsi am con adipisci, el seddoeiusmodt 6:64 i.u., L etd magnaal enim …"
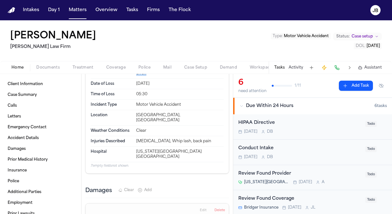
scroll to position [565, 0]
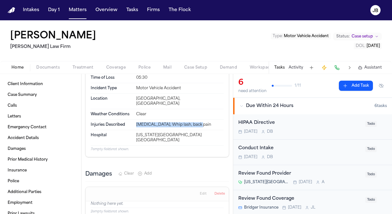
drag, startPoint x: 198, startPoint y: 113, endPoint x: 133, endPoint y: 117, distance: 65.0
click at [133, 120] on div "Injuries Described [MEDICAL_DATA], Whip lash, back pain" at bounding box center [157, 125] width 133 height 10
copy div "[MEDICAL_DATA], Whip lash, back pain"
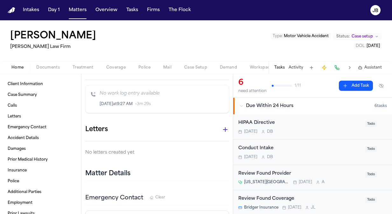
scroll to position [0, 0]
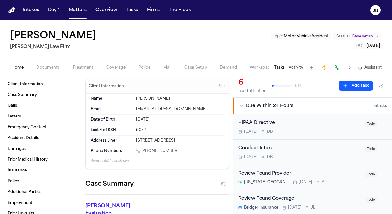
drag, startPoint x: 205, startPoint y: 140, endPoint x: 130, endPoint y: 139, distance: 74.7
click at [130, 139] on div "Address Line 1 [STREET_ADDRESS]" at bounding box center [157, 141] width 133 height 10
copy div "[STREET_ADDRESS]"
click at [67, 4] on nav "Intakes Day 1 Matters Overview Tasks Firms The [PERSON_NAME]" at bounding box center [196, 10] width 392 height 20
click at [76, 14] on button "Matters" at bounding box center [77, 9] width 23 height 11
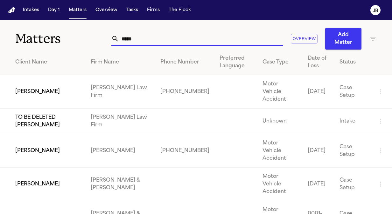
drag, startPoint x: 132, startPoint y: 43, endPoint x: 64, endPoint y: 37, distance: 68.3
click at [64, 37] on div "Matters ***** Overview Add Matter" at bounding box center [196, 34] width 392 height 29
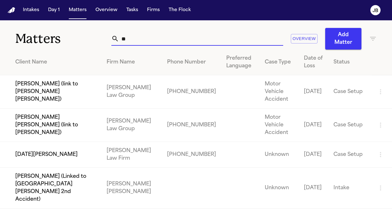
type input "*"
type input "***"
click at [45, 156] on td "[DATE][PERSON_NAME]" at bounding box center [50, 155] width 101 height 26
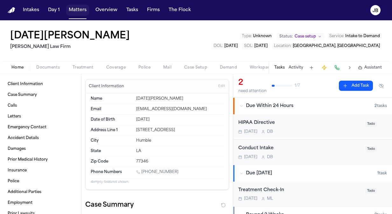
click at [77, 7] on button "Matters" at bounding box center [77, 9] width 23 height 11
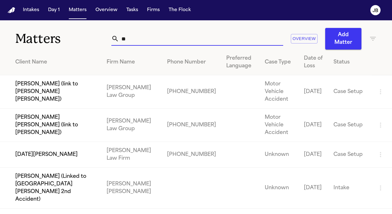
type input "*"
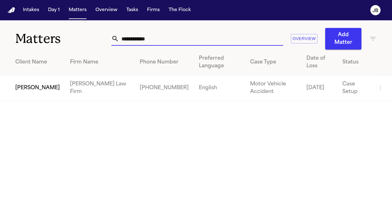
type input "**********"
click at [24, 89] on td "[PERSON_NAME]" at bounding box center [32, 88] width 65 height 26
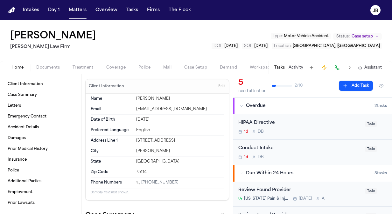
drag, startPoint x: 176, startPoint y: 181, endPoint x: 143, endPoint y: 179, distance: 33.1
click at [143, 180] on div "[PHONE_NUMBER]" at bounding box center [179, 183] width 87 height 6
drag, startPoint x: 186, startPoint y: 184, endPoint x: 142, endPoint y: 181, distance: 44.7
click at [142, 181] on div "[PHONE_NUMBER]" at bounding box center [179, 183] width 87 height 6
copy link "[PHONE_NUMBER]"
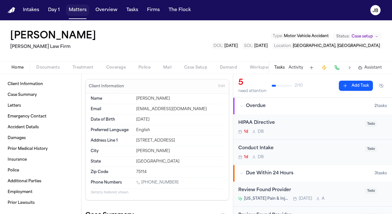
click at [78, 8] on button "Matters" at bounding box center [77, 9] width 23 height 11
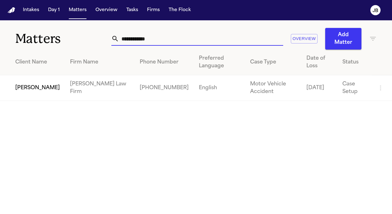
drag, startPoint x: 158, startPoint y: 37, endPoint x: 45, endPoint y: 46, distance: 113.2
click at [45, 46] on div "**********" at bounding box center [196, 34] width 392 height 29
drag, startPoint x: 158, startPoint y: 40, endPoint x: 13, endPoint y: 31, distance: 144.9
click at [13, 31] on div "**********" at bounding box center [196, 34] width 392 height 29
type input "********"
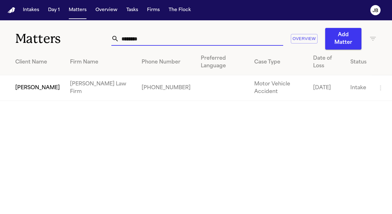
click at [25, 75] on td "[PERSON_NAME]" at bounding box center [32, 88] width 65 height 26
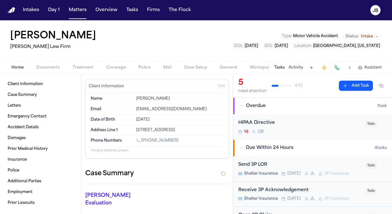
click at [373, 37] on button "Status: Intake" at bounding box center [361, 37] width 39 height 8
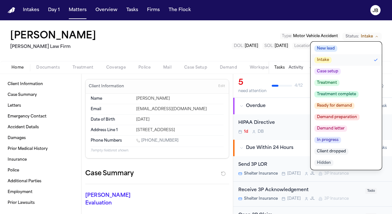
click at [339, 68] on span "Case setup" at bounding box center [327, 71] width 26 height 6
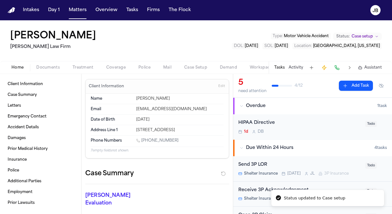
click at [212, 53] on div "[PERSON_NAME] [PERSON_NAME] Law Firm Type : Motor Vehicle Accident Status: Case…" at bounding box center [196, 40] width 392 height 41
click at [110, 63] on div "Home Documents Treatment Coverage Police Mail Case Setup Demand Workspaces Arti…" at bounding box center [196, 67] width 392 height 13
click at [149, 70] on span "Police" at bounding box center [144, 67] width 12 height 5
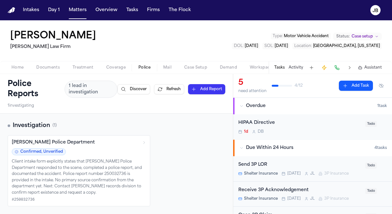
click at [50, 70] on span "Documents" at bounding box center [48, 67] width 24 height 5
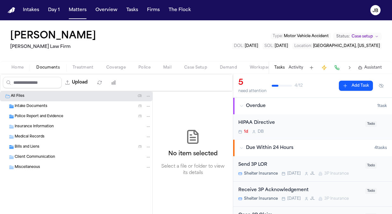
click at [40, 127] on span "Insurance Information" at bounding box center [34, 126] width 39 height 5
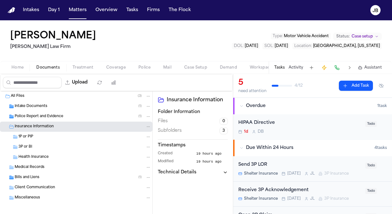
click at [51, 136] on div "1P or PIP" at bounding box center [84, 137] width 133 height 6
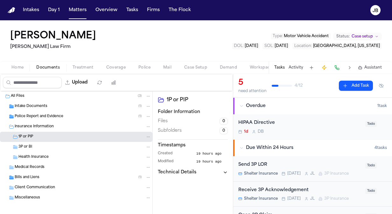
click at [45, 145] on div "3P or BI" at bounding box center [84, 147] width 133 height 6
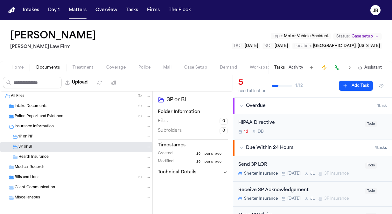
click at [55, 66] on span "Documents" at bounding box center [48, 67] width 24 height 5
click at [30, 114] on span "Police Report and Evidence" at bounding box center [39, 116] width 49 height 5
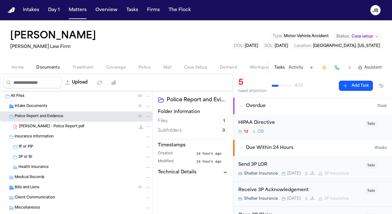
click at [79, 127] on div "[PERSON_NAME] - Police Report.pdf 341.0 KB • PDF" at bounding box center [85, 127] width 132 height 6
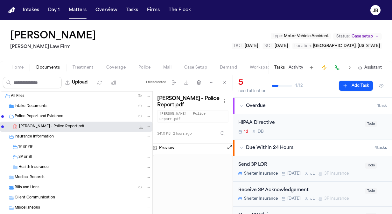
click at [45, 106] on span "Intake Documents" at bounding box center [31, 106] width 33 height 5
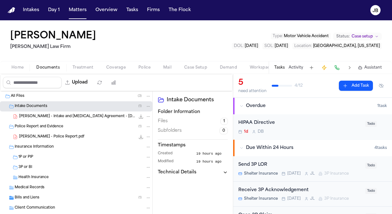
click at [67, 114] on span "[PERSON_NAME] - Intake and [MEDICAL_DATA] Agreement - [DATE]" at bounding box center [77, 116] width 116 height 5
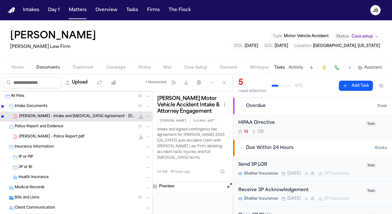
click at [226, 182] on button "Open preview" at bounding box center [229, 185] width 6 height 6
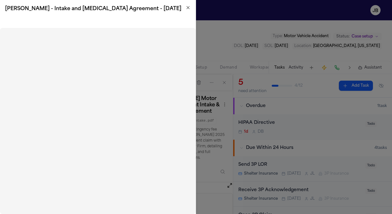
click at [188, 9] on icon "button" at bounding box center [187, 7] width 5 height 5
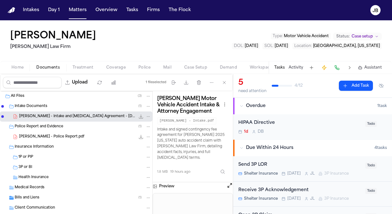
click at [123, 65] on span "Coverage" at bounding box center [115, 67] width 19 height 5
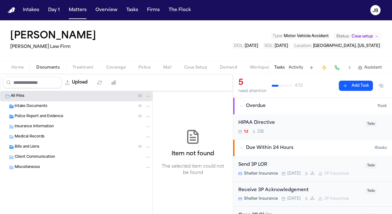
click at [53, 67] on span "Documents" at bounding box center [48, 67] width 24 height 5
click at [52, 147] on div "Bills and Liens ( 1 )" at bounding box center [83, 147] width 136 height 6
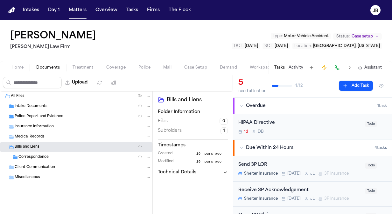
click at [53, 155] on div "Correspondence ( 1 )" at bounding box center [84, 158] width 133 height 6
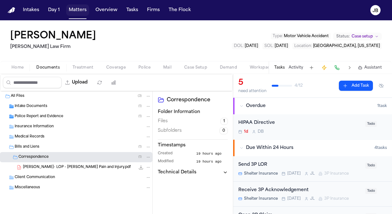
click at [78, 11] on button "Matters" at bounding box center [77, 9] width 23 height 11
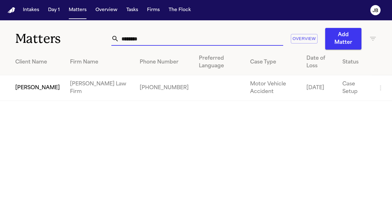
drag, startPoint x: 139, startPoint y: 44, endPoint x: 43, endPoint y: 37, distance: 96.2
click at [43, 37] on div "Matters ******** Overview Add Matter" at bounding box center [196, 34] width 392 height 29
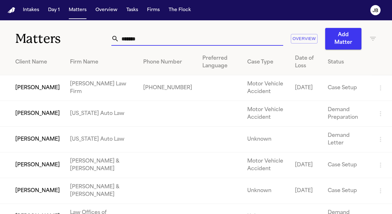
type input "*******"
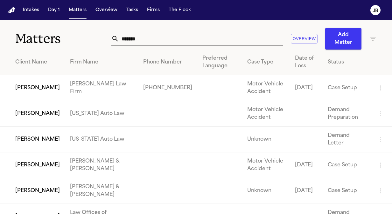
click at [29, 95] on td "[PERSON_NAME]" at bounding box center [32, 88] width 65 height 26
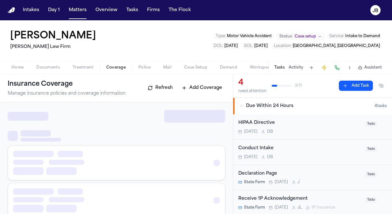
click at [113, 64] on button "Coverage" at bounding box center [116, 68] width 32 height 8
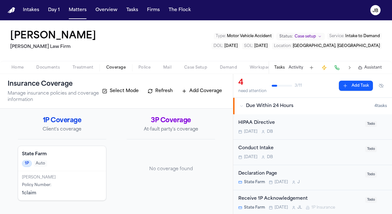
click at [142, 67] on span "Police" at bounding box center [144, 67] width 12 height 5
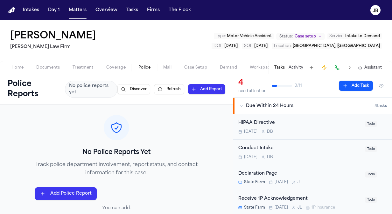
click at [49, 63] on div "Home Documents Treatment Coverage Police Mail Case Setup Demand Workspaces Arti…" at bounding box center [196, 67] width 392 height 13
click at [47, 68] on span "Documents" at bounding box center [48, 67] width 24 height 5
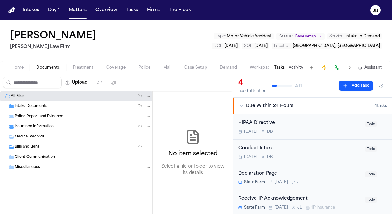
click at [83, 106] on div "Intake Documents ( 2 )" at bounding box center [83, 107] width 136 height 6
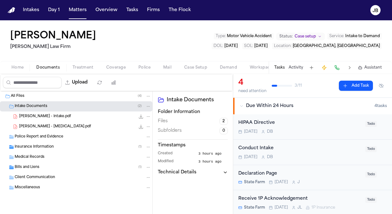
click at [112, 117] on div "[PERSON_NAME] - Intake.pdf 2.0 MB • PDF" at bounding box center [85, 116] width 132 height 6
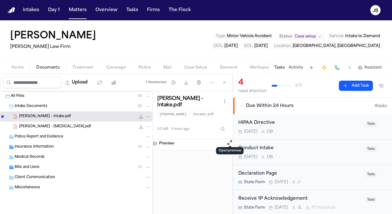
click at [227, 140] on button "Open preview" at bounding box center [229, 143] width 6 height 6
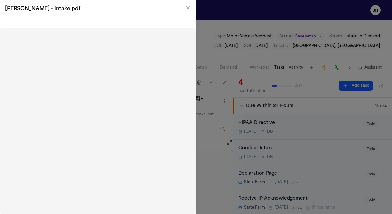
click at [186, 9] on icon "button" at bounding box center [187, 7] width 5 height 5
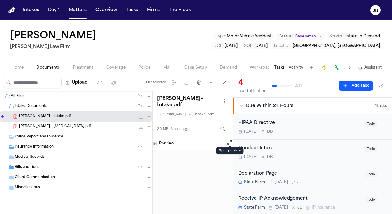
click at [40, 141] on div "Police Report and Evidence" at bounding box center [76, 137] width 152 height 10
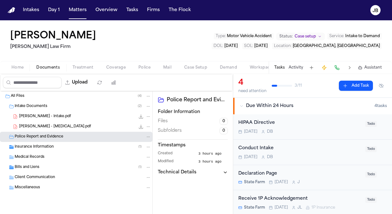
click at [51, 175] on span "Client Communication" at bounding box center [35, 177] width 40 height 5
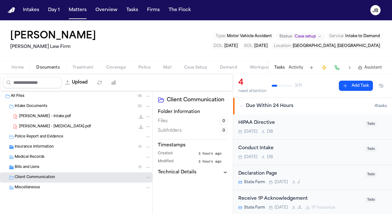
click at [53, 169] on div "Bills and Liens ( 1 )" at bounding box center [83, 168] width 136 height 6
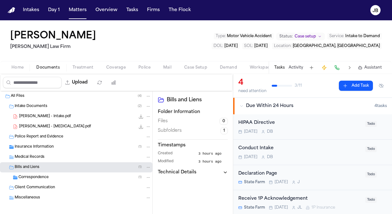
click at [48, 174] on div "Correspondence ( 1 )" at bounding box center [76, 178] width 152 height 10
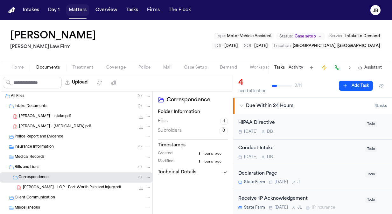
click at [76, 13] on button "Matters" at bounding box center [77, 9] width 23 height 11
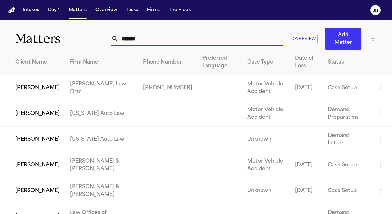
drag, startPoint x: 141, startPoint y: 38, endPoint x: 68, endPoint y: 31, distance: 73.1
click at [68, 31] on div "Matters ******* Overview Add Matter" at bounding box center [196, 34] width 392 height 29
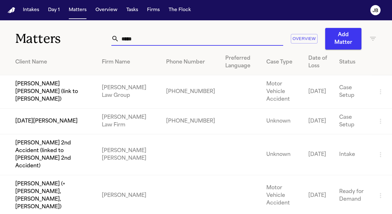
type input "*****"
click at [49, 114] on td "[DATE][PERSON_NAME]" at bounding box center [48, 122] width 97 height 26
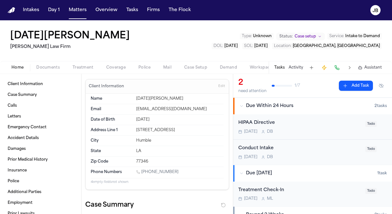
click at [58, 68] on span "Documents" at bounding box center [48, 67] width 24 height 5
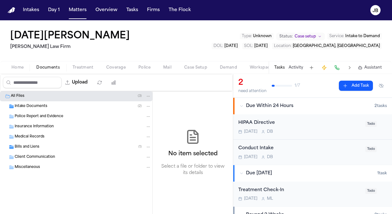
click at [38, 114] on div "Police Report and Evidence" at bounding box center [83, 117] width 136 height 6
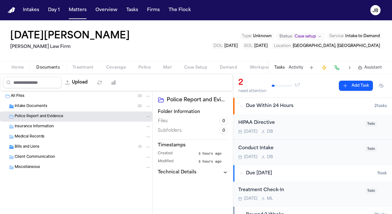
click at [38, 106] on span "Intake Documents" at bounding box center [31, 106] width 33 height 5
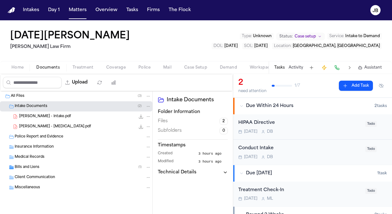
click at [41, 116] on span "[PERSON_NAME] - Intake.pdf" at bounding box center [45, 116] width 52 height 5
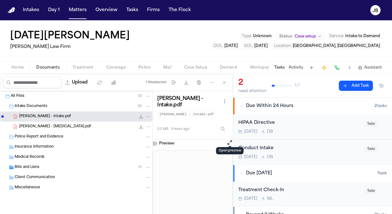
click at [226, 140] on button "Open preview" at bounding box center [229, 143] width 6 height 6
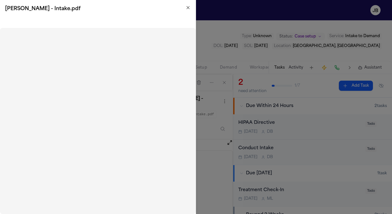
click at [188, 4] on div "[PERSON_NAME] - Intake.pdf" at bounding box center [98, 9] width 196 height 18
click at [184, 13] on div "[PERSON_NAME] - Intake.pdf" at bounding box center [98, 9] width 196 height 18
click at [189, 6] on icon "button" at bounding box center [187, 7] width 5 height 5
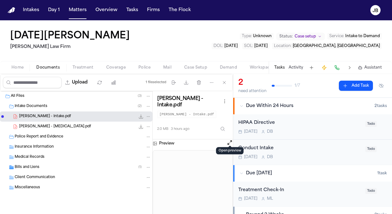
click at [87, 70] on button "Treatment" at bounding box center [83, 68] width 34 height 8
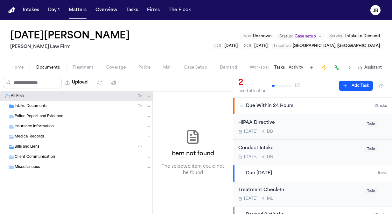
click at [53, 69] on span "Documents" at bounding box center [48, 67] width 24 height 5
click at [29, 148] on span "Bills and Liens" at bounding box center [27, 147] width 25 height 5
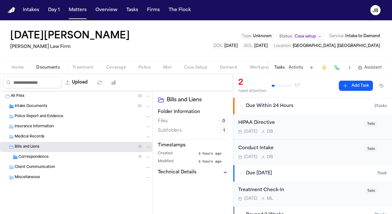
click at [43, 158] on span "Correspondence" at bounding box center [33, 157] width 30 height 5
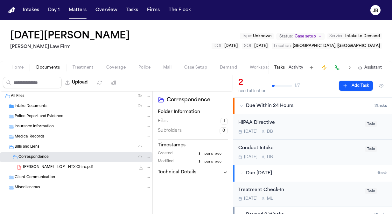
click at [87, 71] on span "button" at bounding box center [83, 71] width 29 height 1
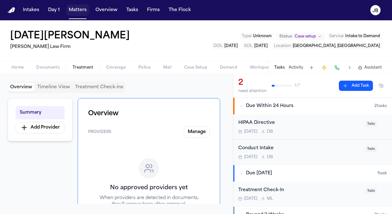
click at [73, 13] on button "Matters" at bounding box center [77, 9] width 23 height 11
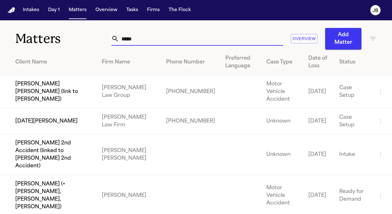
drag, startPoint x: 123, startPoint y: 39, endPoint x: 41, endPoint y: 34, distance: 81.9
click at [41, 34] on div "Matters ***** Overview Add Matter" at bounding box center [196, 34] width 392 height 29
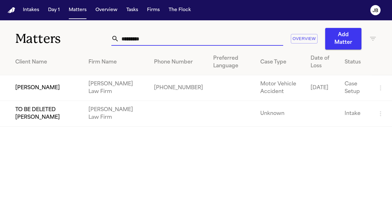
type input "*********"
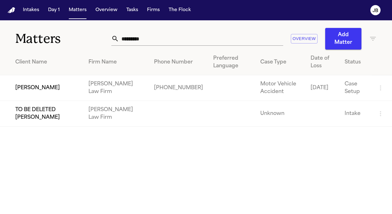
click at [51, 84] on td "[PERSON_NAME]" at bounding box center [41, 88] width 83 height 26
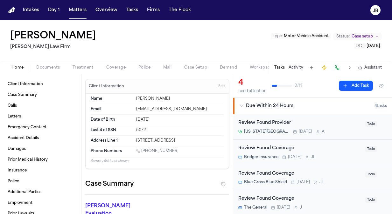
click at [119, 67] on span "Coverage" at bounding box center [115, 67] width 19 height 5
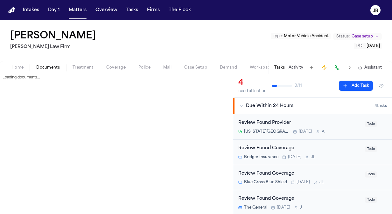
click at [59, 65] on span "Documents" at bounding box center [48, 67] width 24 height 5
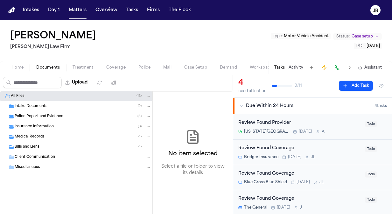
click at [43, 125] on span "Insurance Information" at bounding box center [34, 126] width 39 height 5
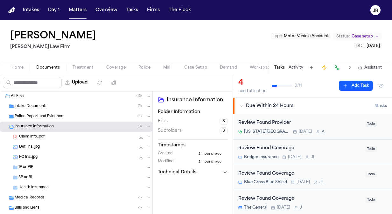
click at [39, 165] on div "1P or PIP" at bounding box center [84, 168] width 133 height 6
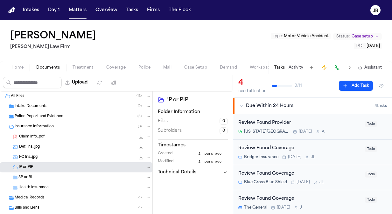
click at [35, 176] on div "3P or BI" at bounding box center [84, 178] width 133 height 6
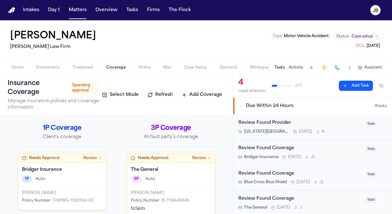
click at [113, 67] on span "Coverage" at bounding box center [115, 67] width 19 height 5
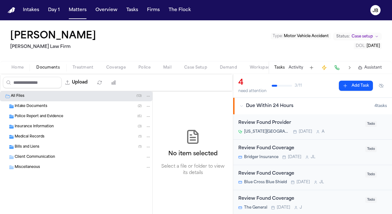
click at [45, 68] on span "Documents" at bounding box center [48, 67] width 24 height 5
click at [115, 65] on span "Coverage" at bounding box center [115, 67] width 19 height 5
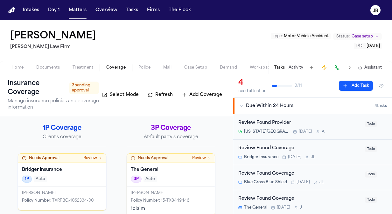
click at [71, 156] on div "Needs Approval Review" at bounding box center [62, 158] width 80 height 5
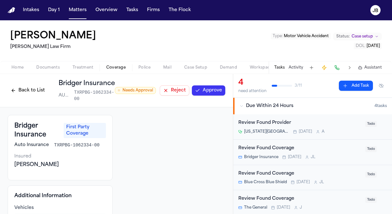
click at [16, 92] on button "Back to List" at bounding box center [28, 91] width 40 height 10
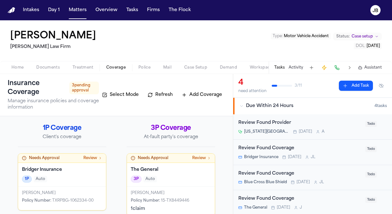
click at [51, 74] on div "[PERSON_NAME] [PERSON_NAME] Law Firm Type : Motor Vehicle Accident Status: Case…" at bounding box center [196, 47] width 392 height 54
click at [51, 65] on span "Documents" at bounding box center [48, 67] width 24 height 5
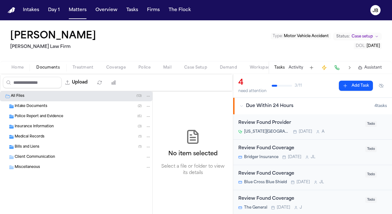
click at [61, 105] on div "Intake Documents ( 2 )" at bounding box center [83, 107] width 136 height 6
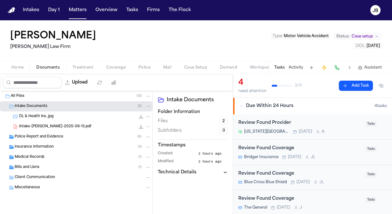
click at [82, 128] on div "Intake-[PERSON_NAME]-2025-08-13.pdf 23.8 KB • PDF" at bounding box center [85, 127] width 132 height 6
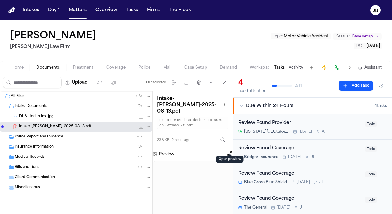
click at [230, 150] on button at bounding box center [229, 154] width 6 height 8
click at [227, 142] on div "Intake-[PERSON_NAME]-2025-08-13.pdf export_615dd93a-d8cb-4c1c-9070-cb85f2bae67f…" at bounding box center [193, 120] width 80 height 59
click at [229, 150] on button "Open preview" at bounding box center [229, 153] width 6 height 6
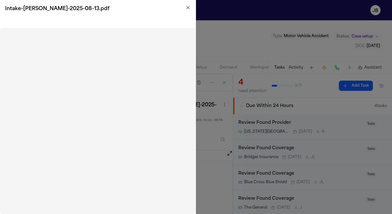
click at [192, 10] on div "Intake-[PERSON_NAME]-2025-08-13.pdf" at bounding box center [98, 9] width 196 height 18
click at [186, 8] on icon "button" at bounding box center [187, 7] width 5 height 5
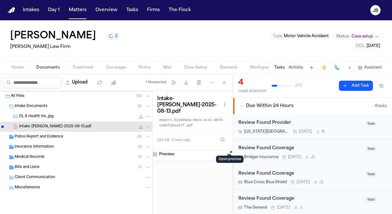
click at [37, 67] on span "Documents" at bounding box center [48, 67] width 24 height 5
click at [45, 175] on span "Client Communication" at bounding box center [35, 177] width 40 height 5
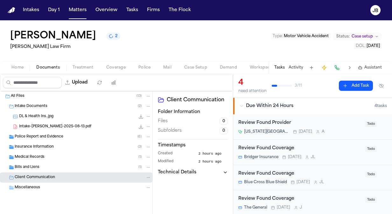
click at [38, 149] on span "Insurance Information" at bounding box center [34, 147] width 39 height 5
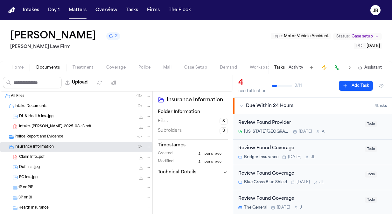
scroll to position [54, 0]
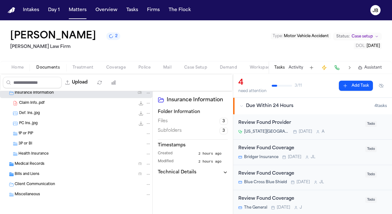
click at [31, 172] on div "Bills and Liens ( 1 )" at bounding box center [83, 175] width 136 height 6
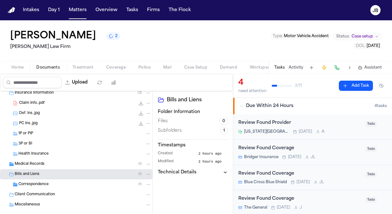
click at [33, 182] on span "Correspondence" at bounding box center [33, 184] width 30 height 5
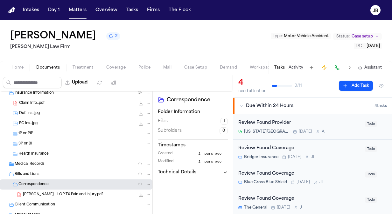
click at [46, 196] on span "[PERSON_NAME] - LOP TX Pain and Injury.pdf" at bounding box center [63, 194] width 80 height 5
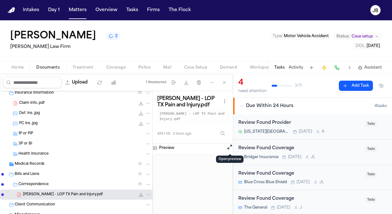
click at [228, 147] on button "Open preview" at bounding box center [229, 147] width 6 height 6
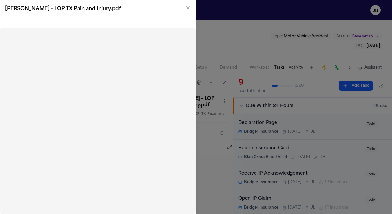
click at [189, 10] on h2 "[PERSON_NAME] - LOP TX Pain and Injury.pdf" at bounding box center [97, 9] width 185 height 8
click at [190, 6] on icon "button" at bounding box center [187, 7] width 5 height 5
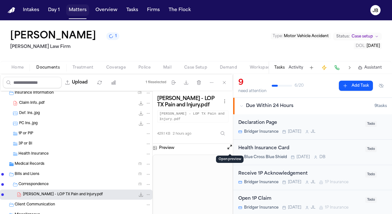
click at [74, 7] on button "Matters" at bounding box center [77, 9] width 23 height 11
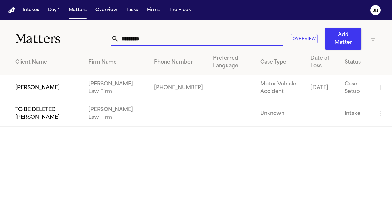
drag, startPoint x: 152, startPoint y: 40, endPoint x: 26, endPoint y: 42, distance: 125.6
click at [26, 42] on div "Matters ********* Overview Add Matter" at bounding box center [196, 34] width 392 height 29
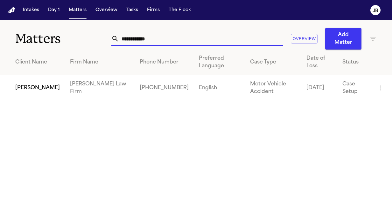
type input "**********"
click at [24, 89] on td "[PERSON_NAME]" at bounding box center [32, 88] width 65 height 26
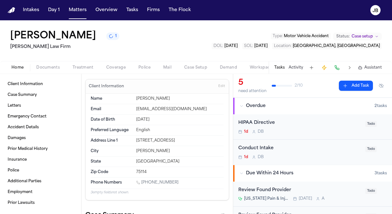
click at [50, 65] on span "Documents" at bounding box center [48, 67] width 24 height 5
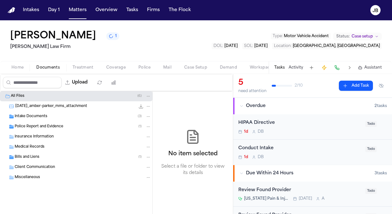
click at [50, 135] on span "Insurance Information" at bounding box center [34, 136] width 39 height 5
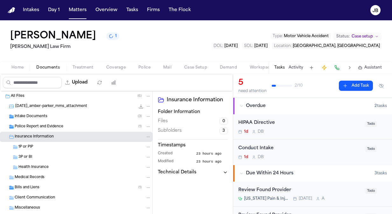
click at [54, 112] on div "Intake Documents ( 3 )" at bounding box center [76, 117] width 152 height 10
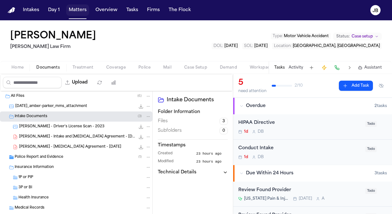
click at [80, 15] on button "Matters" at bounding box center [77, 9] width 23 height 11
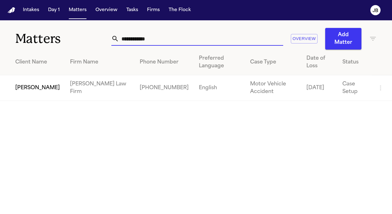
drag, startPoint x: 146, startPoint y: 40, endPoint x: 39, endPoint y: 52, distance: 107.5
click at [39, 52] on div "**********" at bounding box center [196, 60] width 392 height 81
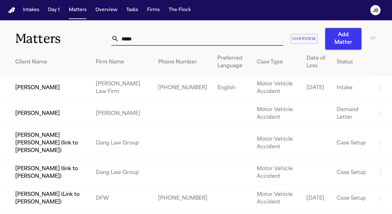
type input "*****"
click at [56, 84] on td "[PERSON_NAME]" at bounding box center [45, 88] width 91 height 26
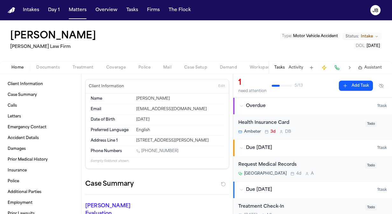
drag, startPoint x: 171, startPoint y: 150, endPoint x: 142, endPoint y: 151, distance: 29.3
click at [142, 151] on div "[PHONE_NUMBER]" at bounding box center [179, 152] width 87 height 6
click at [0, 2] on html "Intakes Day 1 Matters Overview Tasks Firms The [PERSON_NAME] [PERSON_NAME] [PER…" at bounding box center [196, 107] width 392 height 214
click at [72, 12] on button "Matters" at bounding box center [77, 9] width 23 height 11
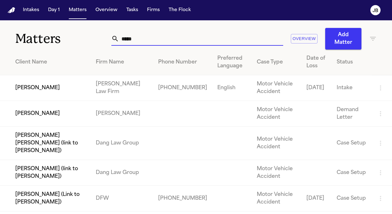
drag, startPoint x: 138, startPoint y: 43, endPoint x: 27, endPoint y: 47, distance: 110.7
click at [27, 47] on div "Matters ***** Overview Add Matter" at bounding box center [196, 34] width 392 height 29
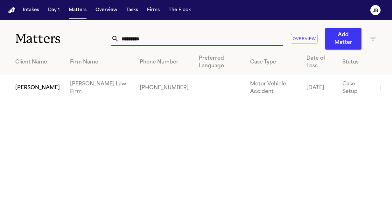
type input "*********"
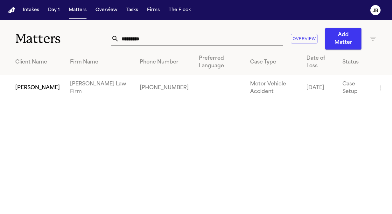
click at [35, 79] on td "[PERSON_NAME]" at bounding box center [32, 88] width 65 height 26
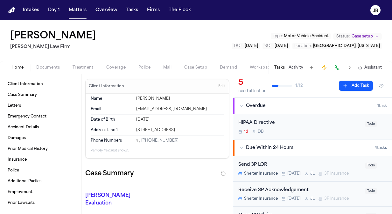
click at [65, 70] on button "Documents" at bounding box center [48, 68] width 36 height 8
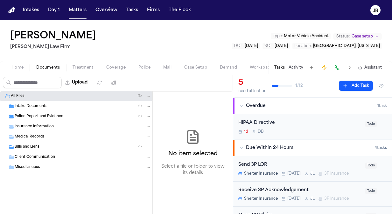
click at [53, 113] on div "Police Report and Evidence ( 1 )" at bounding box center [76, 117] width 152 height 10
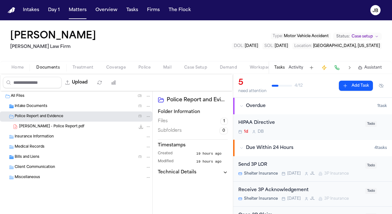
click at [67, 126] on span "[PERSON_NAME] - Police Report.pdf" at bounding box center [51, 126] width 65 height 5
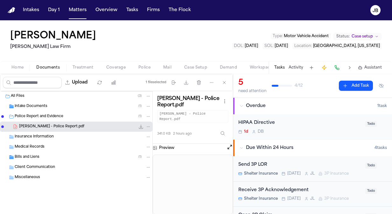
click at [233, 143] on div "5 need attention 4 / 12 Add Task Overdue 1 task HIPAA Directive 1d D B Todo Due…" at bounding box center [312, 144] width 159 height 140
click at [229, 144] on button "Open preview" at bounding box center [229, 147] width 6 height 6
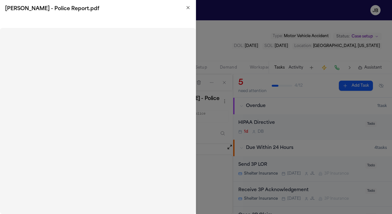
click at [182, 9] on h2 "[PERSON_NAME] - Police Report.pdf" at bounding box center [97, 9] width 185 height 8
click at [187, 8] on icon "button" at bounding box center [188, 7] width 3 height 3
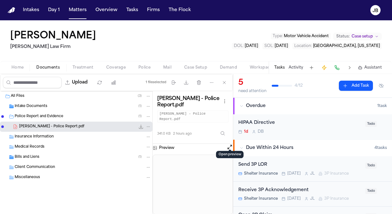
click at [138, 125] on button "File: Clark, John - Police Report.pdf" at bounding box center [141, 127] width 6 height 6
click at [148, 127] on icon "File: Clark, John - Police Report.pdf" at bounding box center [148, 127] width 4 height 4
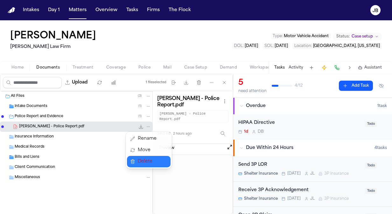
click at [144, 160] on span "Delete" at bounding box center [147, 162] width 19 height 8
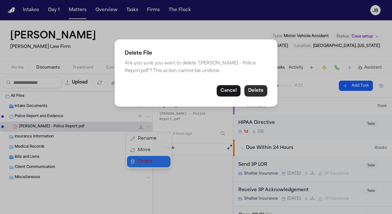
click at [257, 90] on button "Delete" at bounding box center [255, 90] width 23 height 11
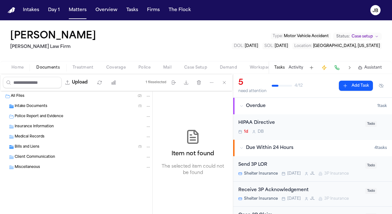
click at [46, 107] on span "Intake Documents" at bounding box center [31, 106] width 33 height 5
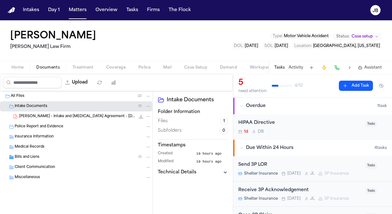
click at [93, 115] on span "[PERSON_NAME] - Intake and [MEDICAL_DATA] Agreement - [DATE]" at bounding box center [77, 116] width 116 height 5
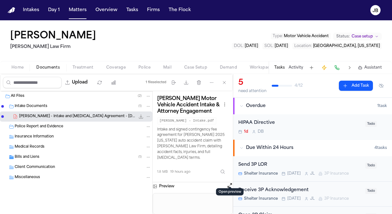
click at [228, 182] on button "Open preview" at bounding box center [229, 185] width 6 height 6
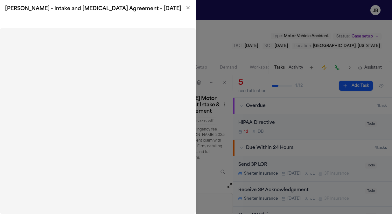
click at [188, 9] on icon "button" at bounding box center [187, 7] width 5 height 5
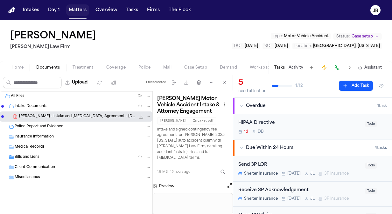
click at [71, 5] on button "Matters" at bounding box center [77, 9] width 23 height 11
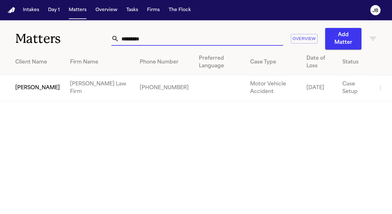
drag, startPoint x: 146, startPoint y: 37, endPoint x: 36, endPoint y: 38, distance: 109.4
click at [36, 38] on div "Matters ********* Overview Add Matter" at bounding box center [196, 34] width 392 height 29
type input "**********"
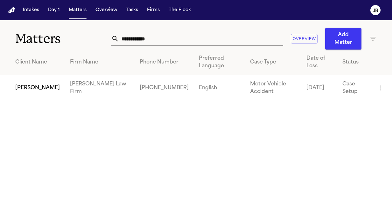
click at [17, 85] on td "[PERSON_NAME]" at bounding box center [32, 88] width 65 height 26
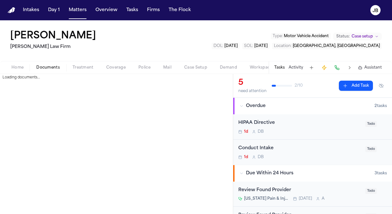
click at [42, 71] on span "button" at bounding box center [47, 71] width 31 height 1
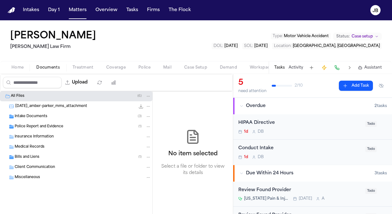
click at [31, 124] on span "Police Report and Evidence" at bounding box center [39, 126] width 49 height 5
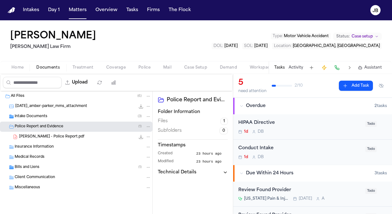
click at [49, 148] on span "Insurance Information" at bounding box center [34, 147] width 39 height 5
